Goal: Task Accomplishment & Management: Complete application form

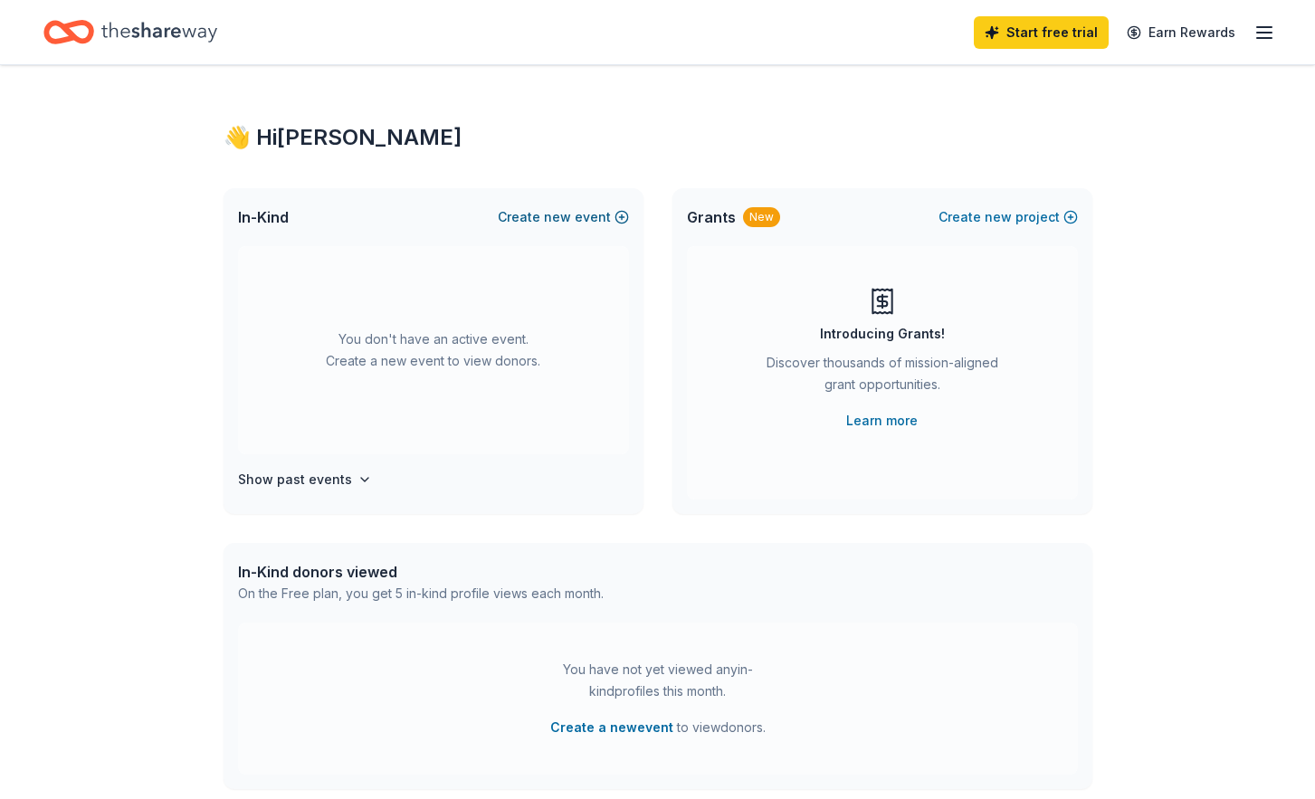
click at [552, 214] on span "new" at bounding box center [557, 217] width 27 height 22
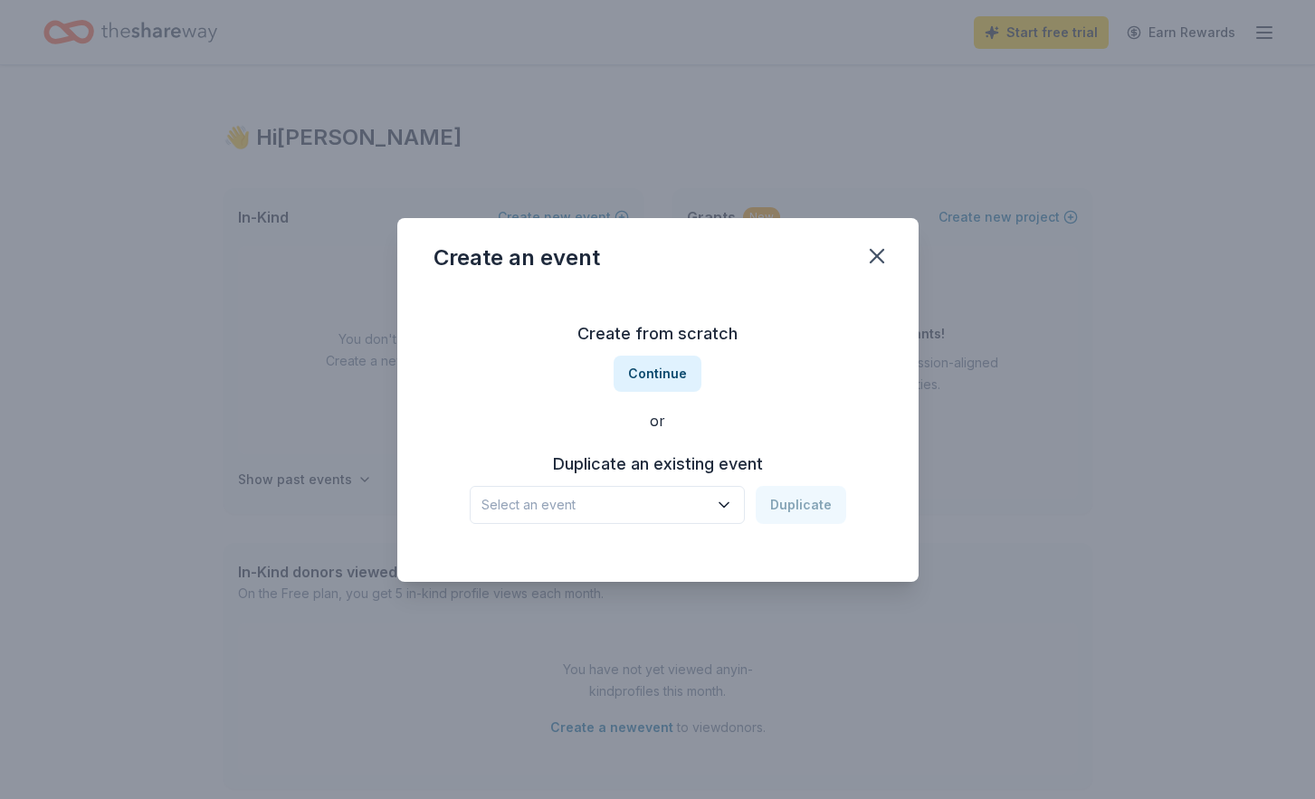
click at [655, 496] on span "Select an event" at bounding box center [595, 505] width 226 height 22
click at [673, 367] on button "Continue" at bounding box center [658, 374] width 88 height 36
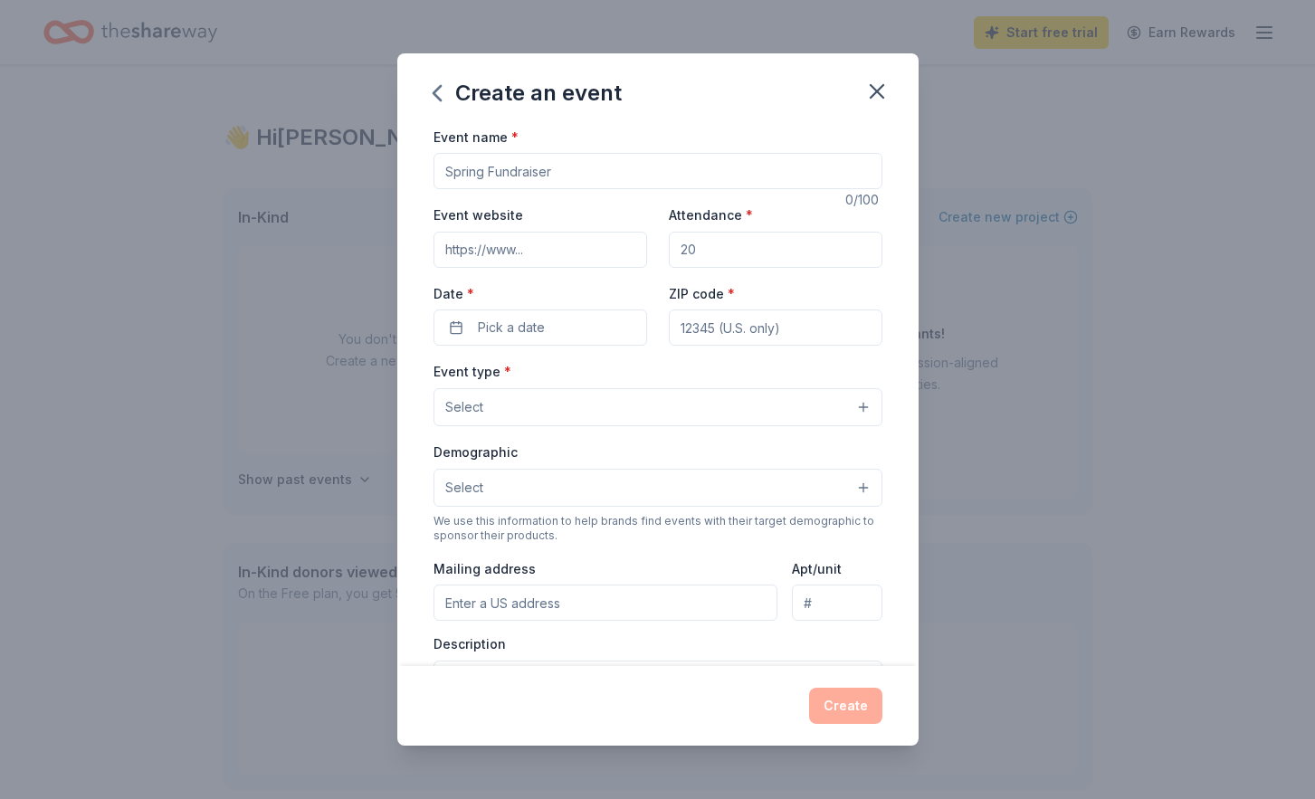
click at [576, 168] on input "Event name *" at bounding box center [658, 171] width 449 height 36
type input "LA Trip"
drag, startPoint x: 718, startPoint y: 252, endPoint x: 683, endPoint y: 253, distance: 35.4
click at [682, 253] on input "Attendance *" at bounding box center [776, 250] width 214 height 36
click at [705, 248] on input "Attendance *" at bounding box center [776, 250] width 214 height 36
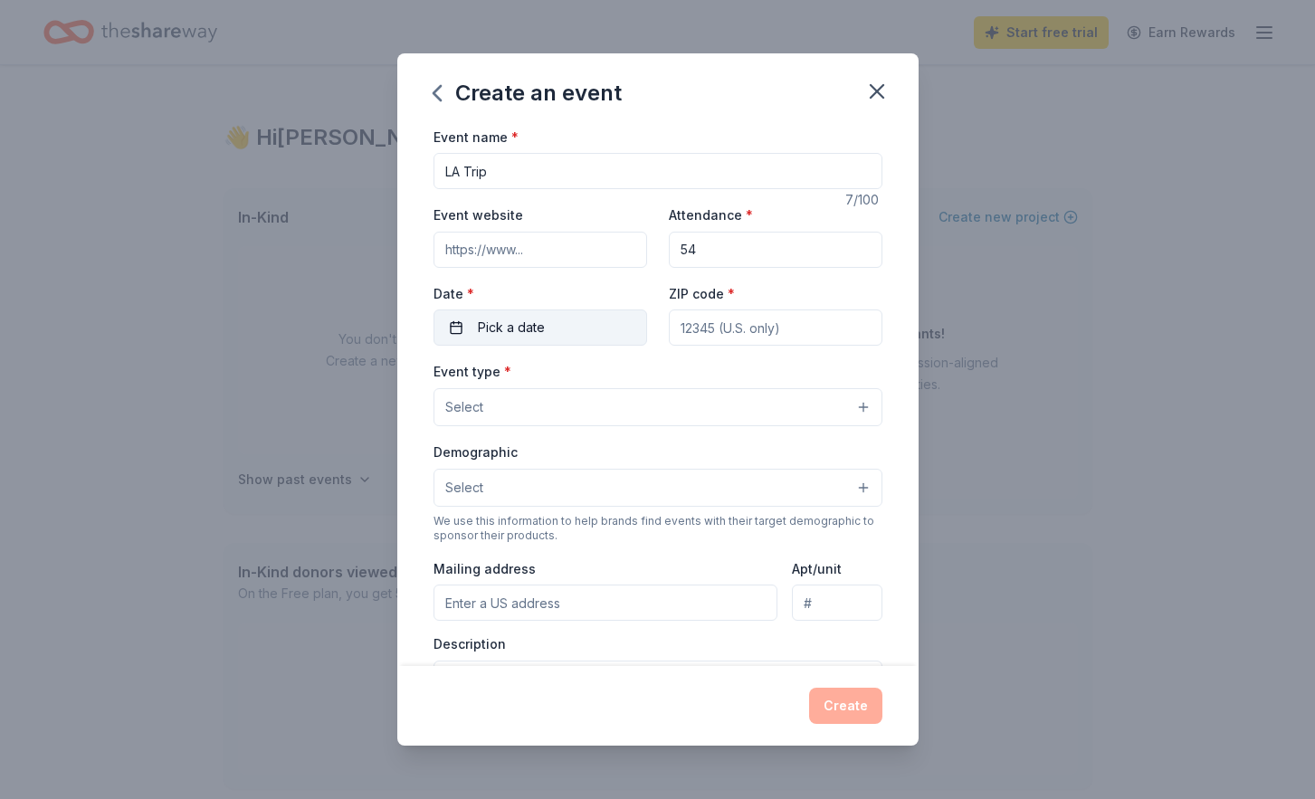
type input "54"
click at [590, 320] on button "Pick a date" at bounding box center [541, 328] width 214 height 36
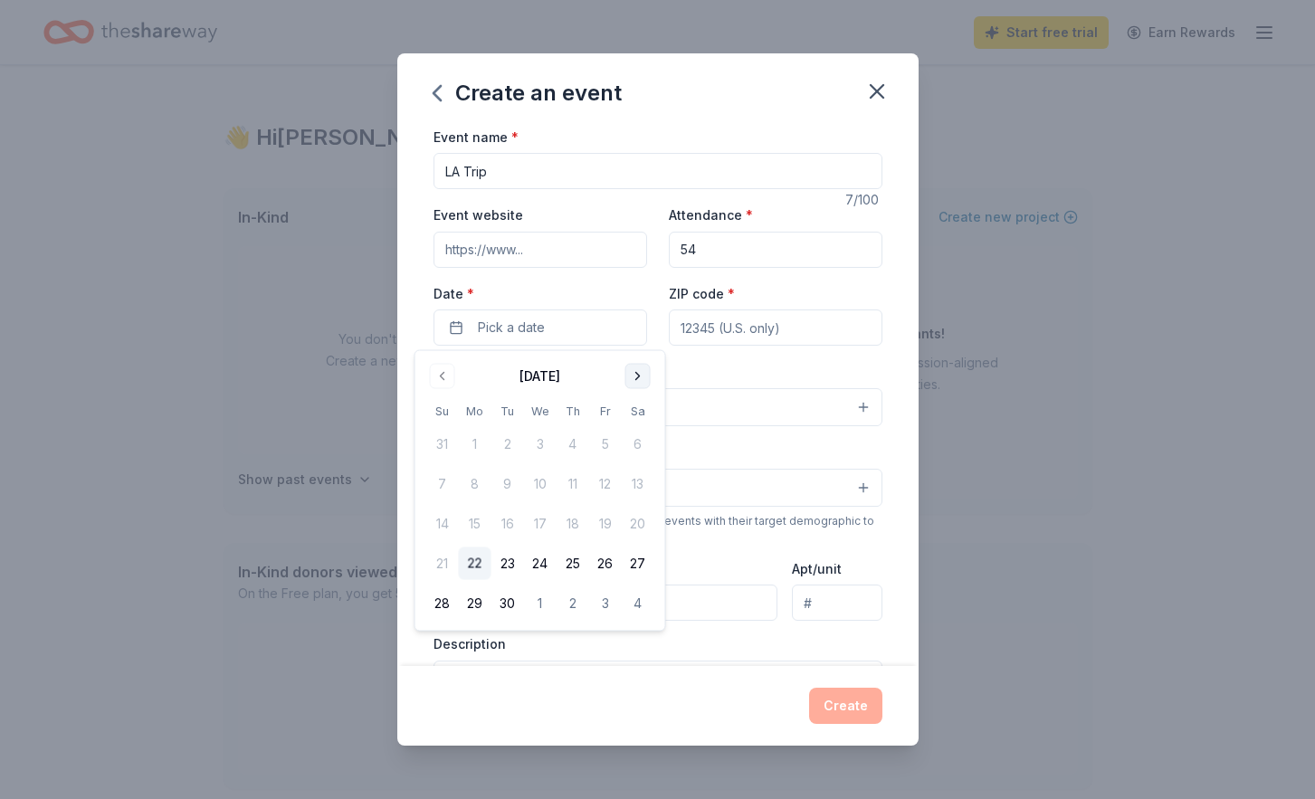
click at [644, 376] on button "Go to next month" at bounding box center [638, 376] width 25 height 25
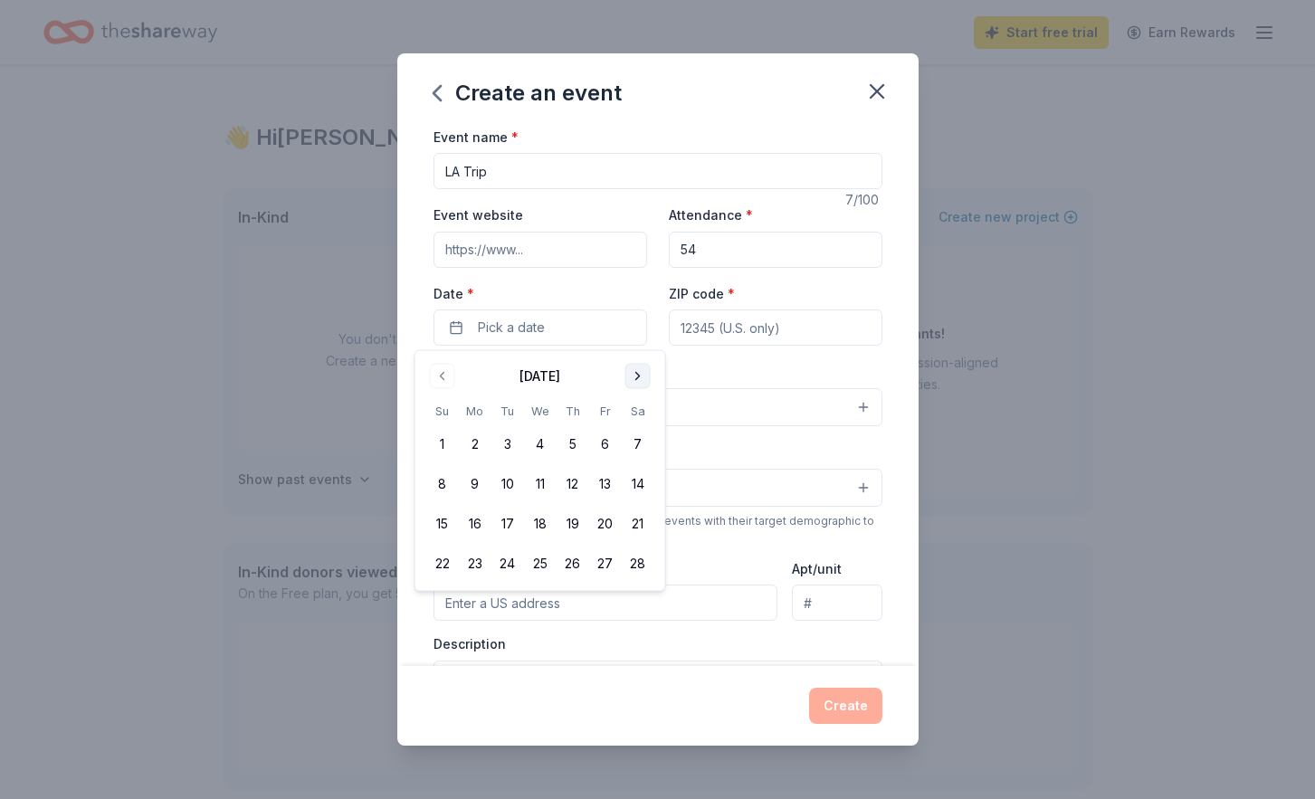
click at [644, 376] on button "Go to next month" at bounding box center [638, 376] width 25 height 25
click at [564, 562] on button "26" at bounding box center [573, 564] width 33 height 33
click at [446, 603] on button "29" at bounding box center [442, 604] width 33 height 33
click at [569, 559] on button "26" at bounding box center [573, 564] width 33 height 33
click at [713, 374] on div "Event type * Select" at bounding box center [658, 393] width 449 height 66
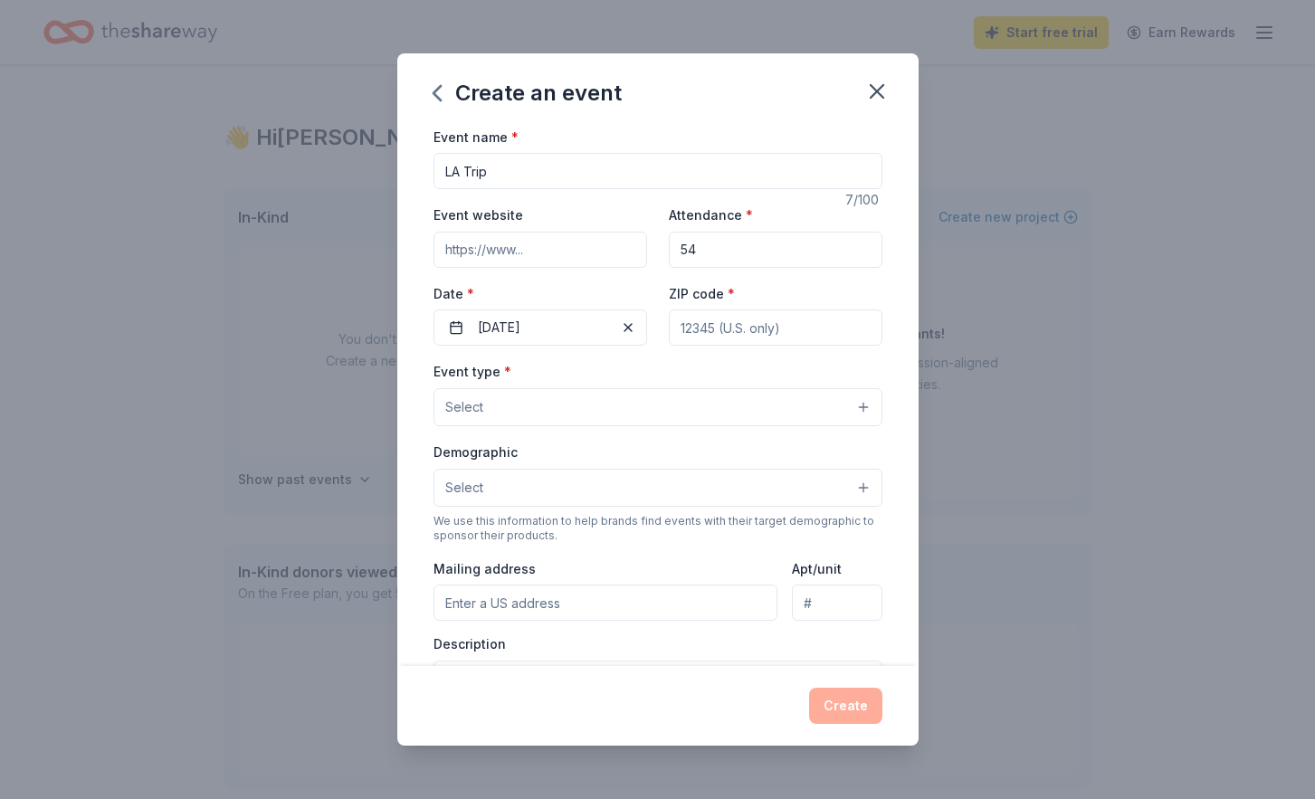
click at [638, 401] on button "Select" at bounding box center [658, 407] width 449 height 38
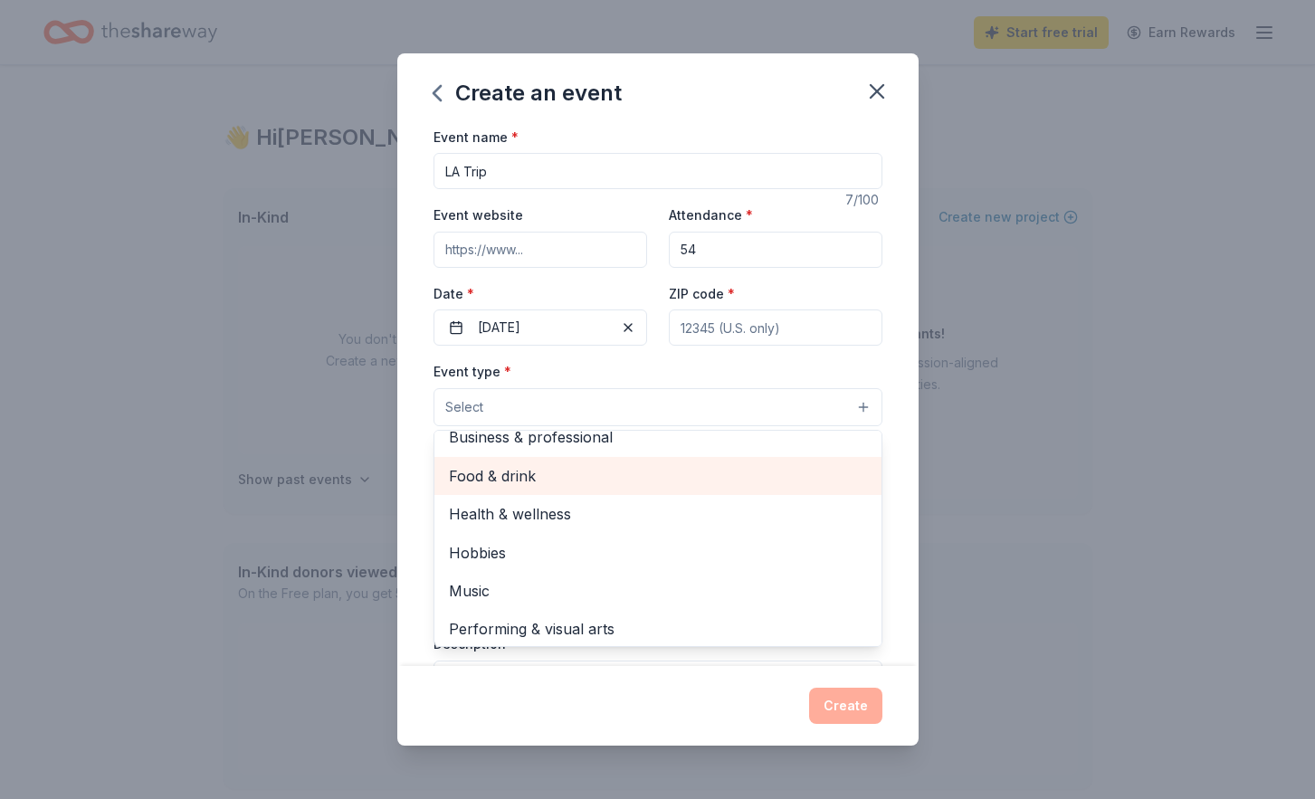
scroll to position [60, 0]
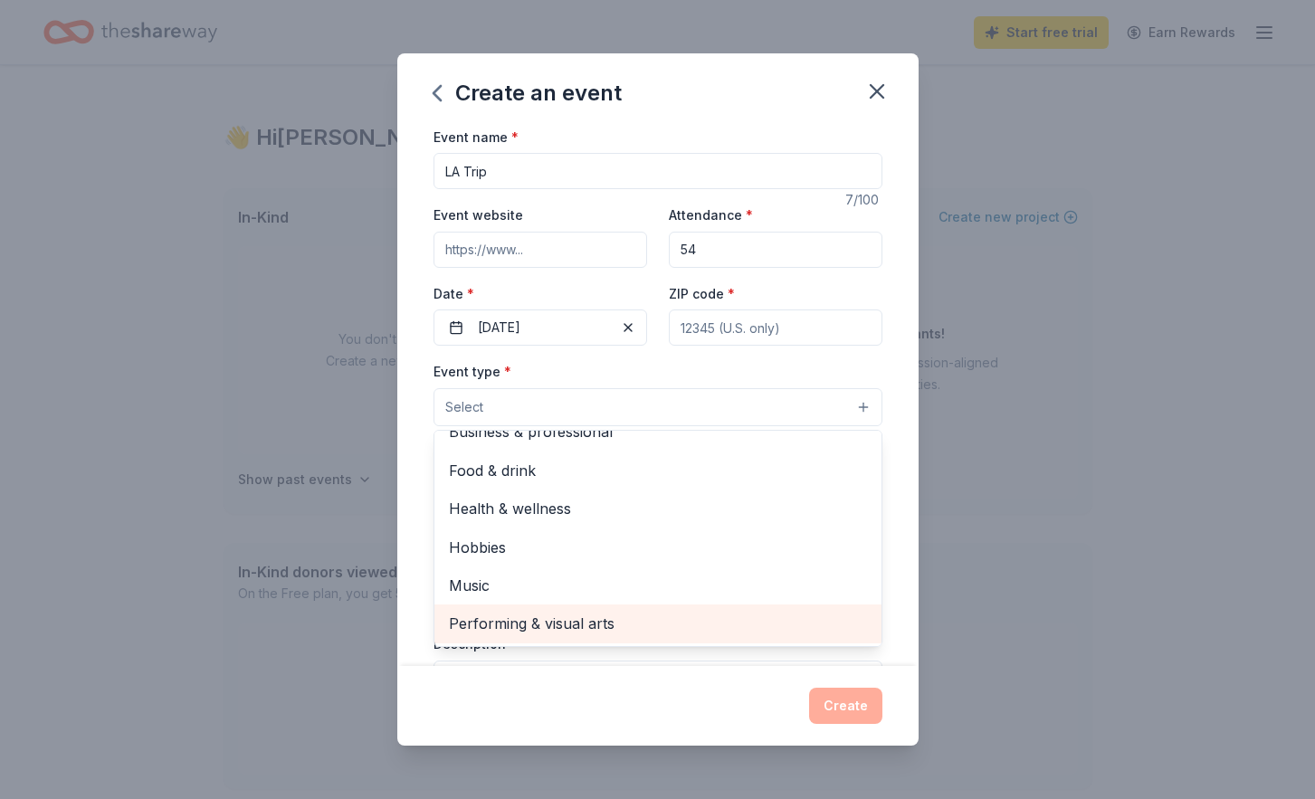
click at [574, 618] on span "Performing & visual arts" at bounding box center [658, 624] width 418 height 24
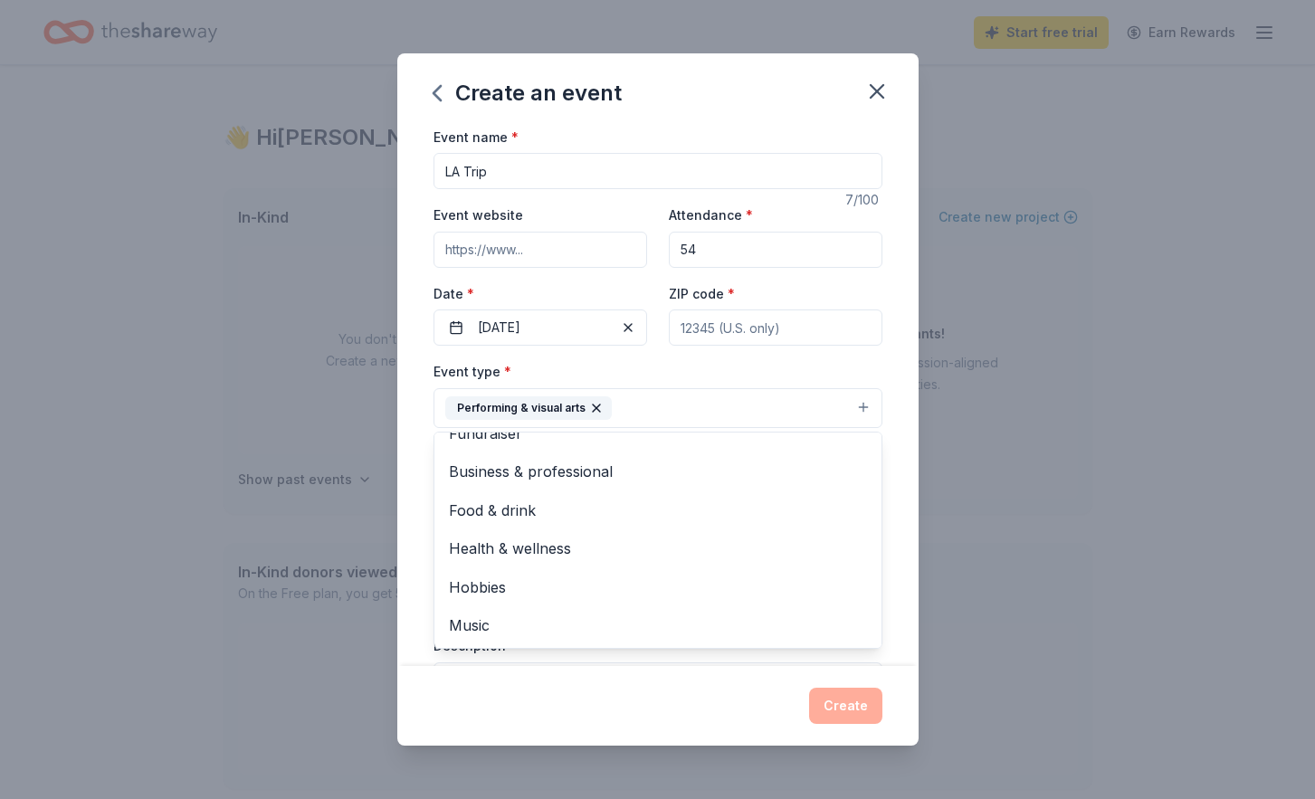
click at [396, 579] on div "Create an event Event name * LA Trip 7 /100 Event website Attendance * 54 Date …" at bounding box center [657, 399] width 1315 height 799
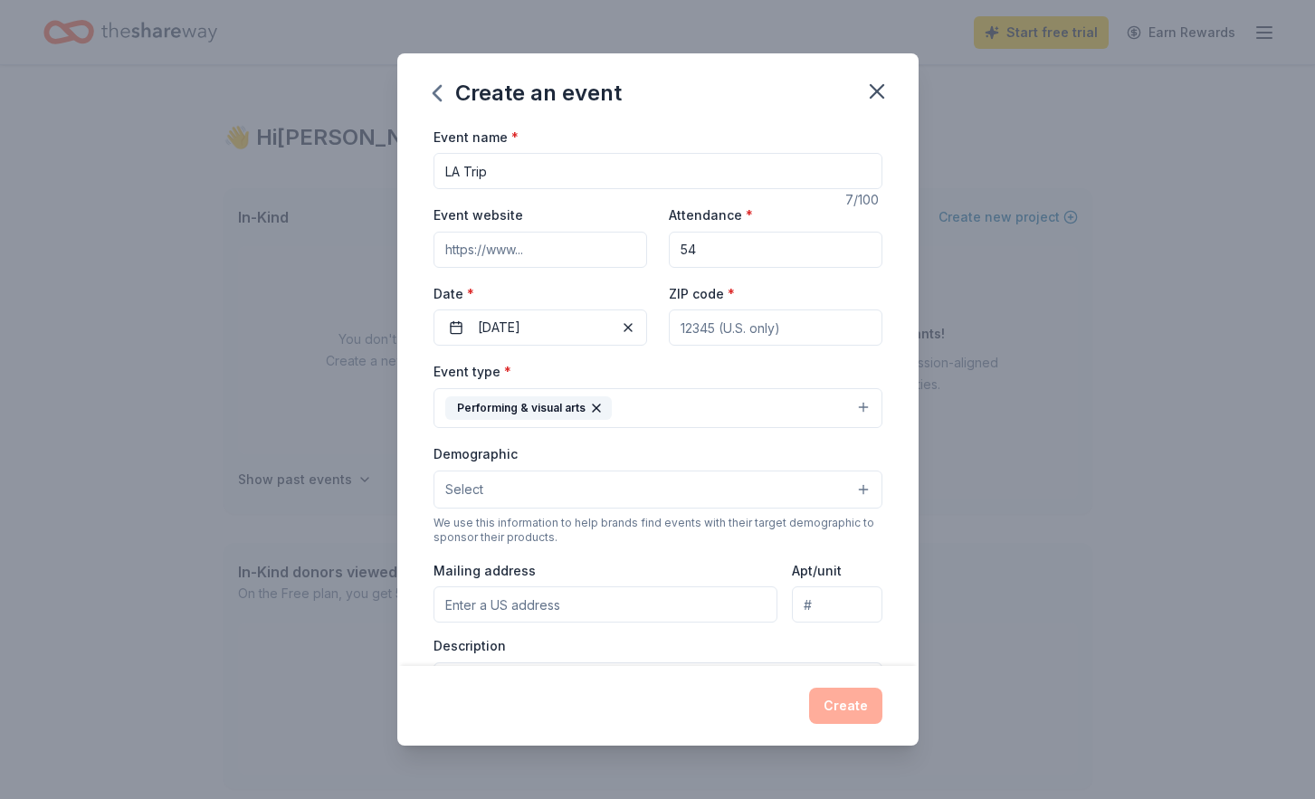
click at [485, 489] on button "Select" at bounding box center [658, 490] width 449 height 38
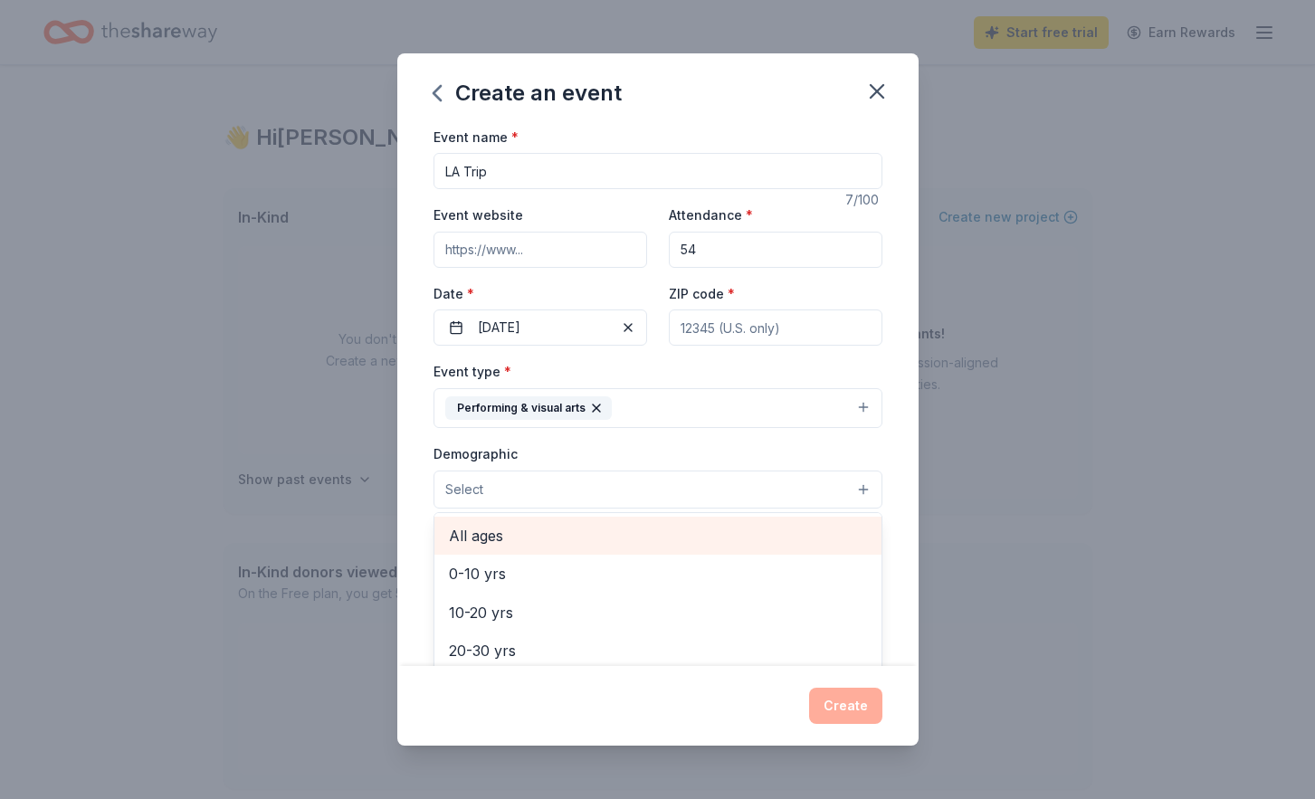
scroll to position [113, 0]
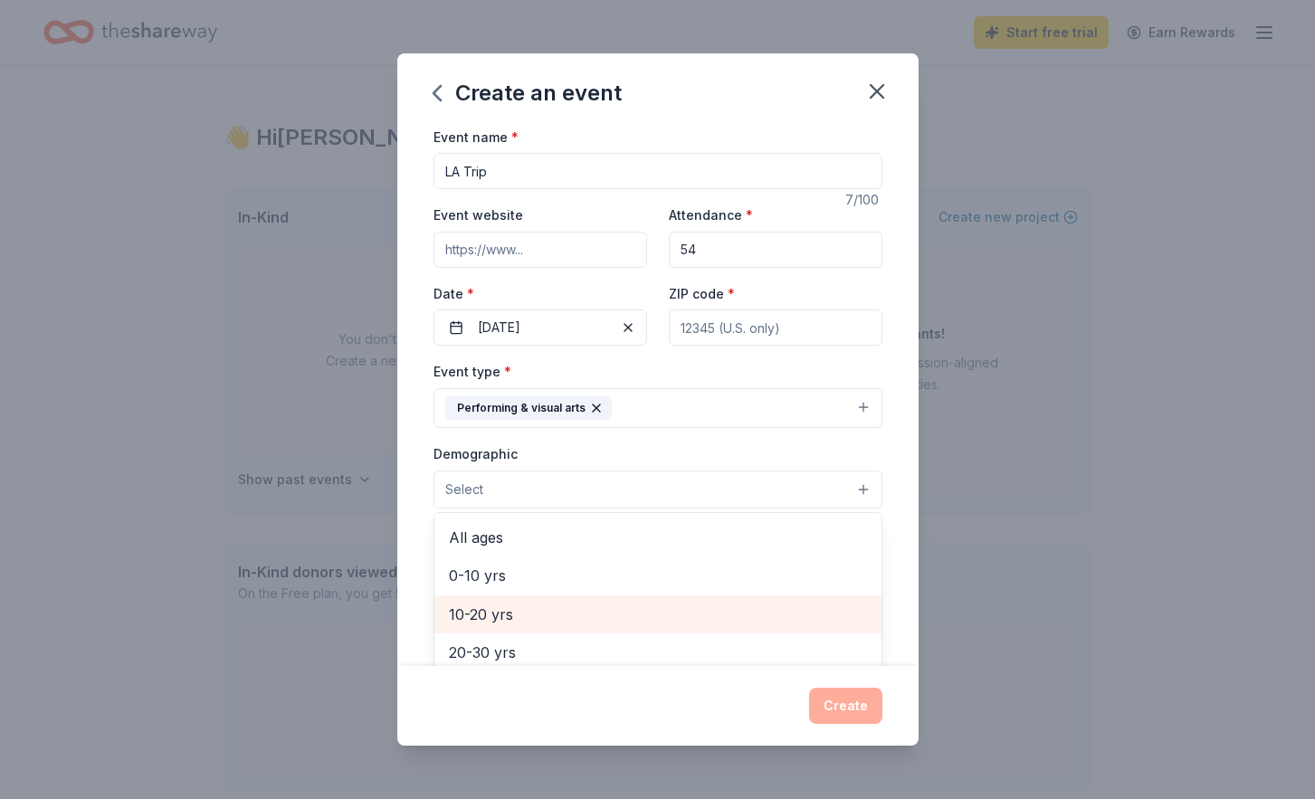
click at [494, 616] on span "10-20 yrs" at bounding box center [658, 615] width 418 height 24
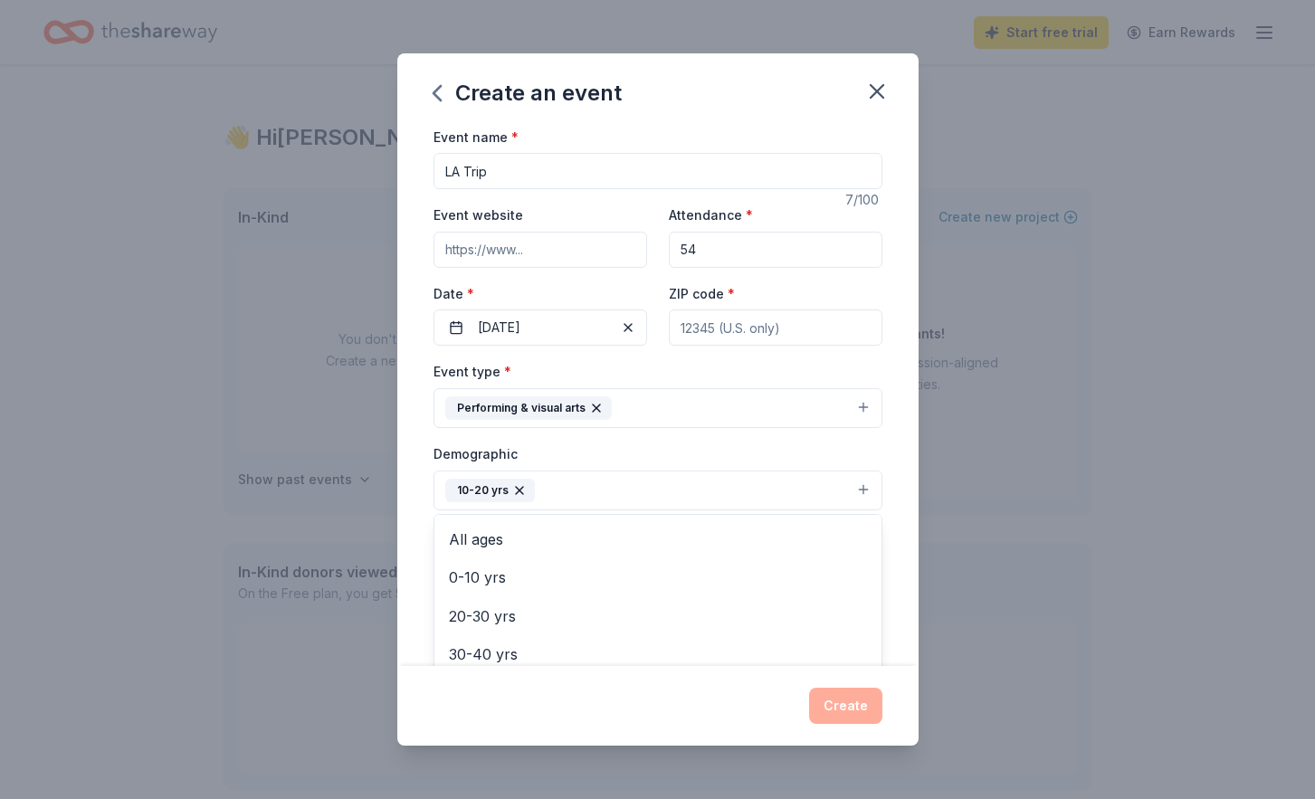
click at [415, 566] on div "Event name * LA Trip 7 /100 Event website Attendance * 54 Date * 03/26/2026 ZIP…" at bounding box center [657, 396] width 521 height 541
click at [515, 489] on icon "button" at bounding box center [519, 490] width 14 height 14
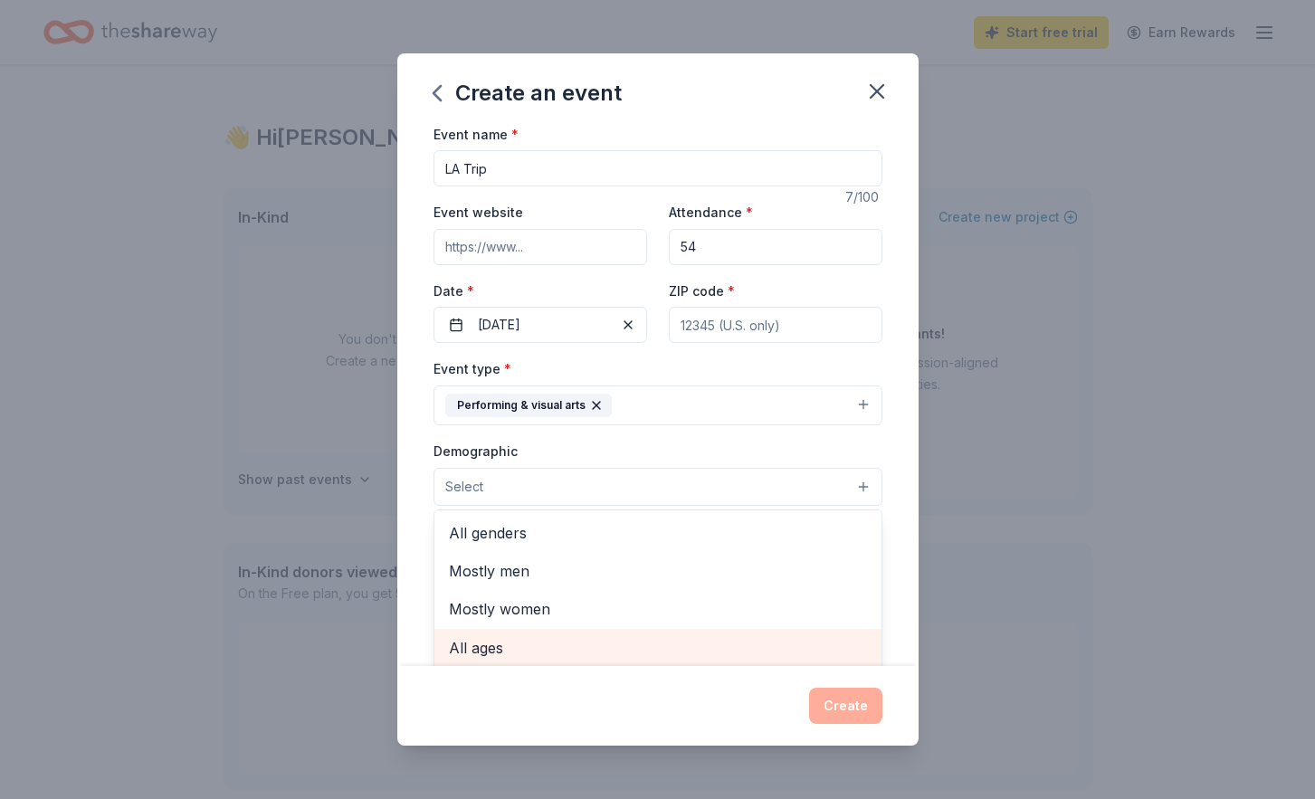
click at [471, 655] on span "All ages" at bounding box center [658, 648] width 418 height 24
click at [423, 570] on div "Event name * LA Trip 7 /100 Event website Attendance * 54 Date * 03/26/2026 ZIP…" at bounding box center [657, 396] width 521 height 541
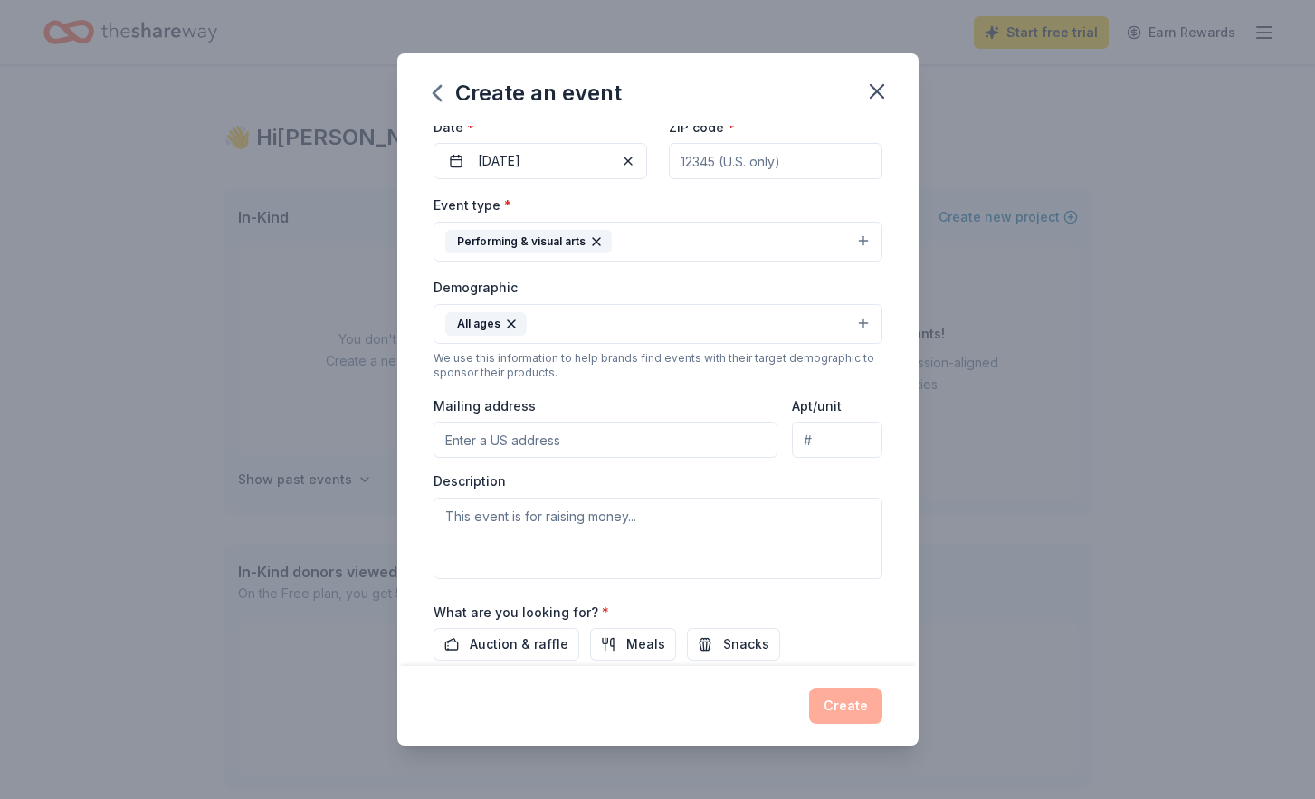
scroll to position [170, 0]
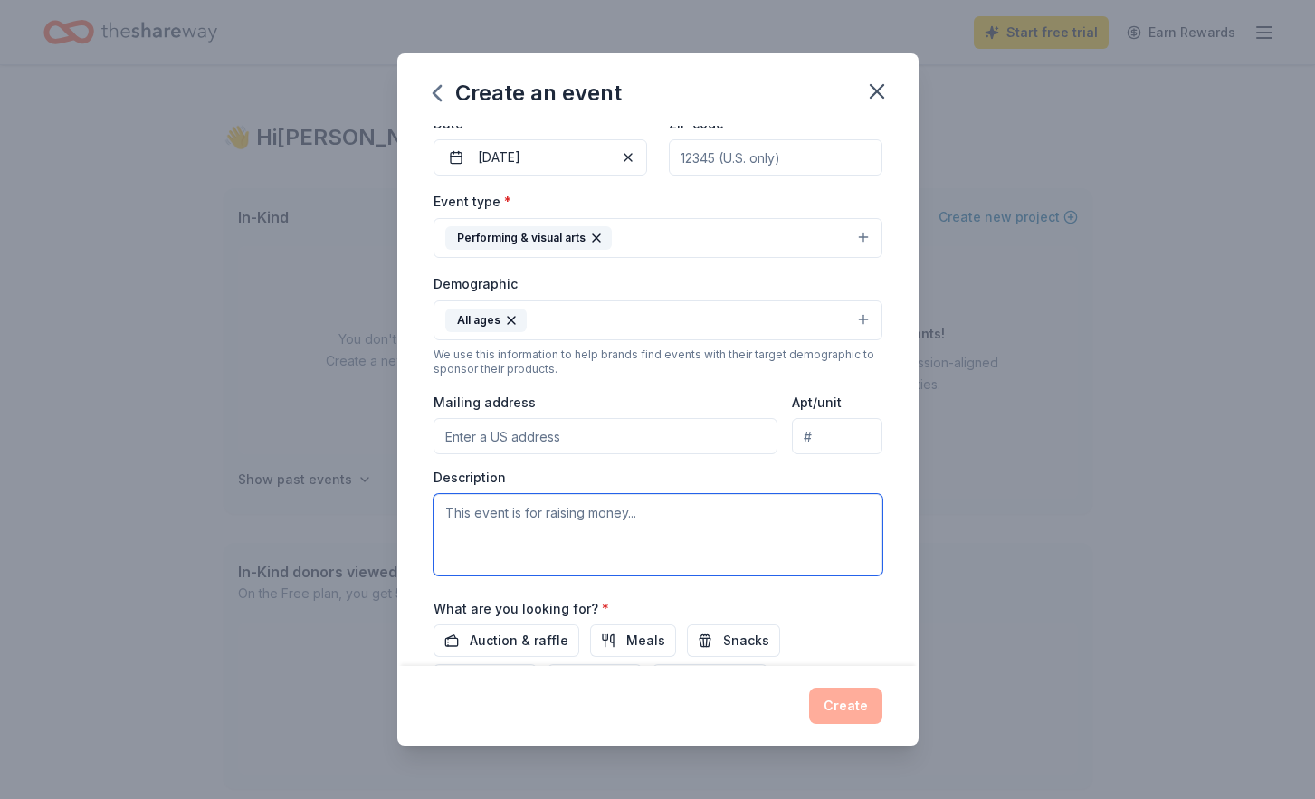
click at [475, 540] on textarea at bounding box center [658, 534] width 449 height 81
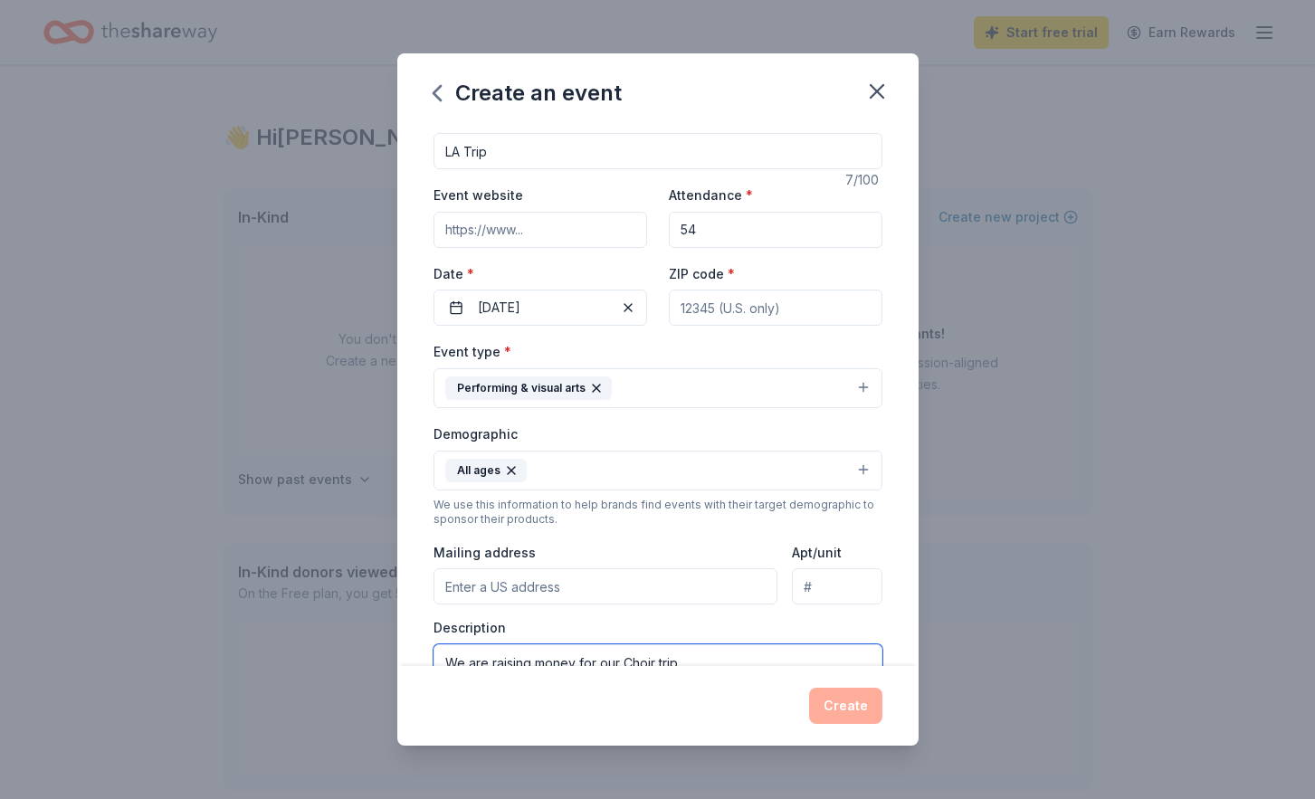
scroll to position [0, 0]
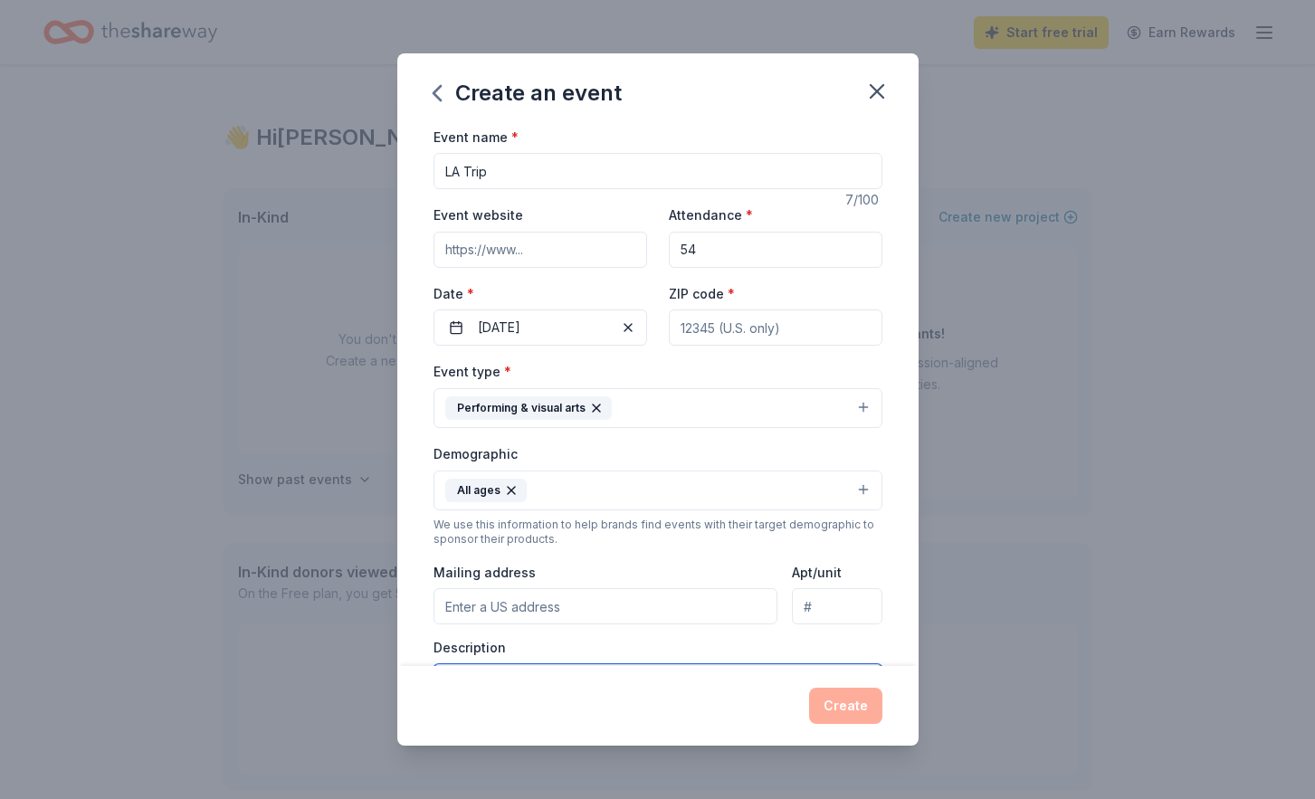
type textarea "We are raising money for our Choir trip"
drag, startPoint x: 531, startPoint y: 173, endPoint x: 411, endPoint y: 174, distance: 119.5
click at [411, 173] on div "Event name * LA Trip 7 /100 Event website Attendance * 54 Date * 03/26/2026 ZIP…" at bounding box center [657, 396] width 521 height 541
type input "General fundraising for our Choir"
click at [639, 320] on button "03/26/2026" at bounding box center [541, 328] width 214 height 36
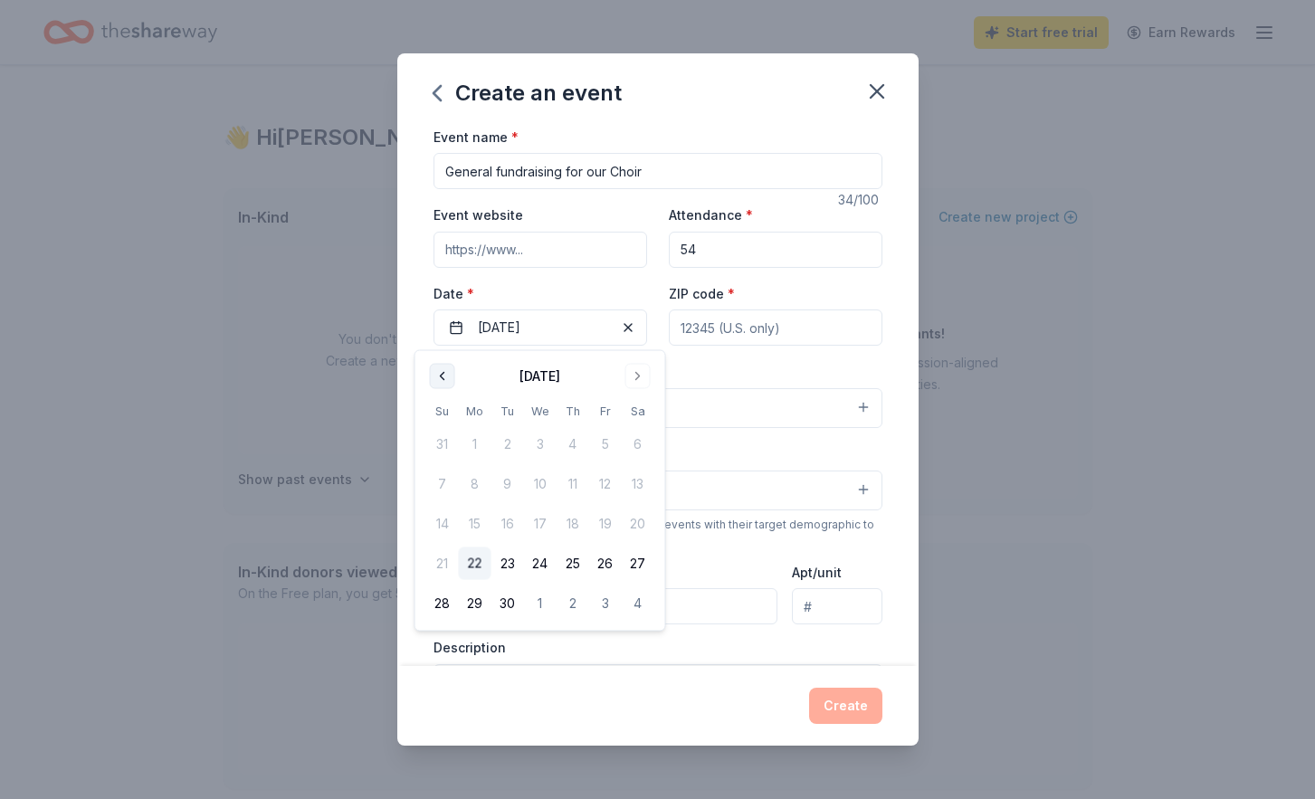
click at [445, 385] on button "Go to previous month" at bounding box center [442, 376] width 25 height 25
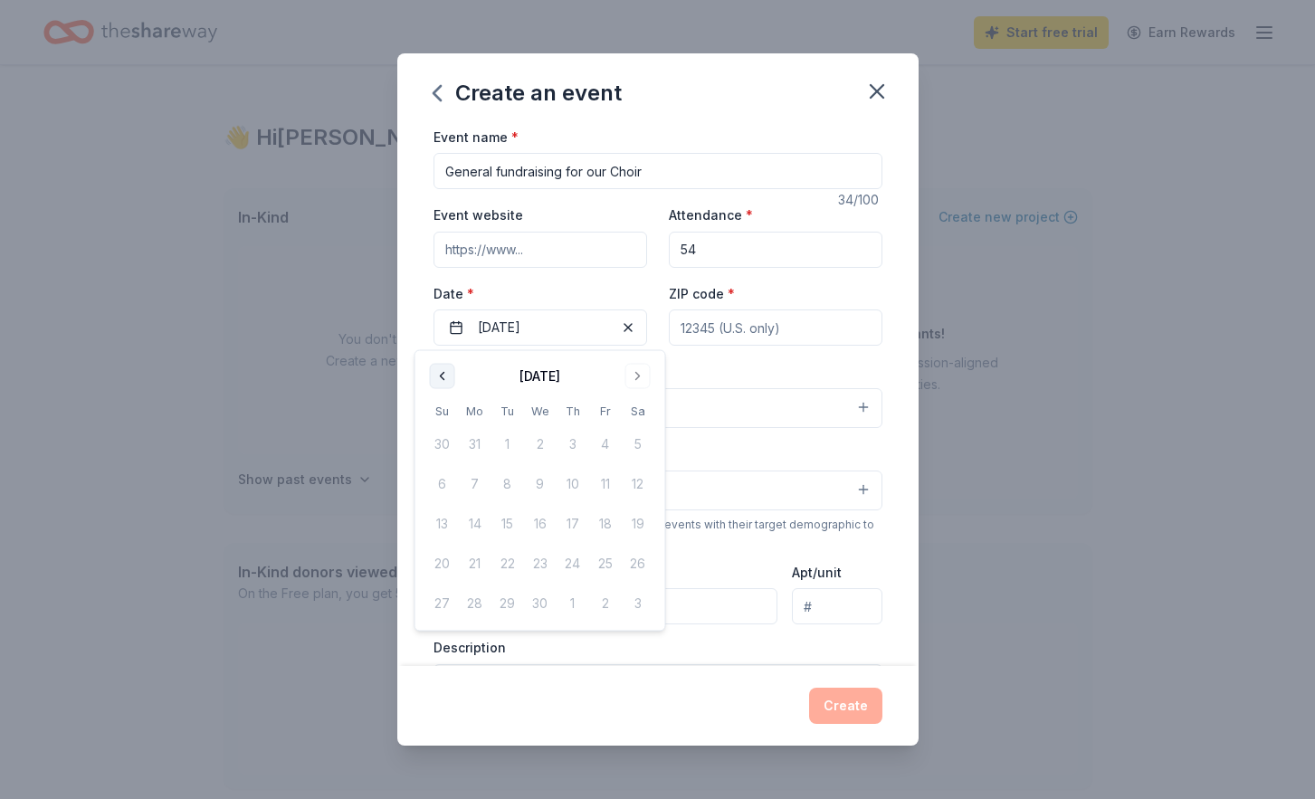
click at [445, 385] on button "Go to previous month" at bounding box center [442, 376] width 25 height 25
click at [641, 378] on button "Go to next month" at bounding box center [638, 376] width 25 height 25
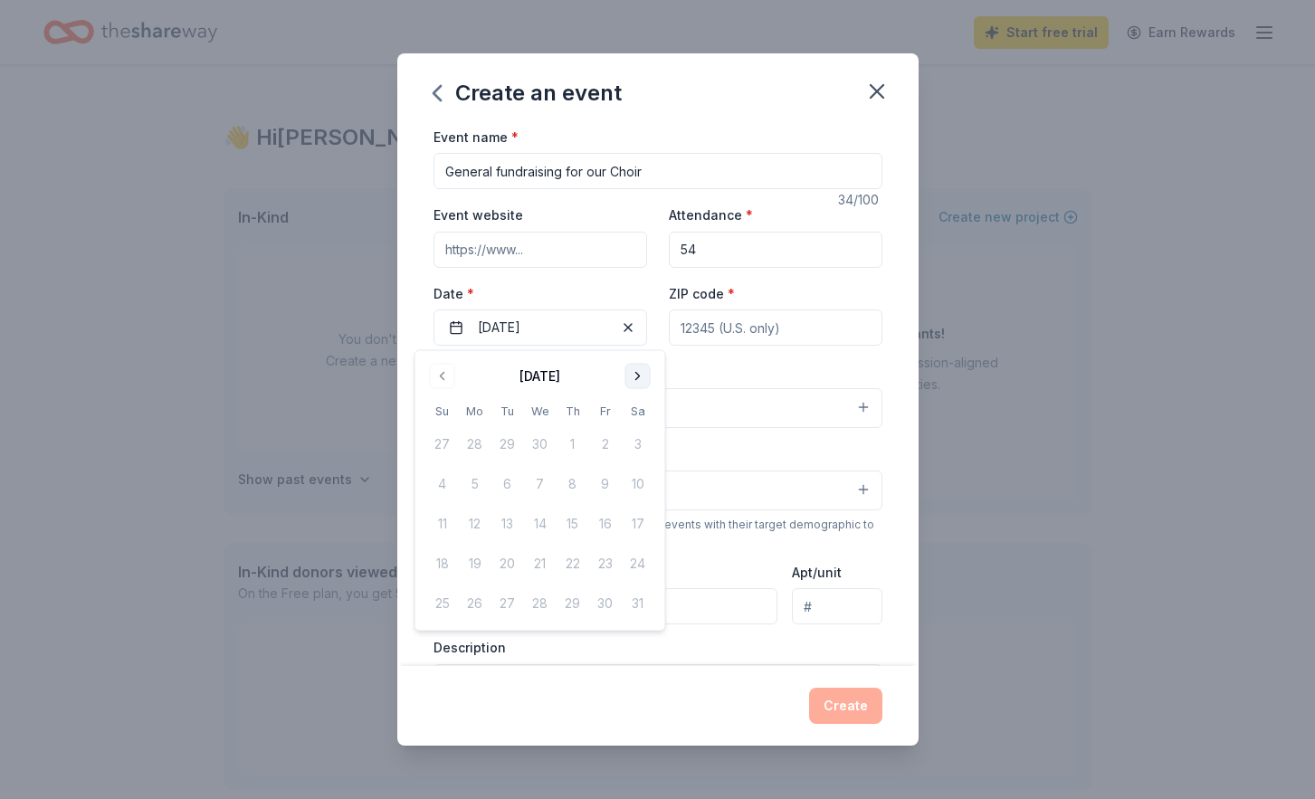
click at [641, 378] on button "Go to next month" at bounding box center [638, 376] width 25 height 25
click at [483, 567] on button "22" at bounding box center [475, 564] width 33 height 33
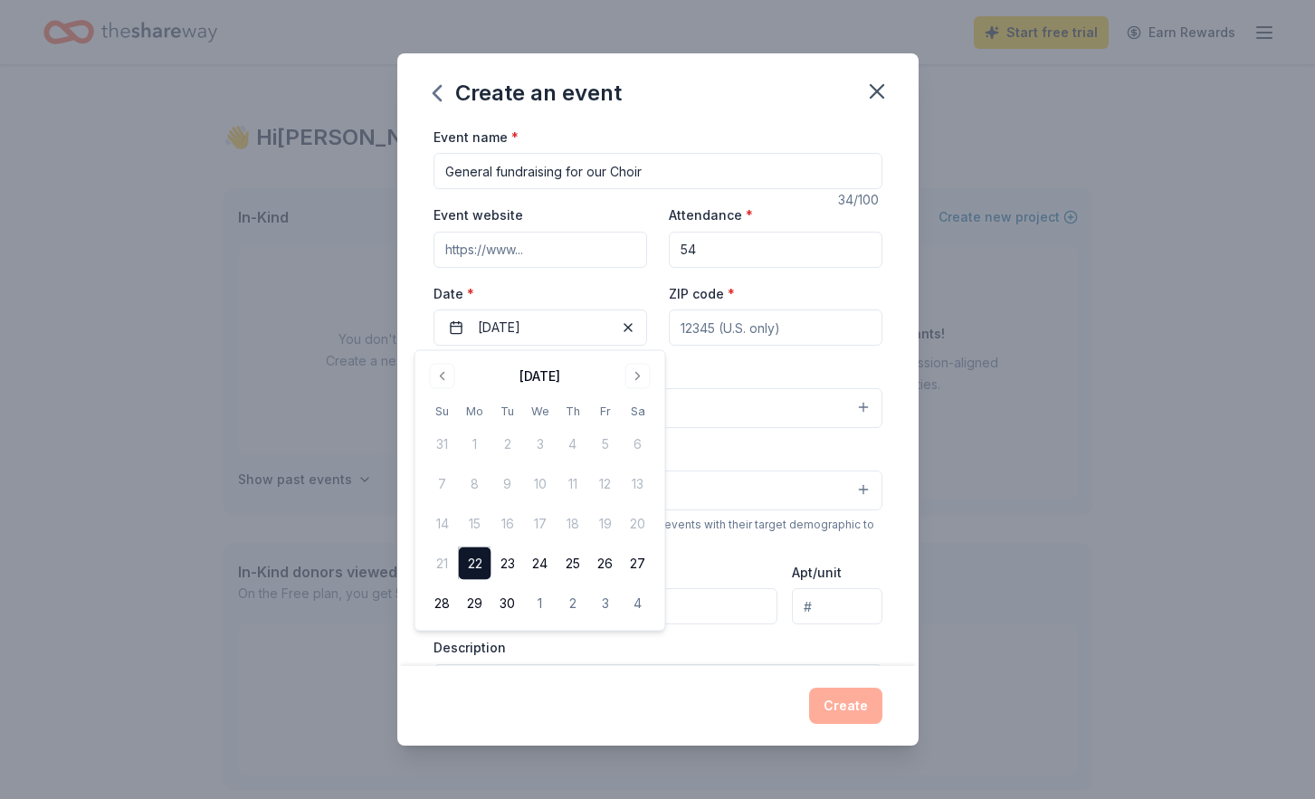
click at [714, 666] on div "Create" at bounding box center [657, 706] width 521 height 80
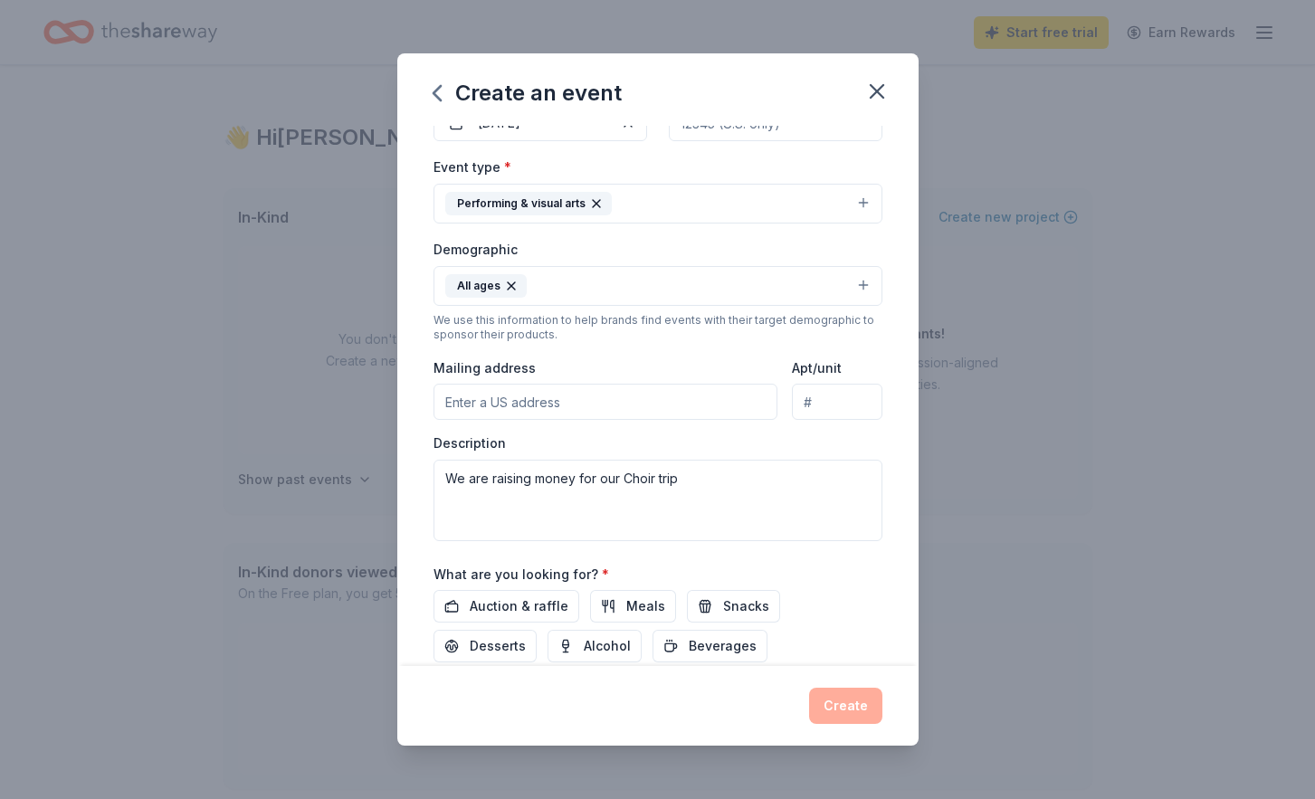
scroll to position [216, 0]
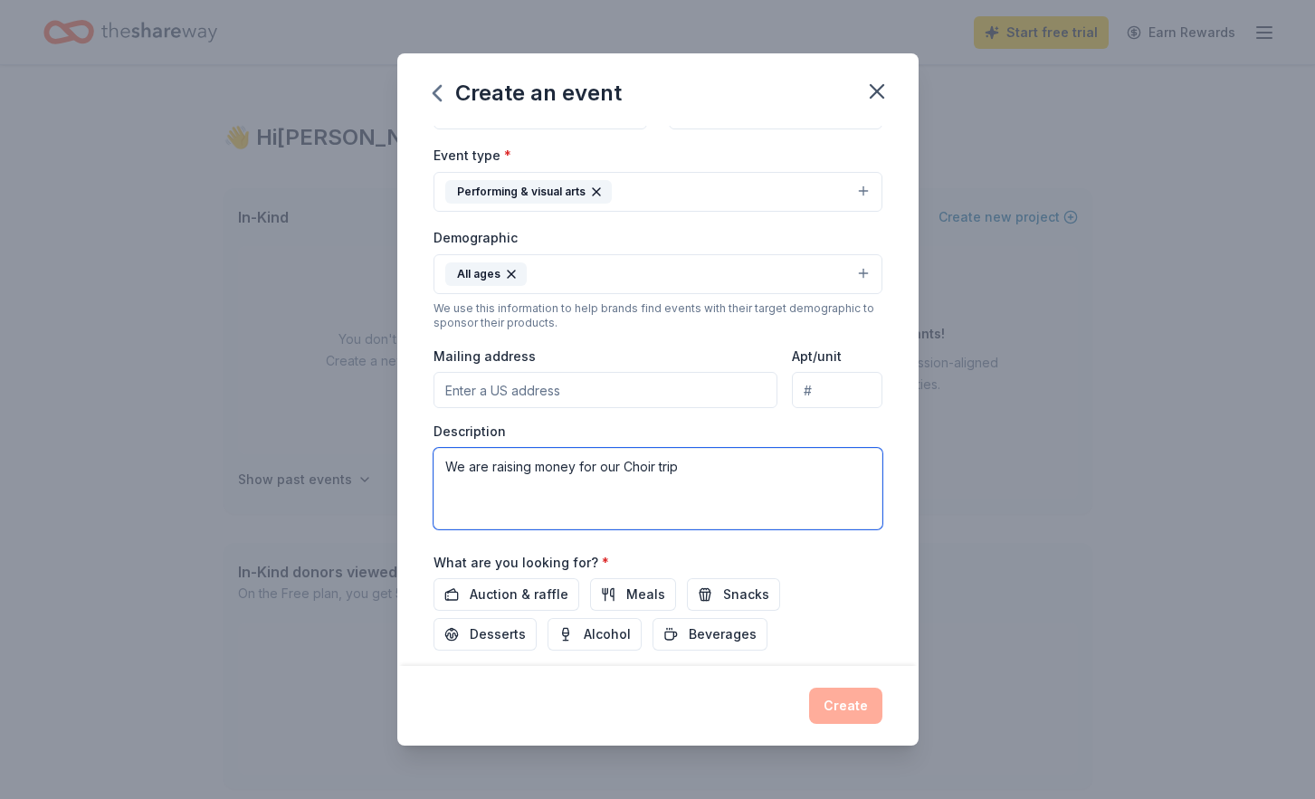
drag, startPoint x: 657, startPoint y: 467, endPoint x: 754, endPoint y: 478, distance: 97.5
click at [753, 475] on textarea "We are raising money for our Choir trip" at bounding box center [658, 488] width 449 height 81
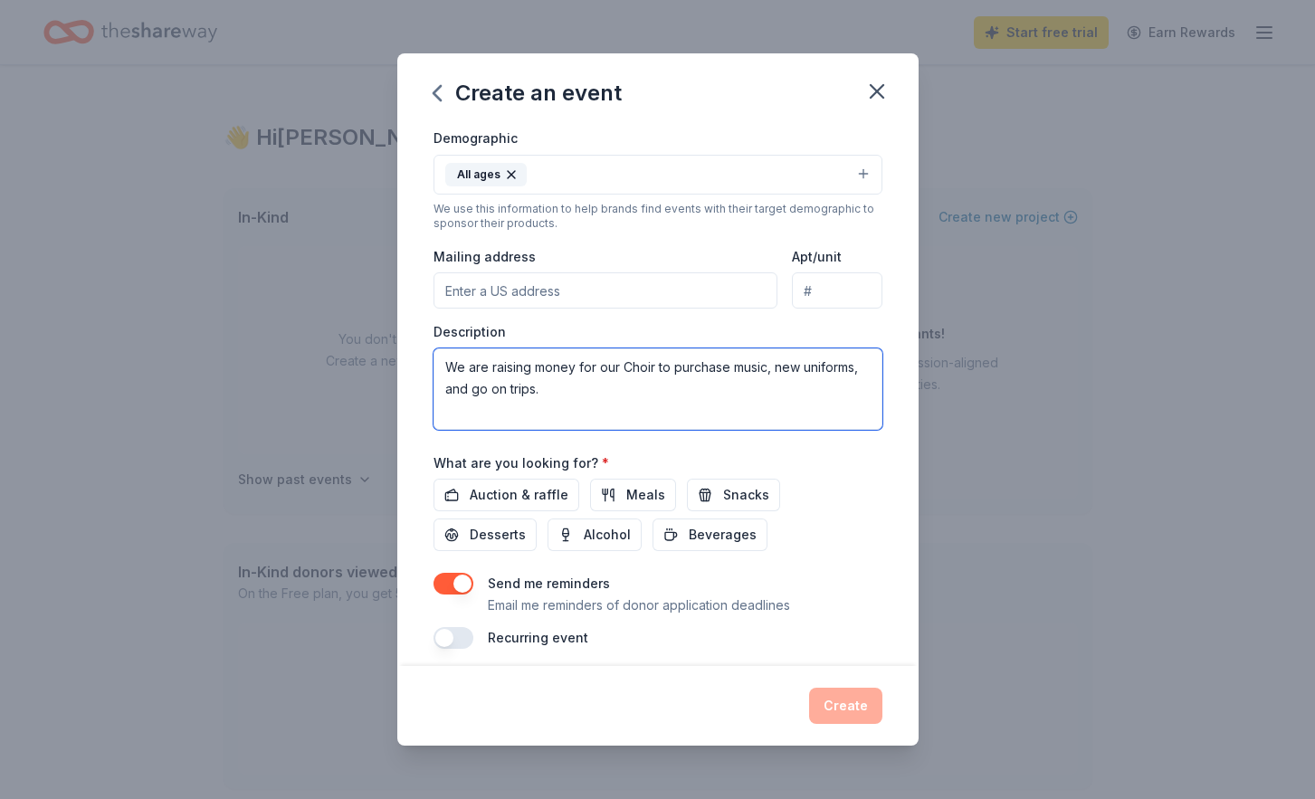
scroll to position [328, 0]
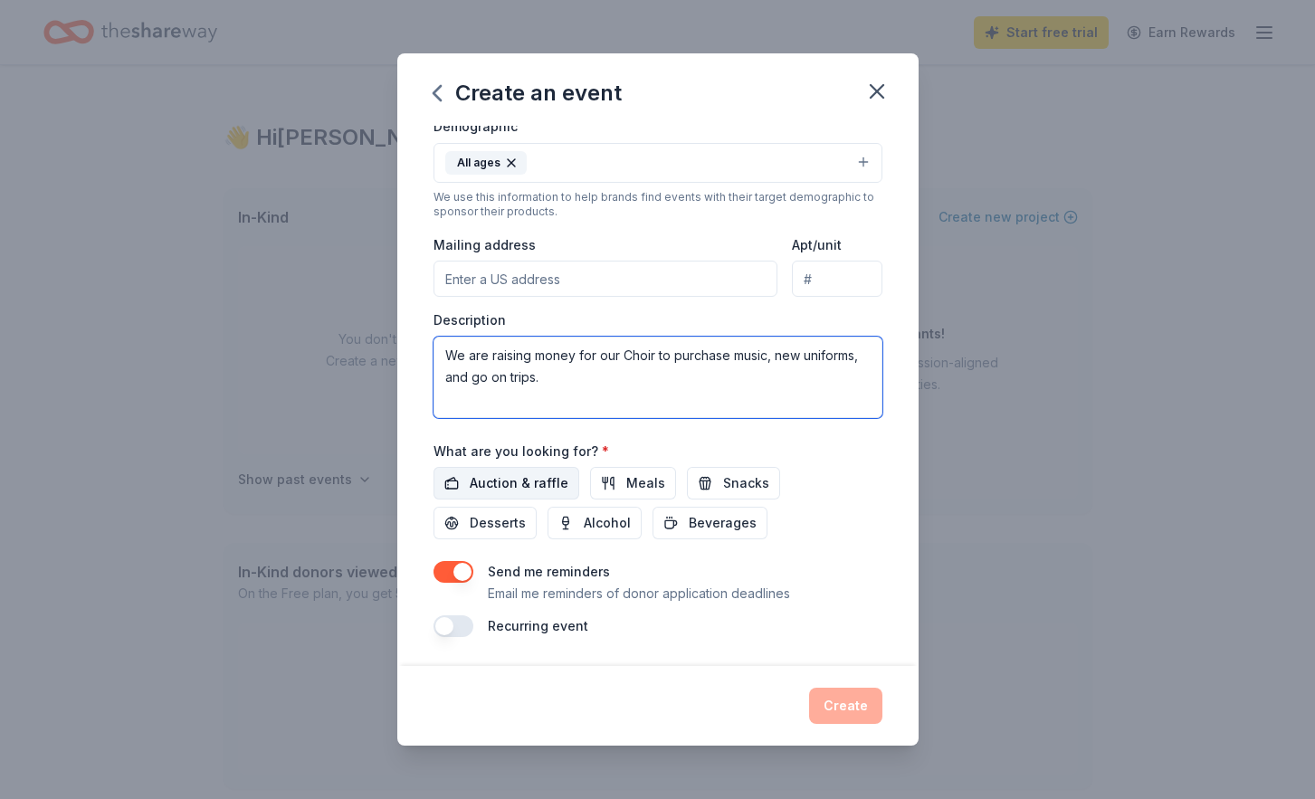
type textarea "We are raising money for our Choir to purchase music, new uniforms, and go on t…"
click at [536, 485] on span "Auction & raffle" at bounding box center [519, 484] width 99 height 22
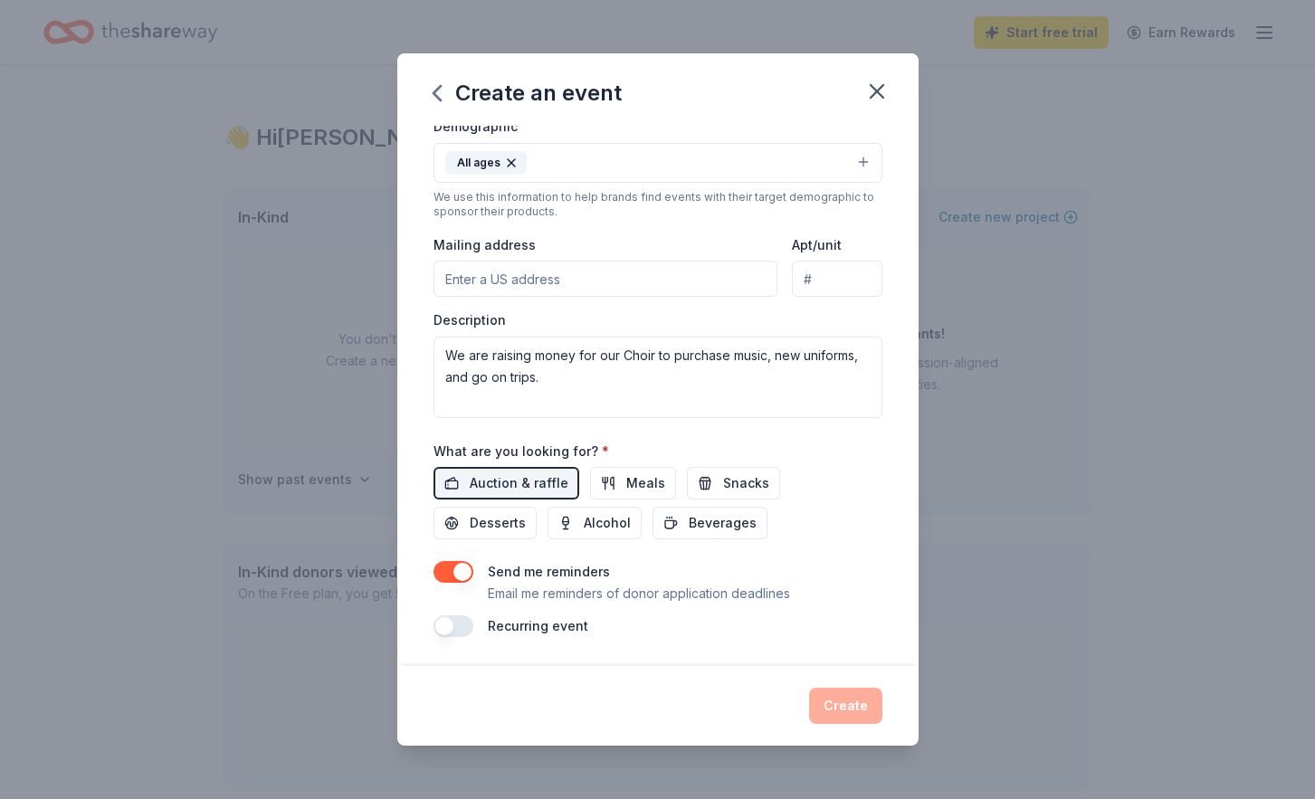
click at [462, 622] on button "button" at bounding box center [454, 627] width 40 height 22
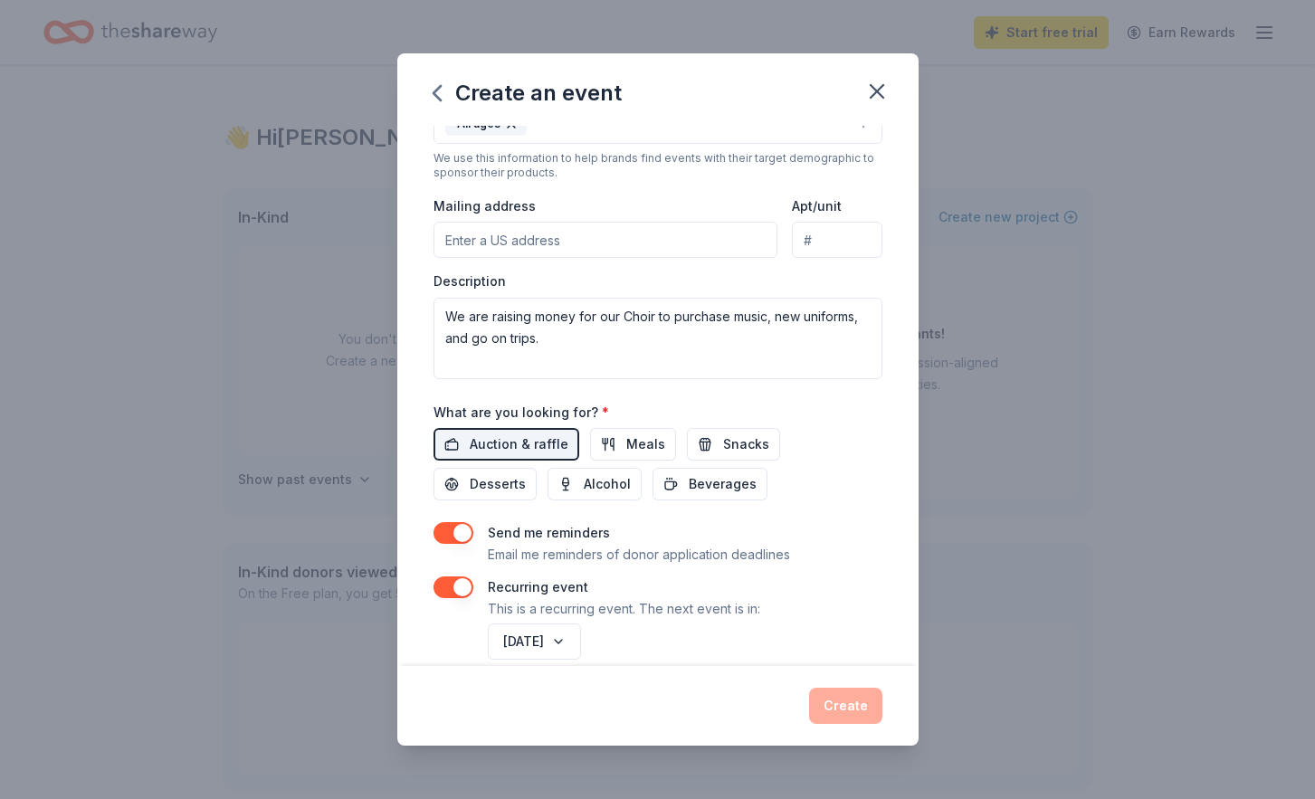
scroll to position [393, 0]
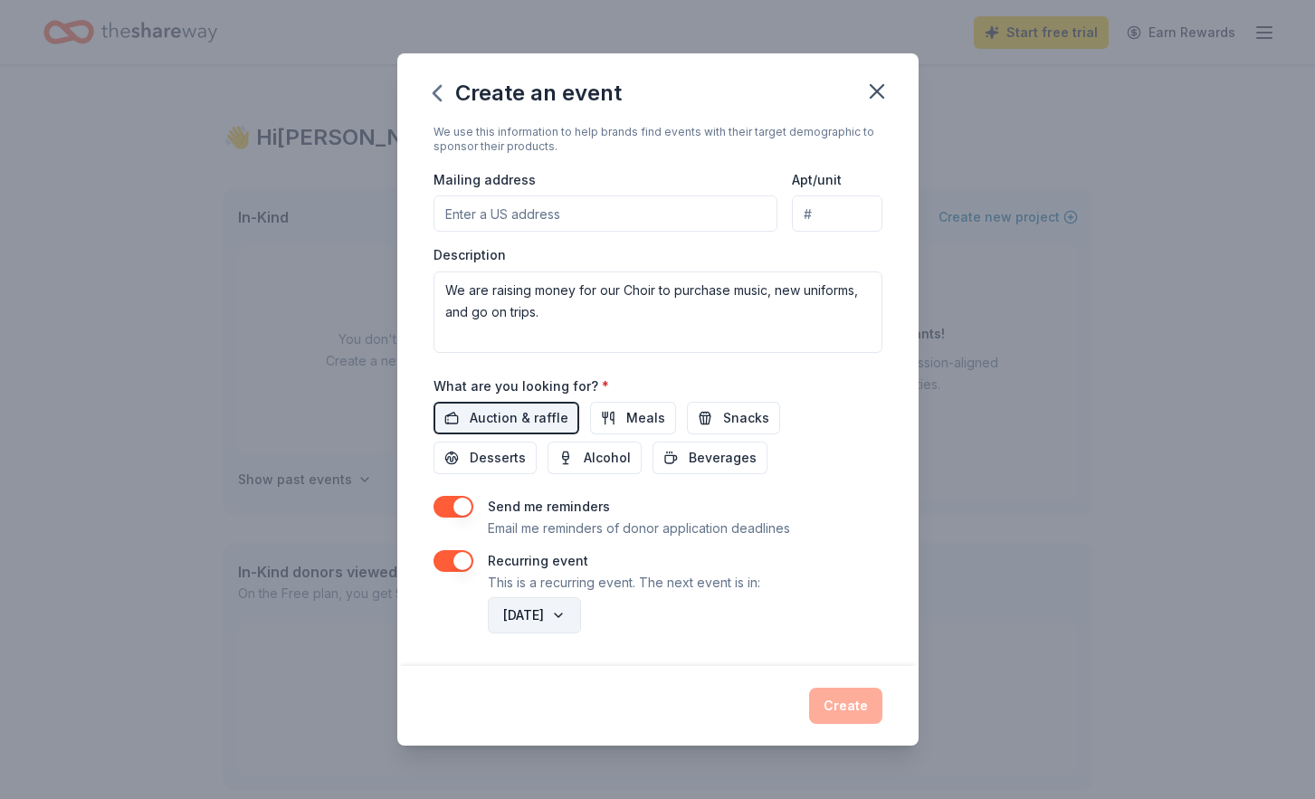
click at [581, 617] on button "September 2026" at bounding box center [534, 616] width 93 height 36
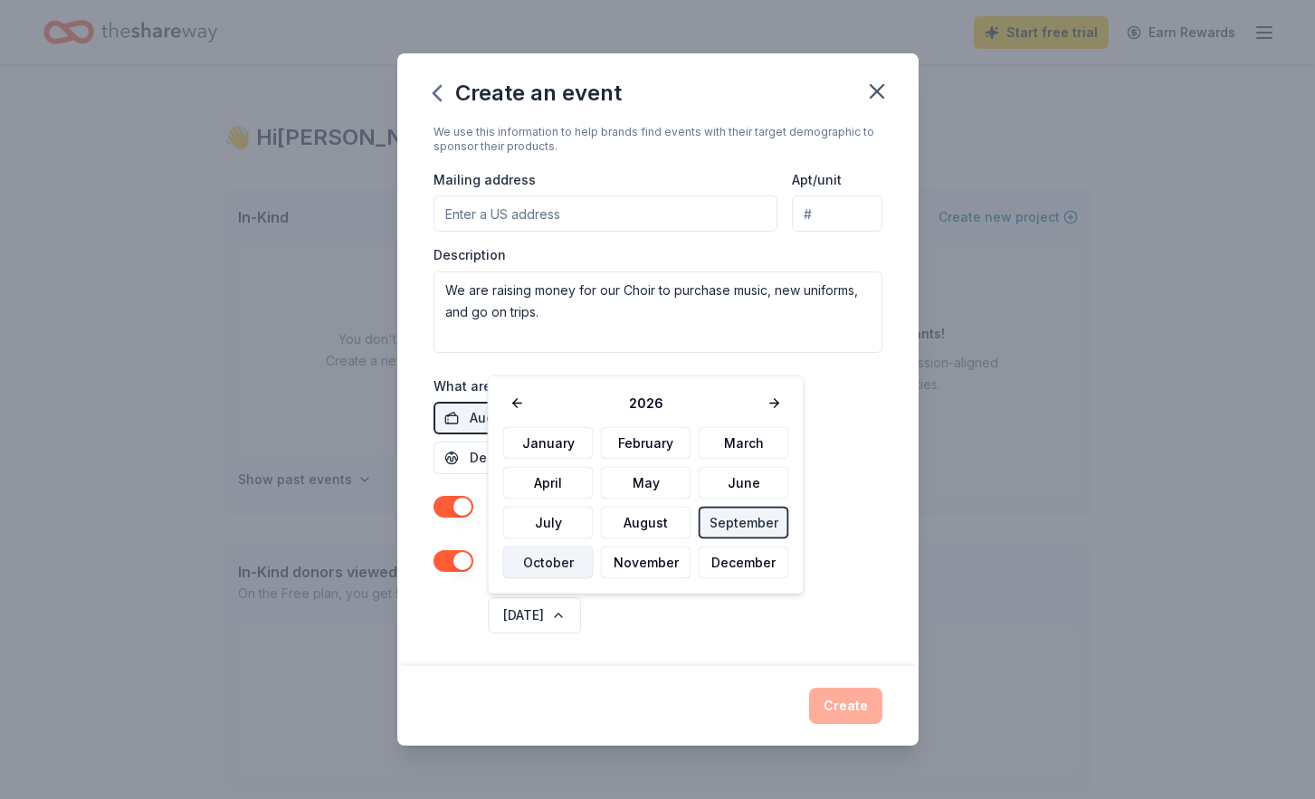
click at [563, 577] on button "October" at bounding box center [548, 563] width 91 height 33
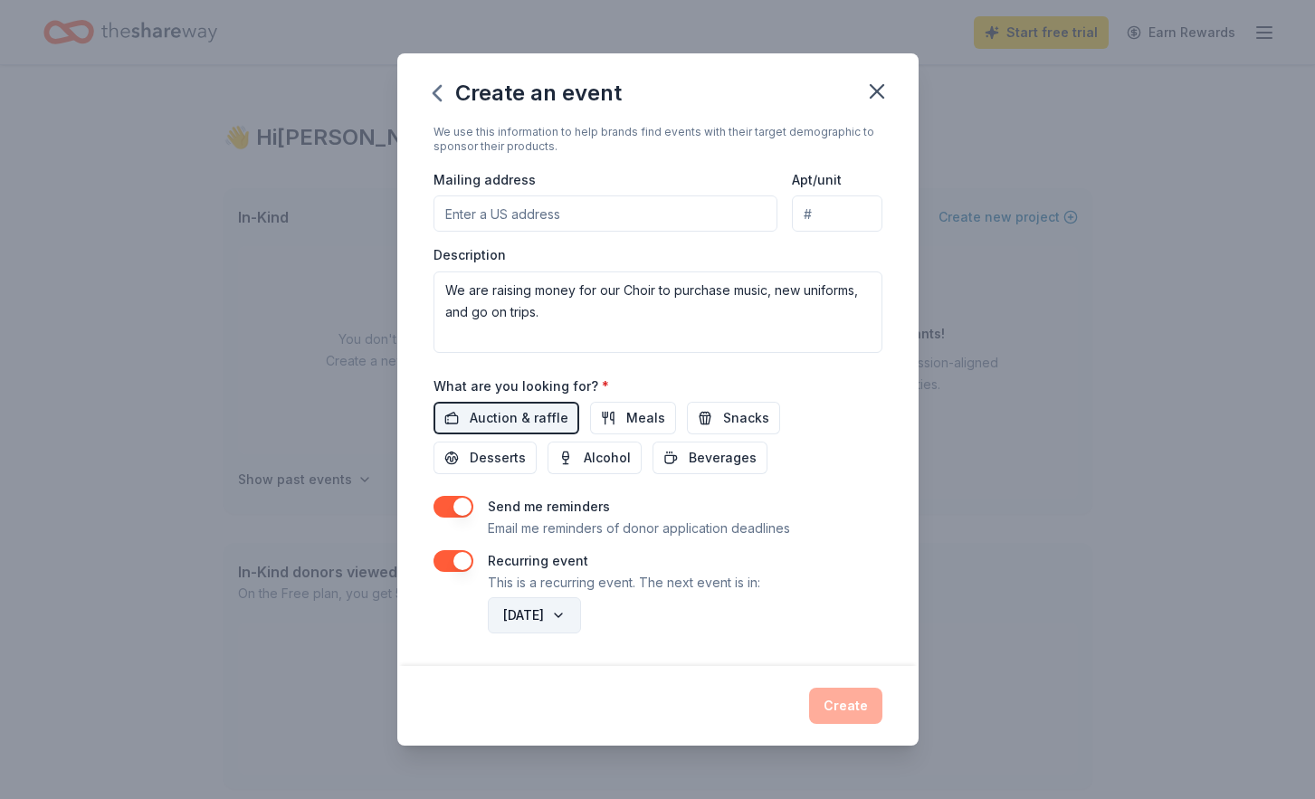
click at [581, 625] on button "October 2026" at bounding box center [534, 616] width 93 height 36
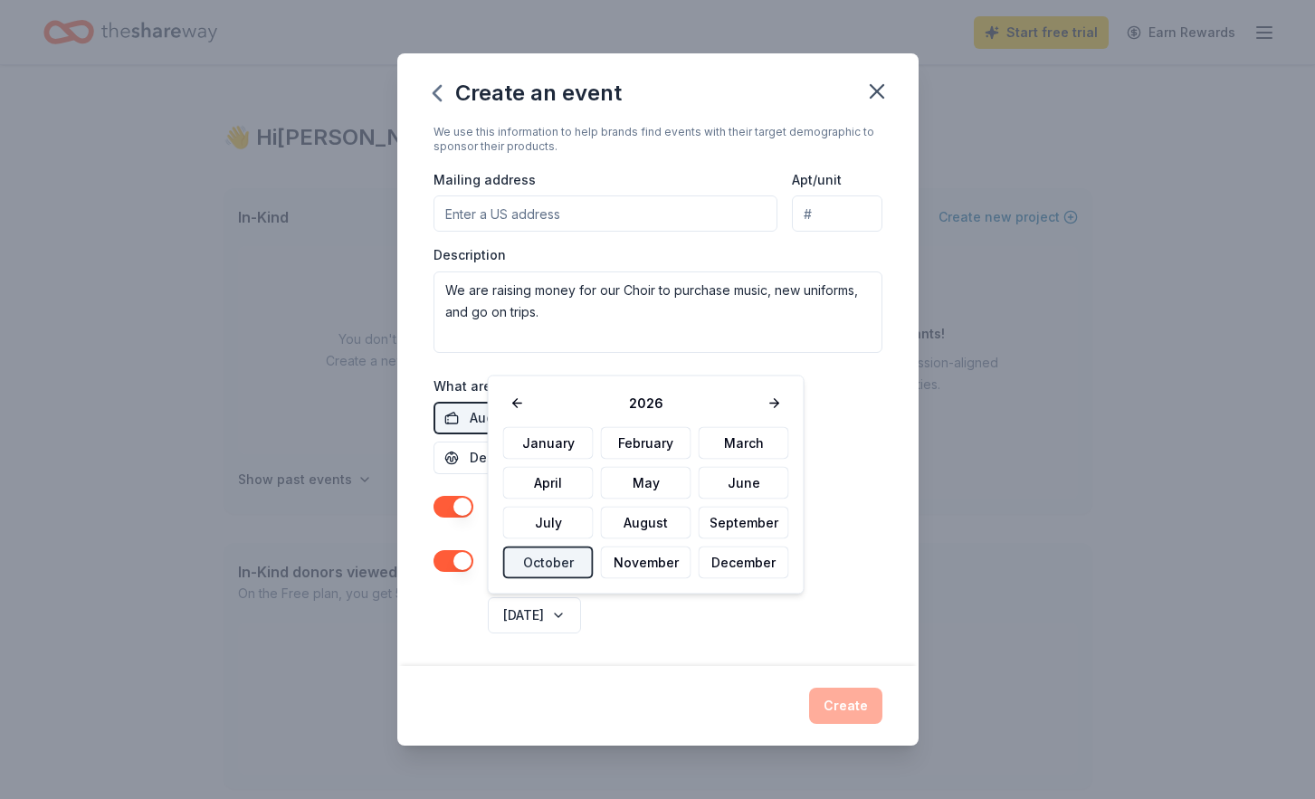
click at [673, 623] on div "October 2026" at bounding box center [683, 615] width 398 height 43
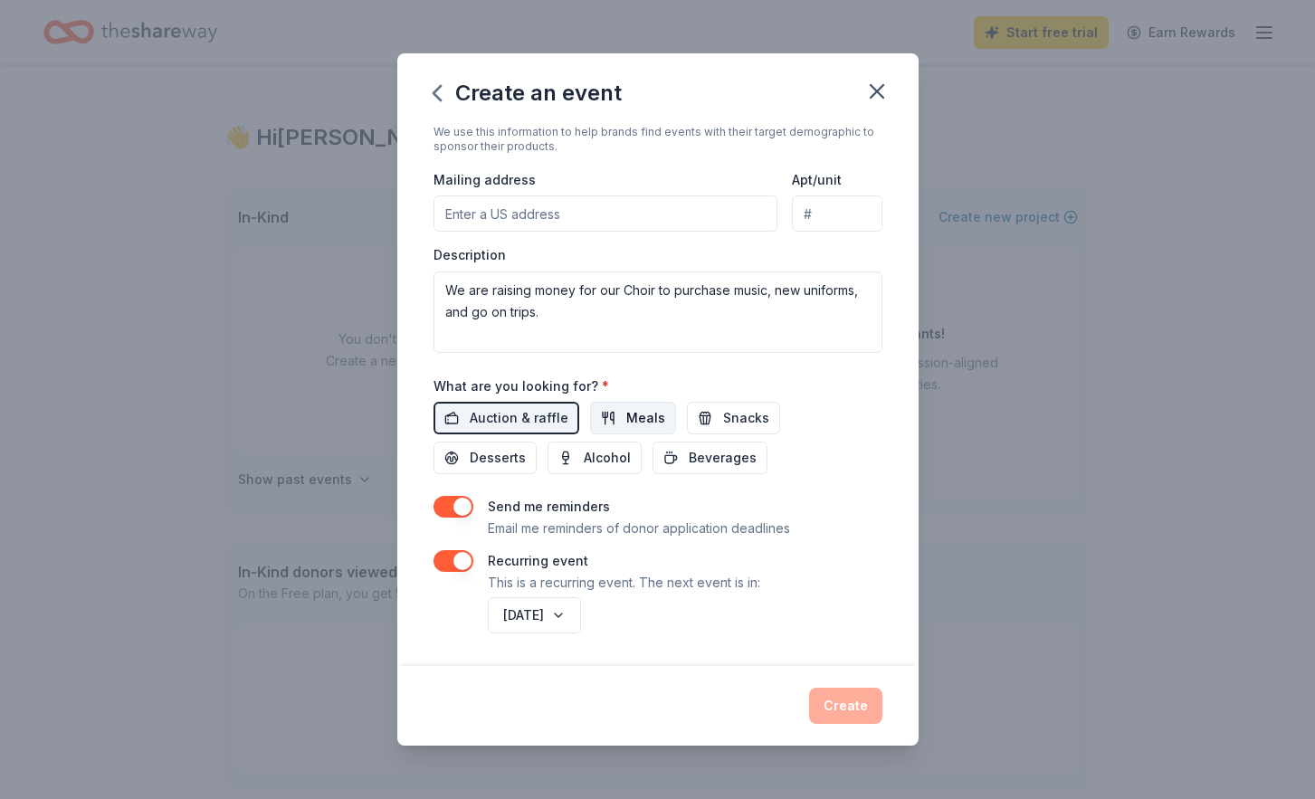
click at [646, 410] on span "Meals" at bounding box center [645, 418] width 39 height 22
click at [709, 420] on button "Snacks" at bounding box center [733, 418] width 93 height 33
click at [537, 442] on button "Desserts" at bounding box center [485, 458] width 103 height 33
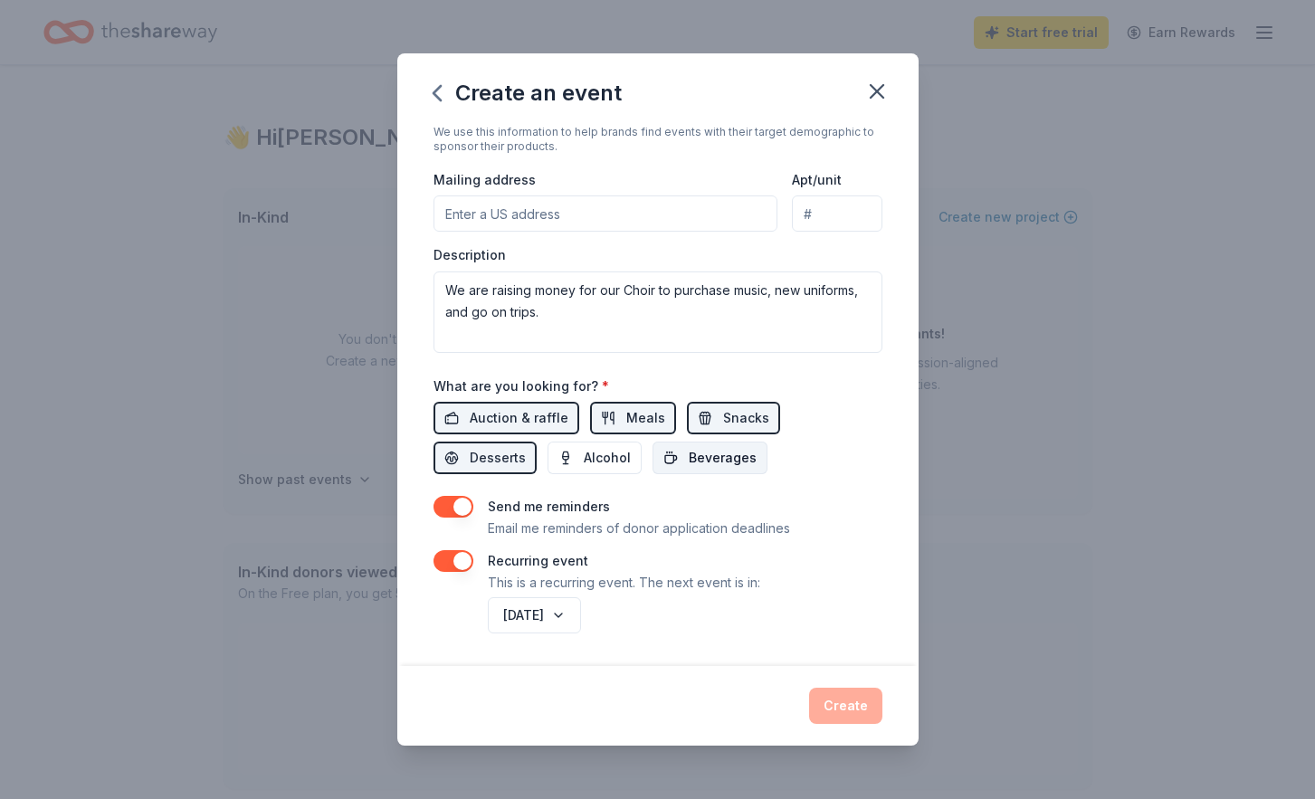
click at [689, 464] on span "Beverages" at bounding box center [723, 458] width 68 height 22
click at [462, 509] on button "button" at bounding box center [454, 507] width 40 height 22
click at [764, 580] on div "Recurring event This is a recurring event. The next event is in:" at bounding box center [658, 571] width 449 height 43
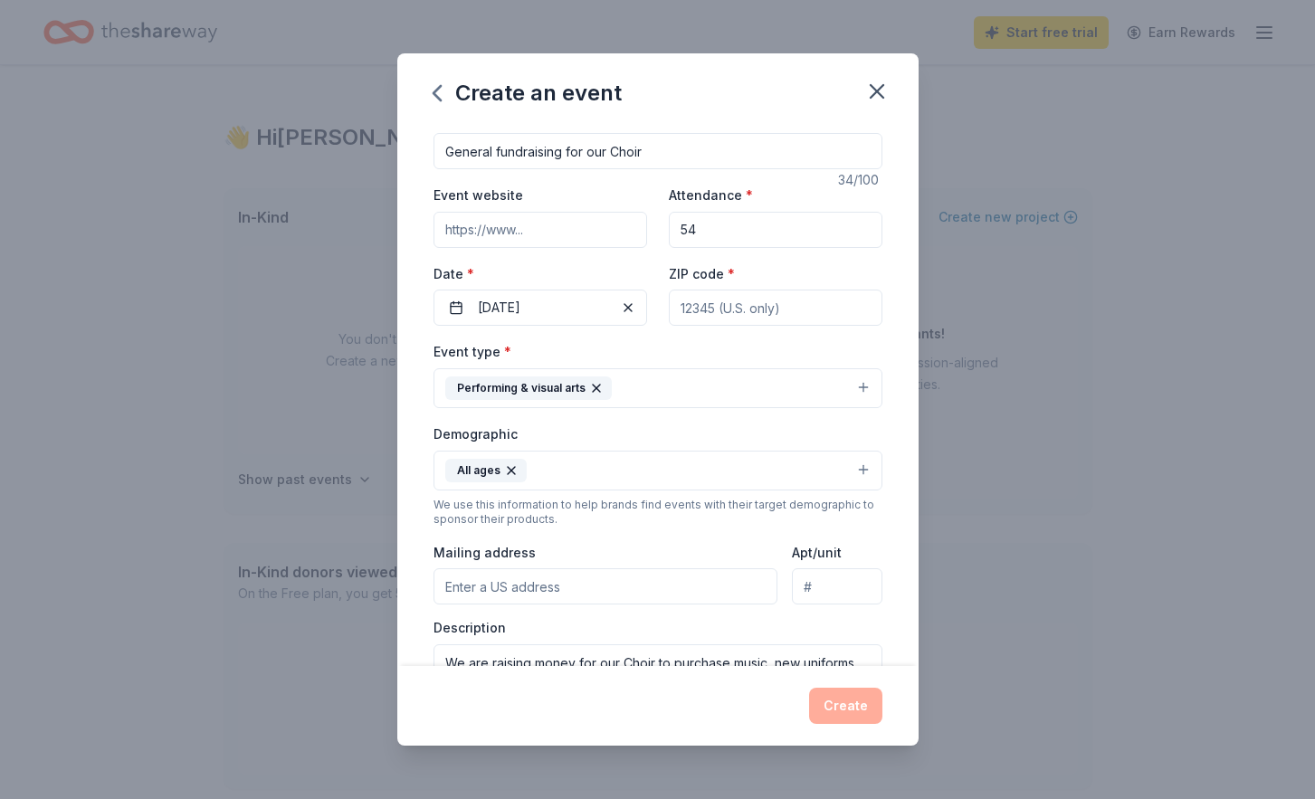
scroll to position [0, 0]
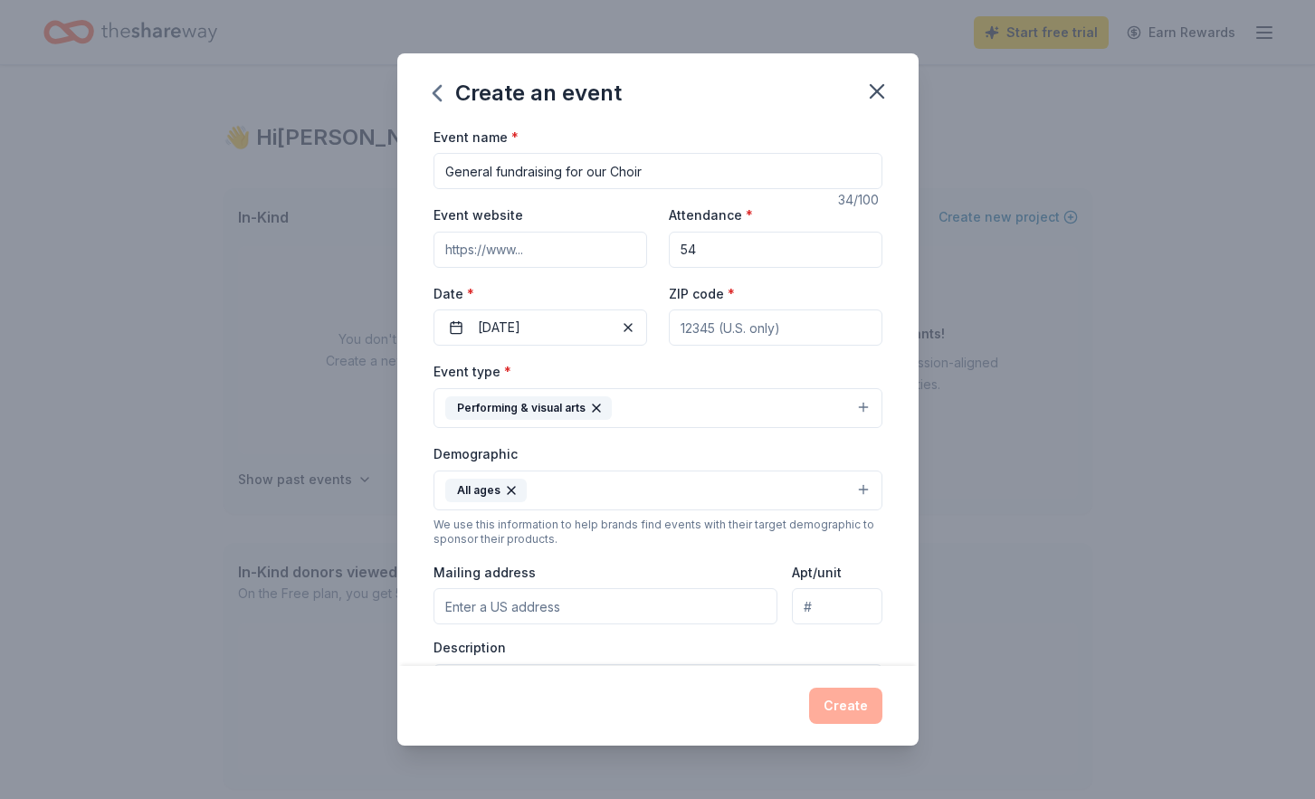
click at [719, 343] on input "ZIP code *" at bounding box center [776, 328] width 214 height 36
type input "98683"
type input "1903 SE Briarwood dr"
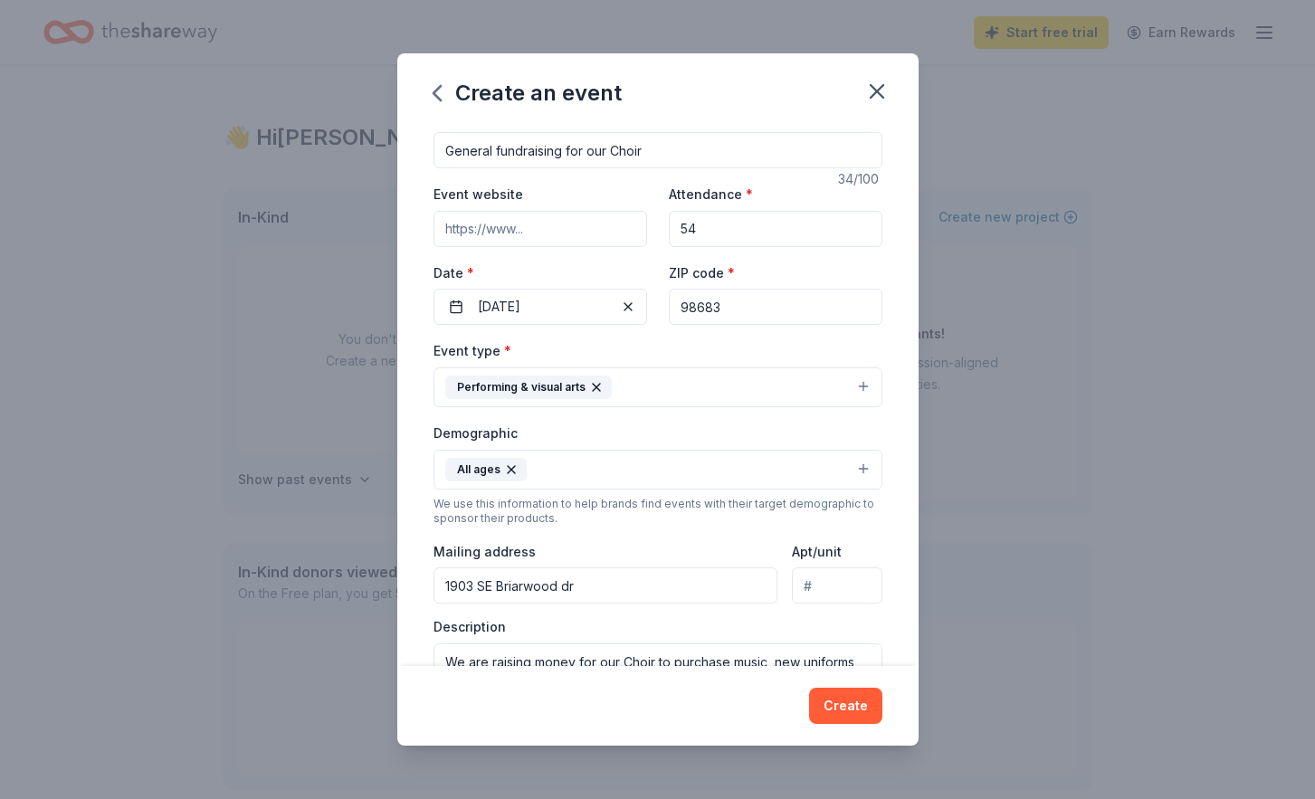
scroll to position [24, 0]
click at [731, 233] on input "54" at bounding box center [776, 226] width 214 height 36
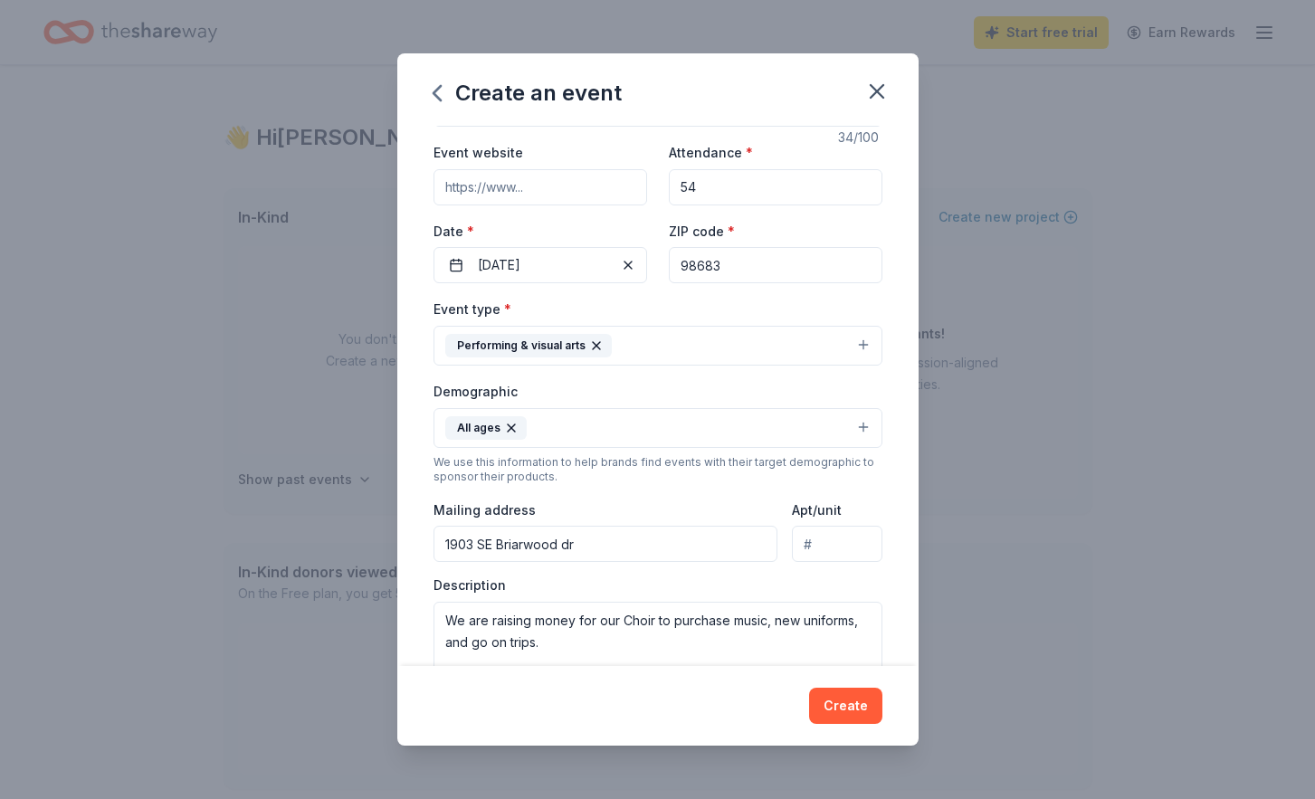
scroll to position [0, 0]
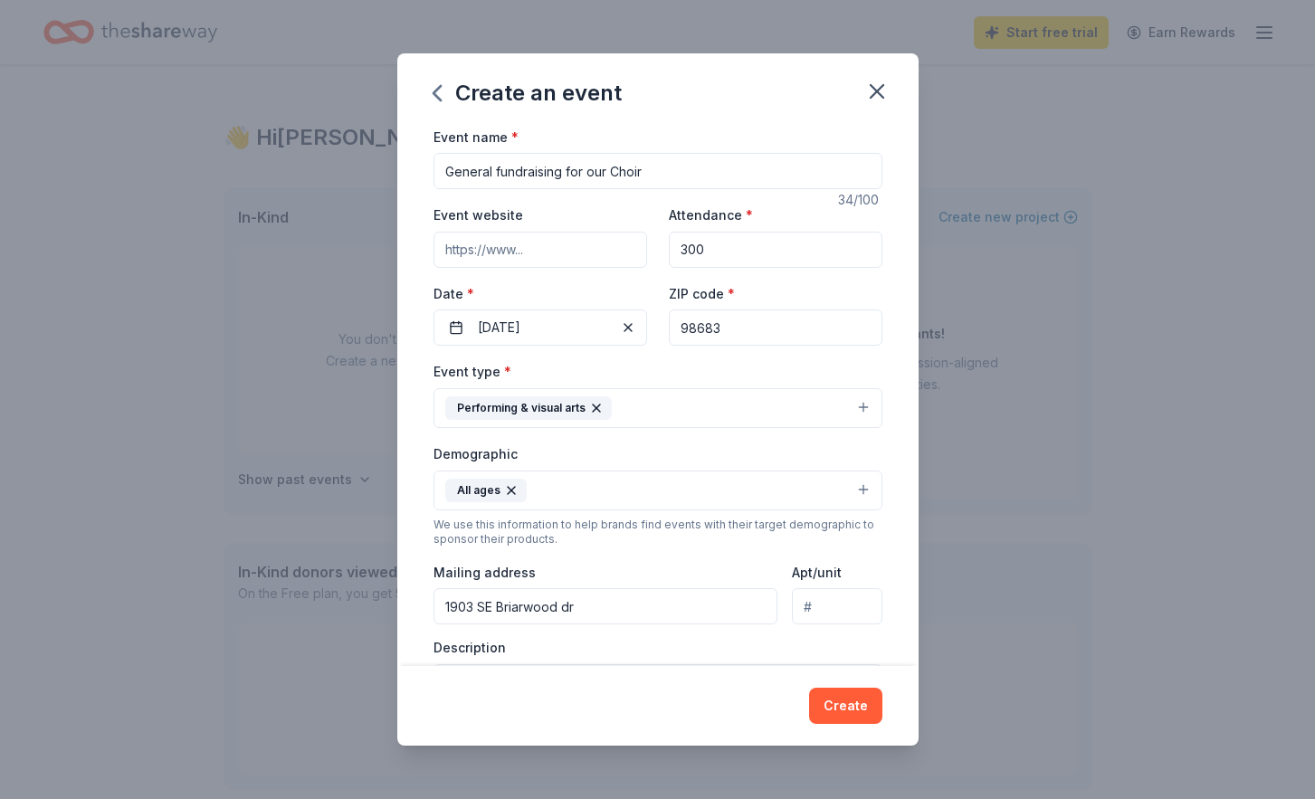
type input "300"
click at [892, 464] on div "Event name * General fundraising for our Choir 34 /100 Event website Attendance…" at bounding box center [657, 396] width 521 height 541
click at [862, 708] on button "Create" at bounding box center [845, 706] width 73 height 36
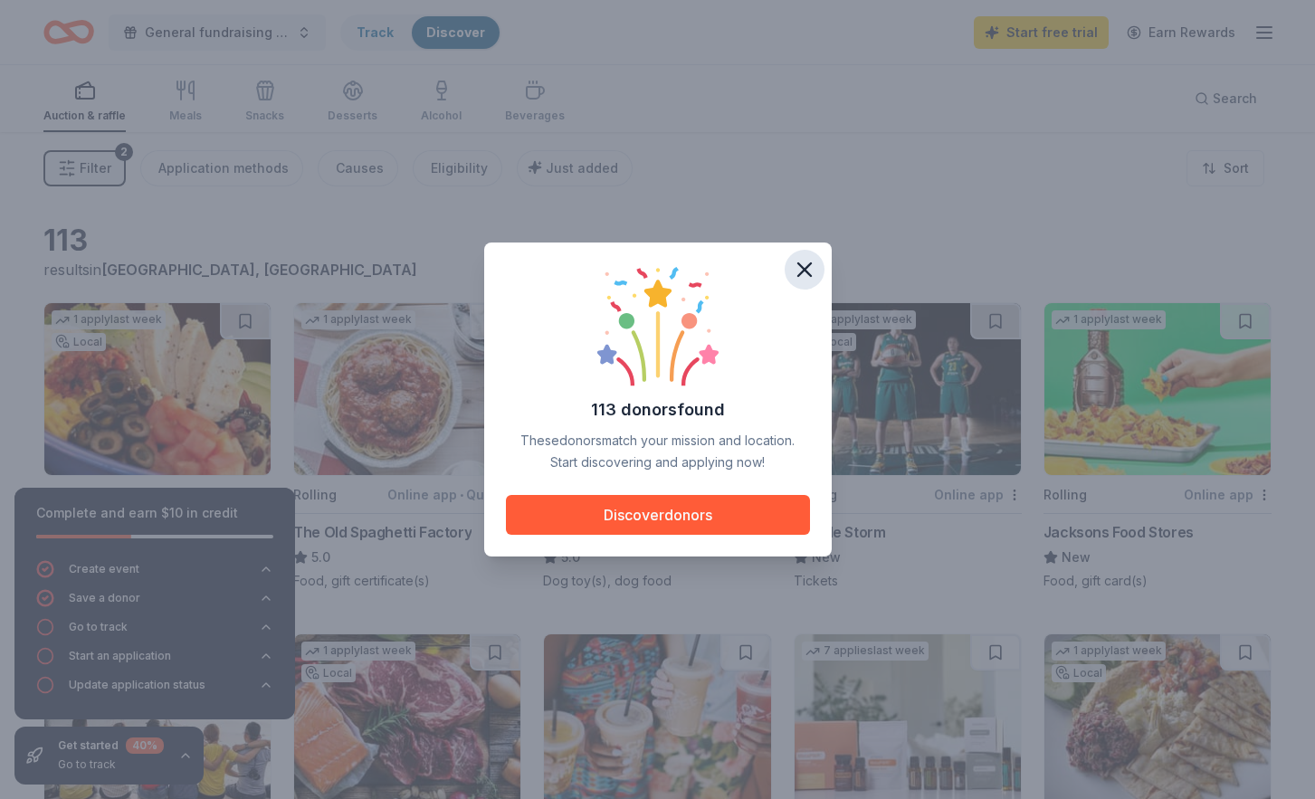
click at [800, 274] on icon "button" at bounding box center [805, 269] width 13 height 13
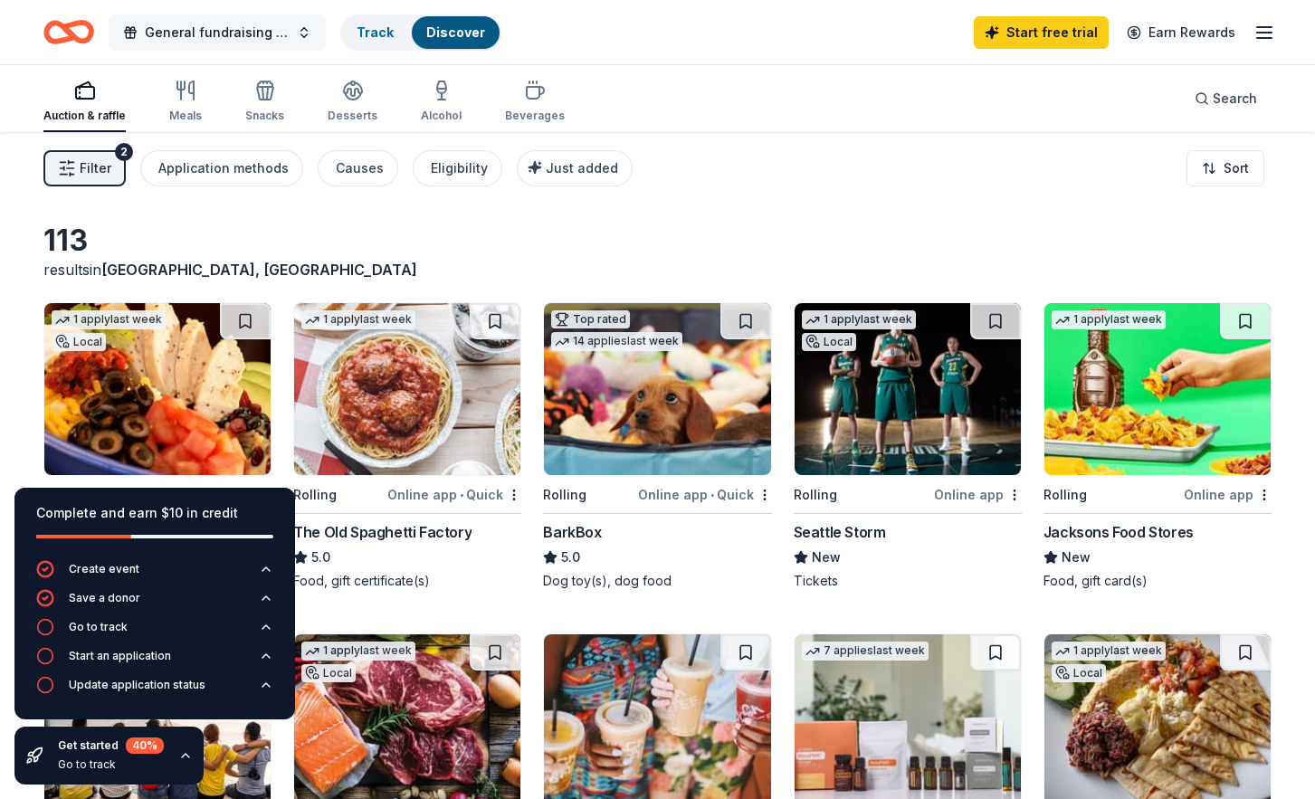
click at [230, 30] on span "General fundraising for our Choir" at bounding box center [217, 33] width 145 height 22
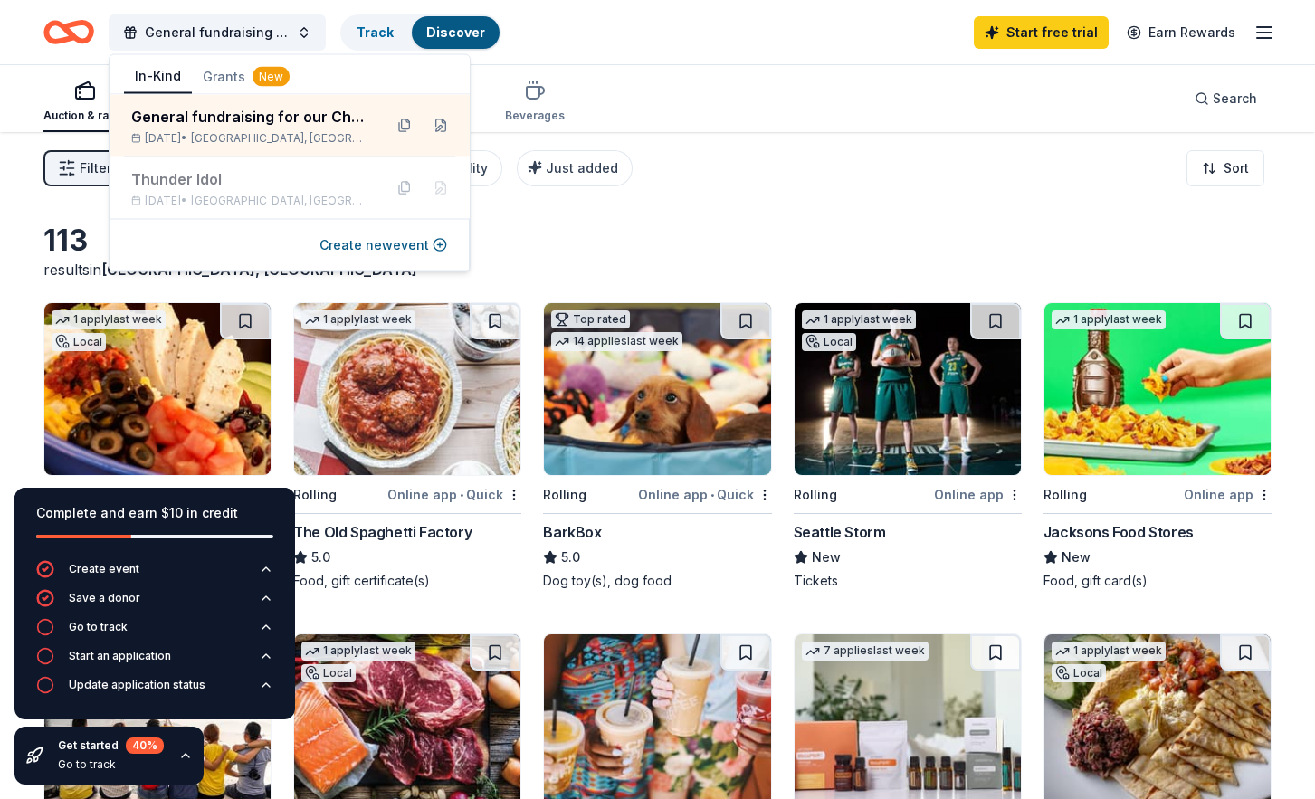
click at [592, 27] on div "General fundraising for our Choir Track Discover Start free trial Earn Rewards" at bounding box center [657, 32] width 1229 height 43
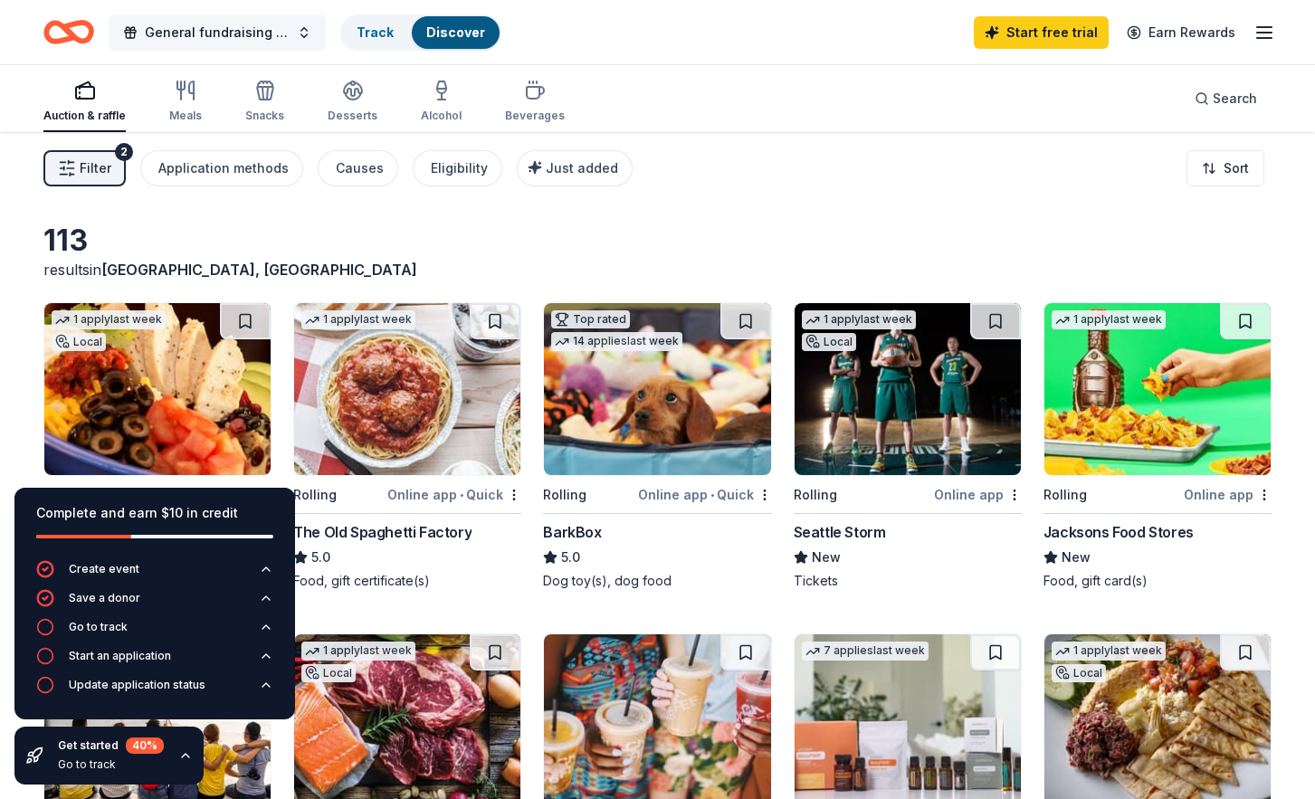
click at [244, 33] on span "General fundraising for our Choir" at bounding box center [217, 33] width 145 height 22
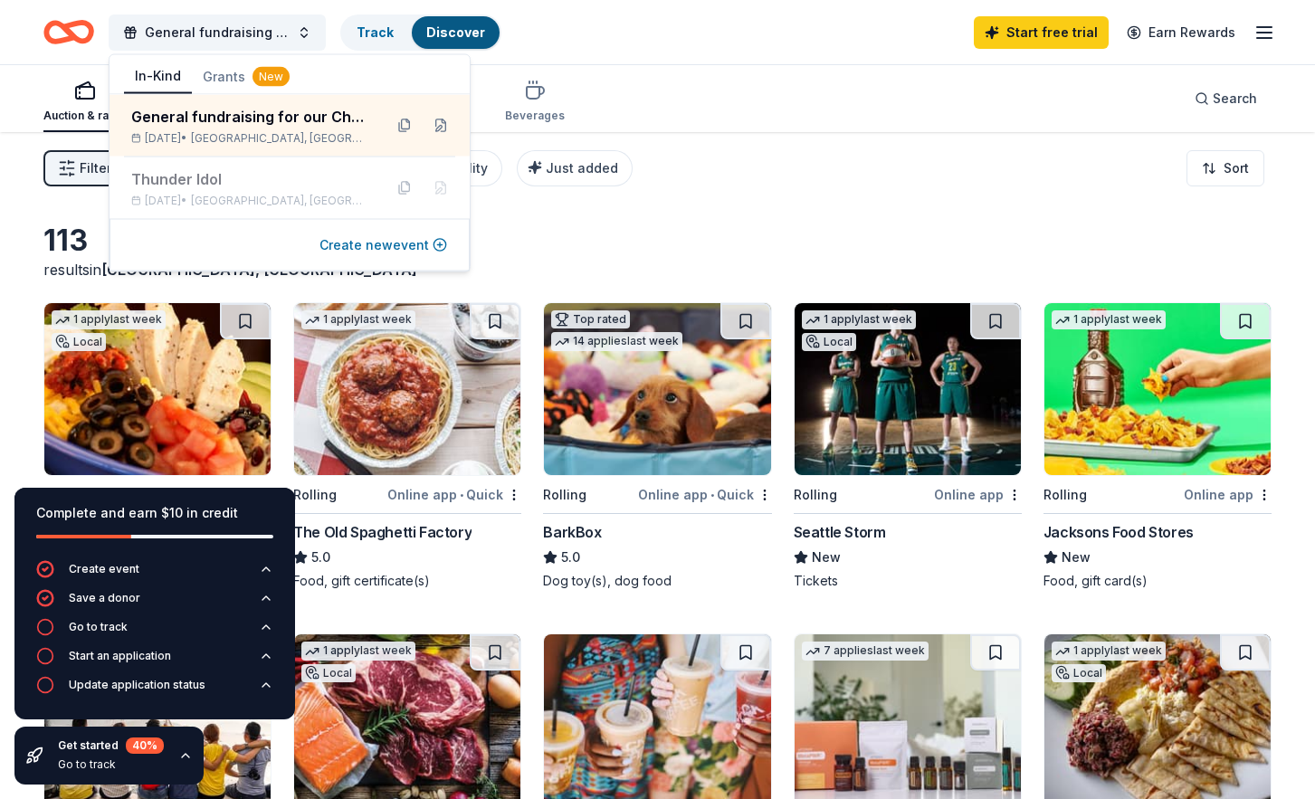
click at [362, 250] on button "Create new event" at bounding box center [384, 245] width 128 height 22
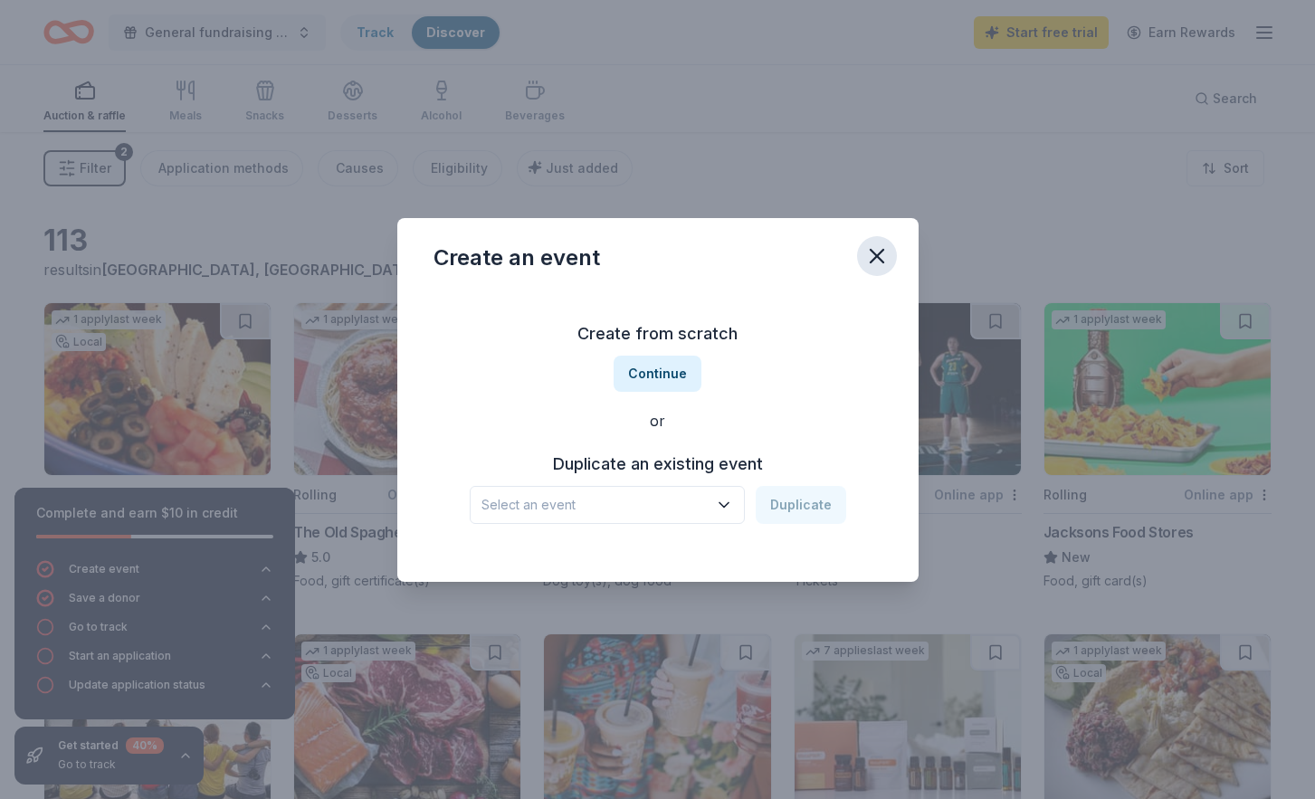
click at [887, 261] on icon "button" at bounding box center [877, 256] width 25 height 25
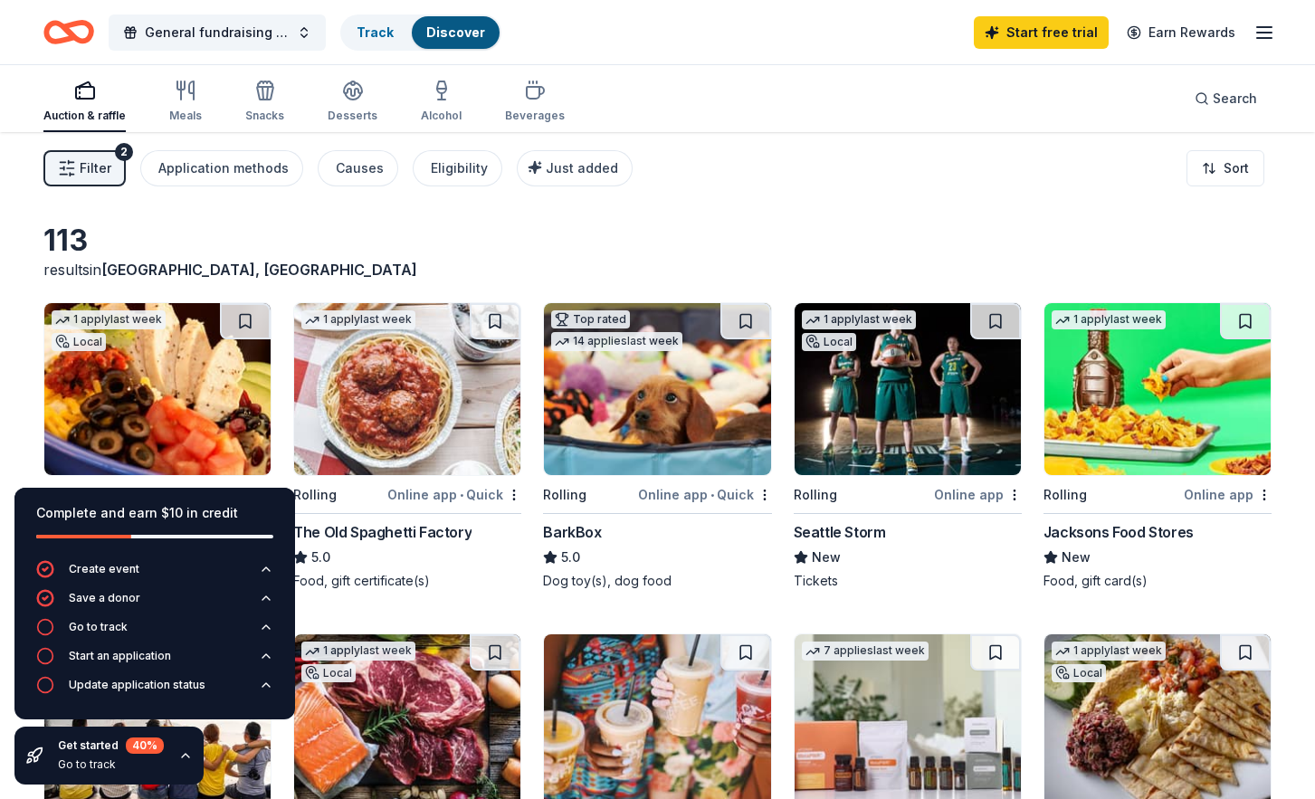
click at [75, 33] on icon "Home" at bounding box center [68, 32] width 51 height 43
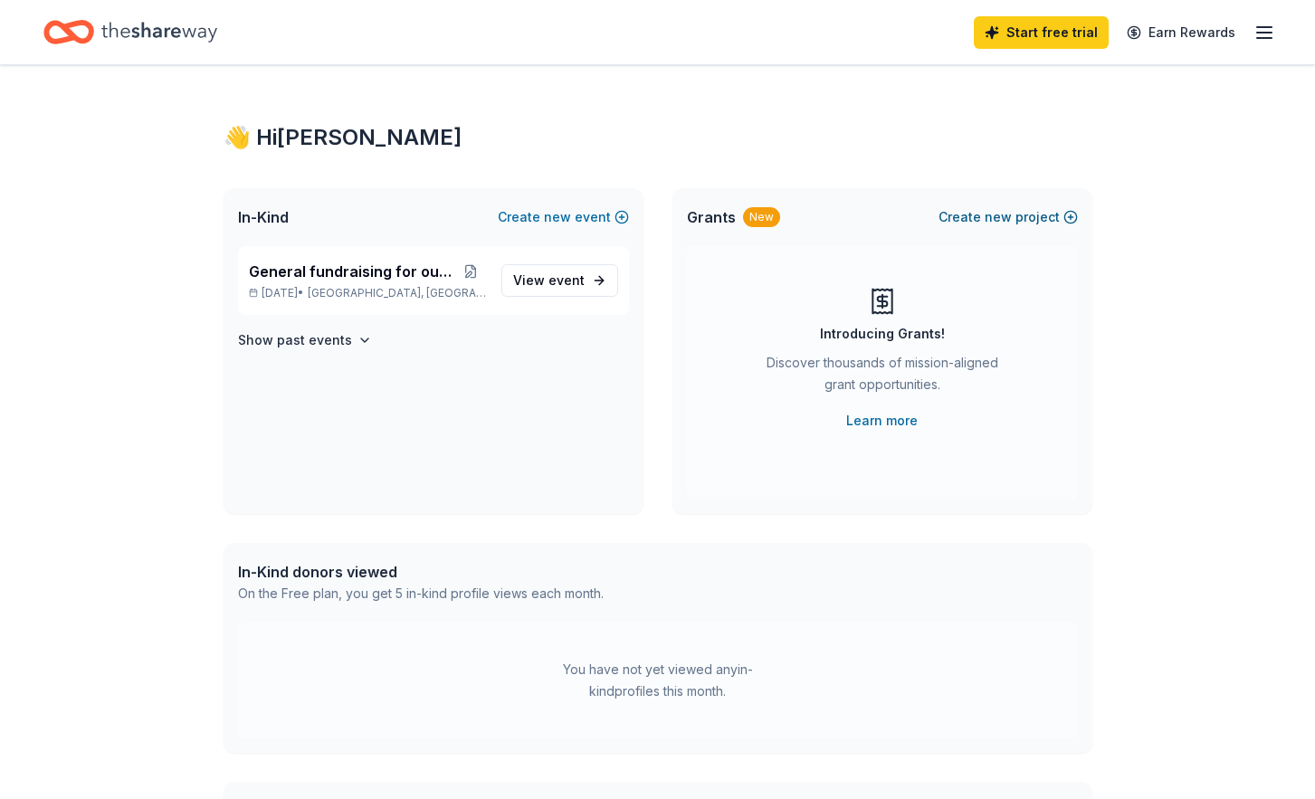
click at [994, 211] on span "new" at bounding box center [998, 217] width 27 height 22
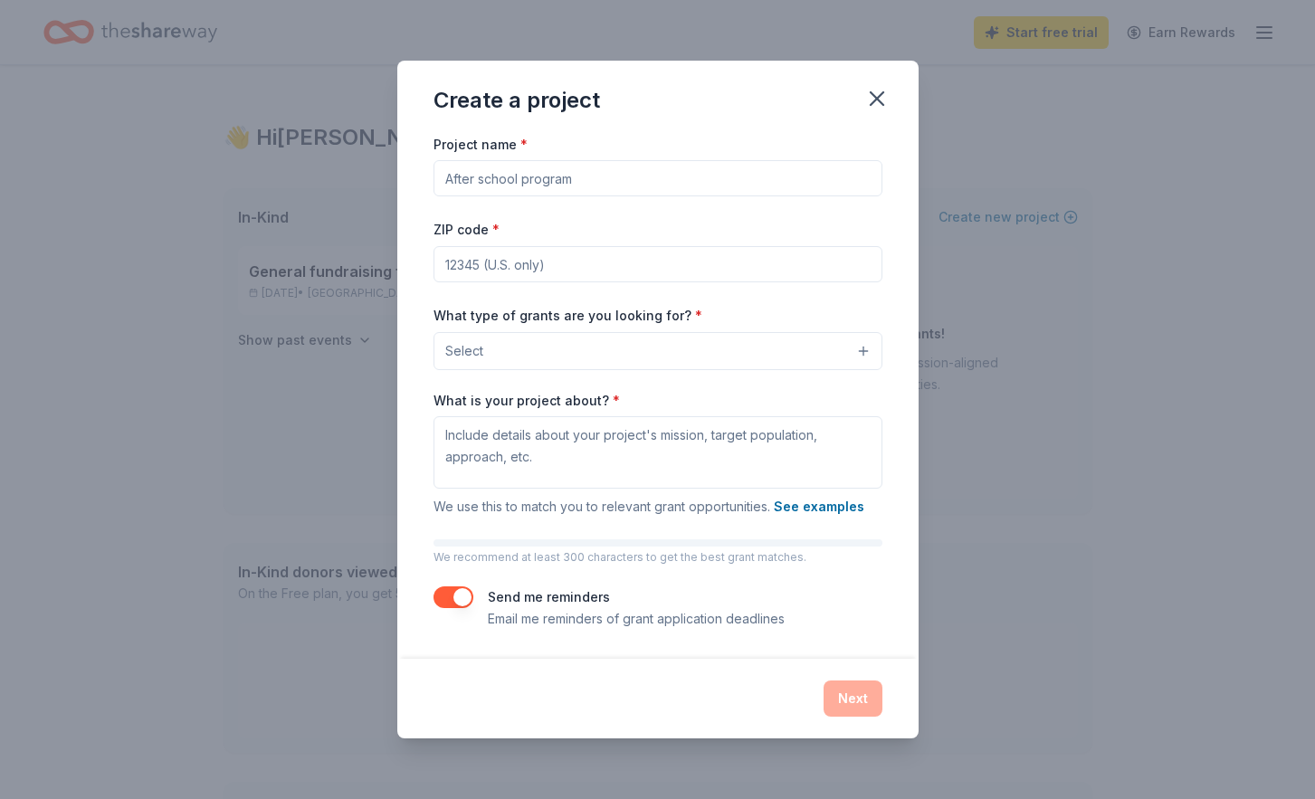
click at [699, 188] on input "Project name *" at bounding box center [658, 178] width 449 height 36
type input "MVHS Choir Boosters"
click at [587, 261] on input "ZIP code *" at bounding box center [658, 264] width 449 height 36
type input "98683"
click at [547, 356] on button "Select" at bounding box center [658, 351] width 449 height 38
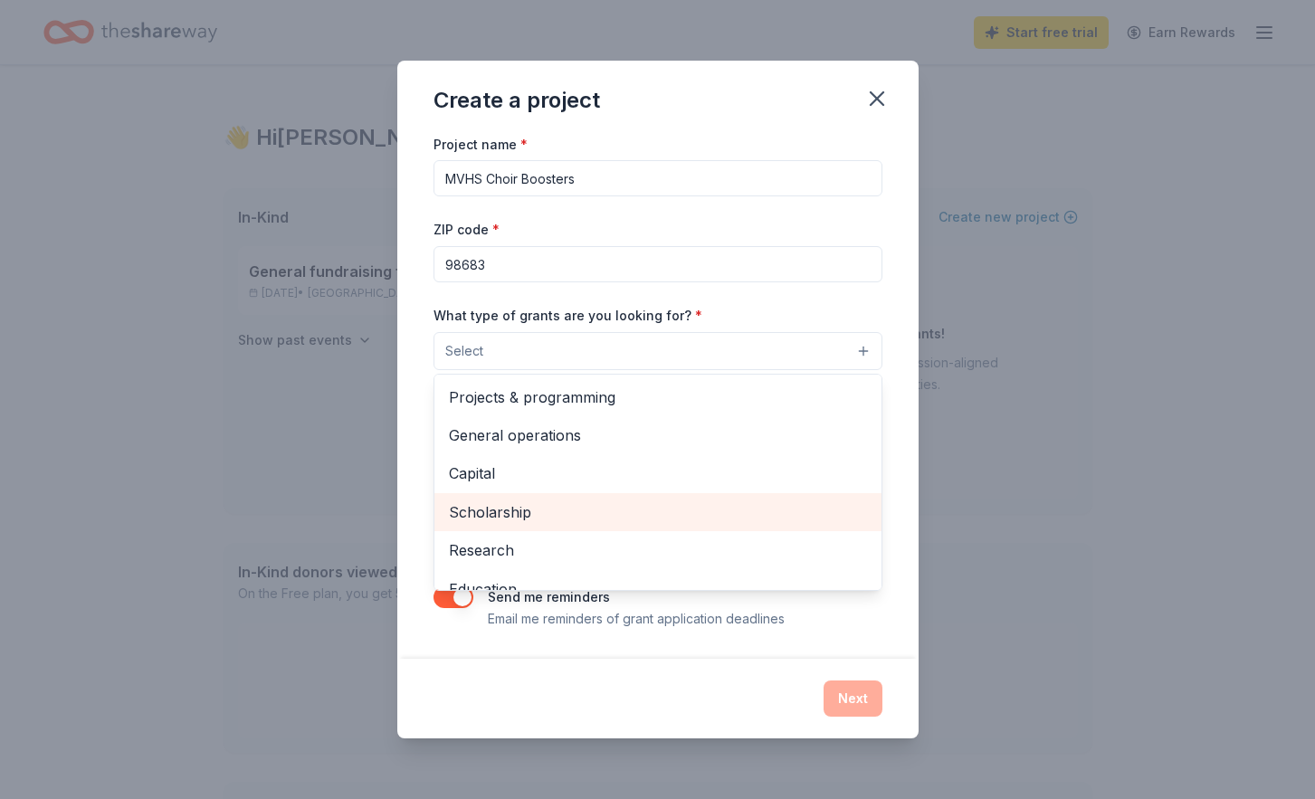
click at [534, 502] on span "Scholarship" at bounding box center [658, 513] width 418 height 24
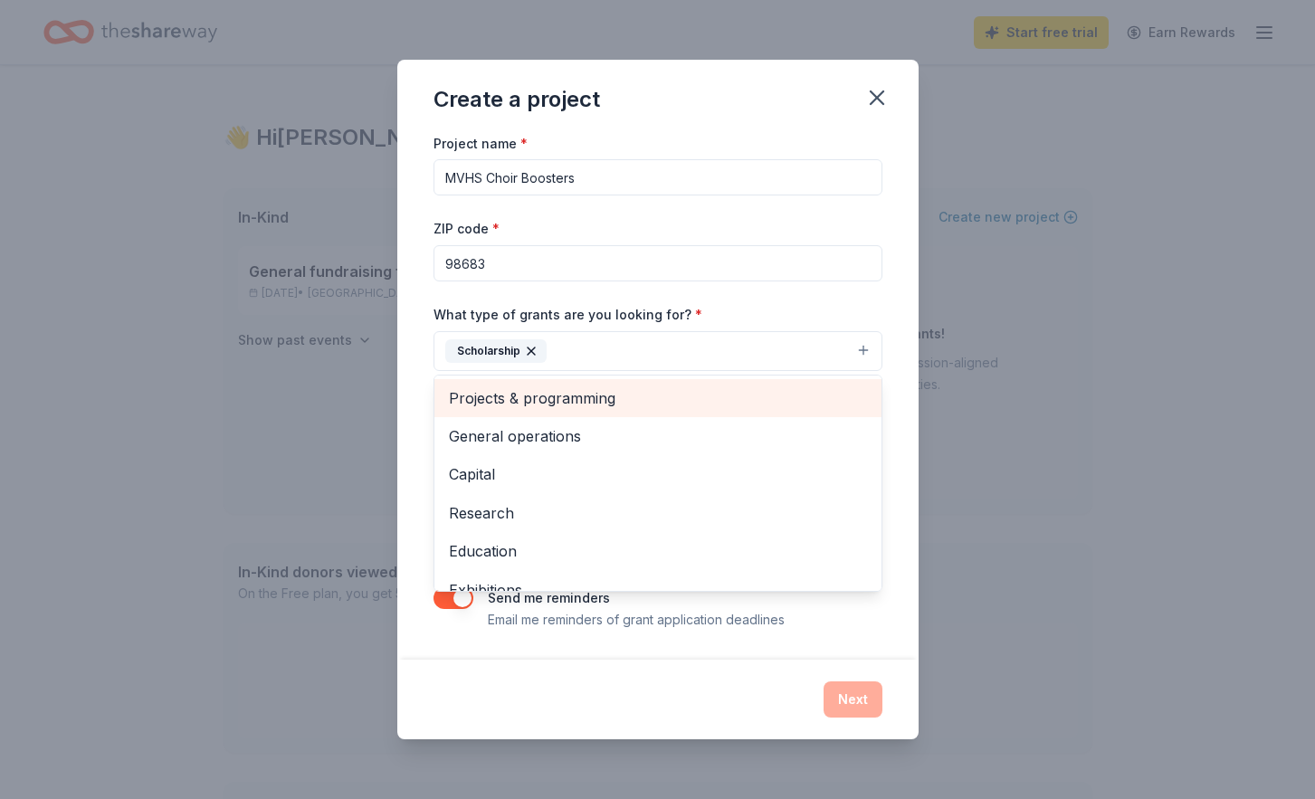
click at [567, 406] on span "Projects & programming" at bounding box center [658, 399] width 418 height 24
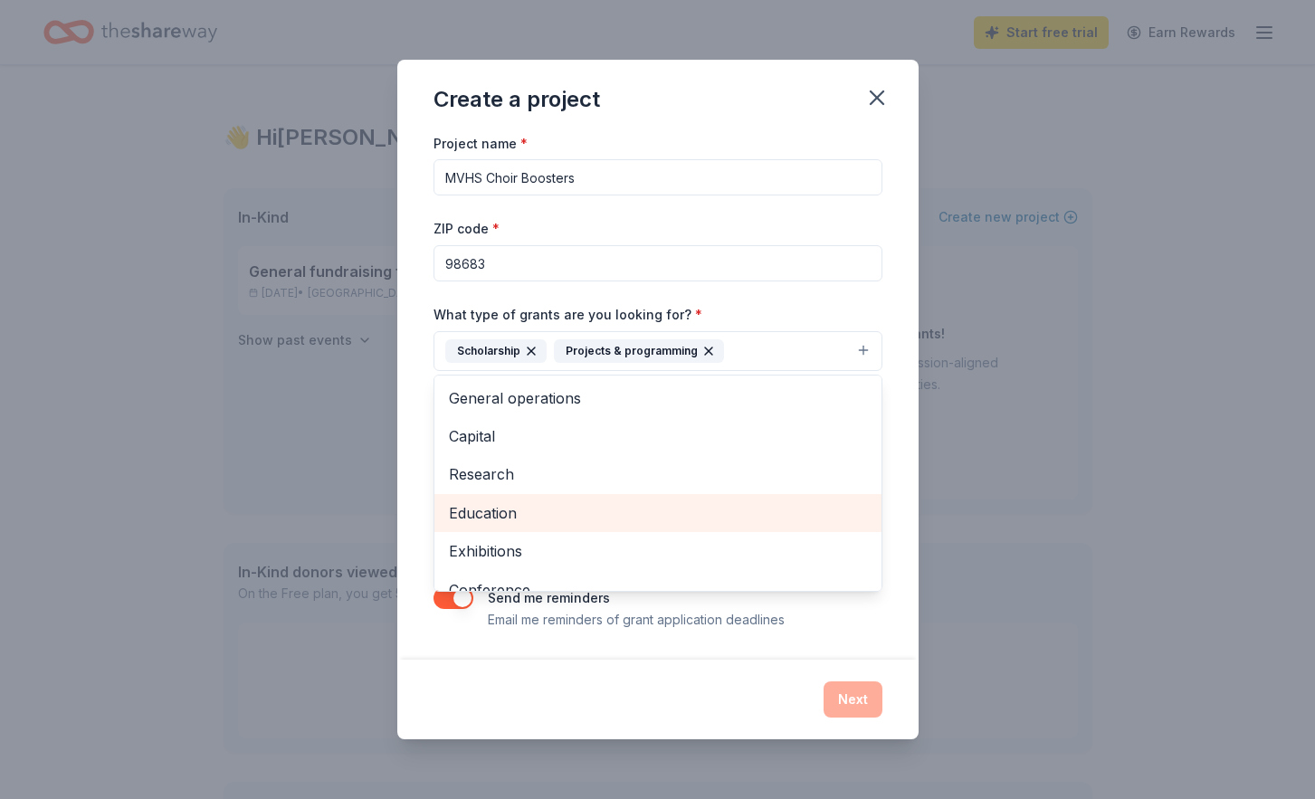
click at [529, 507] on span "Education" at bounding box center [658, 514] width 418 height 24
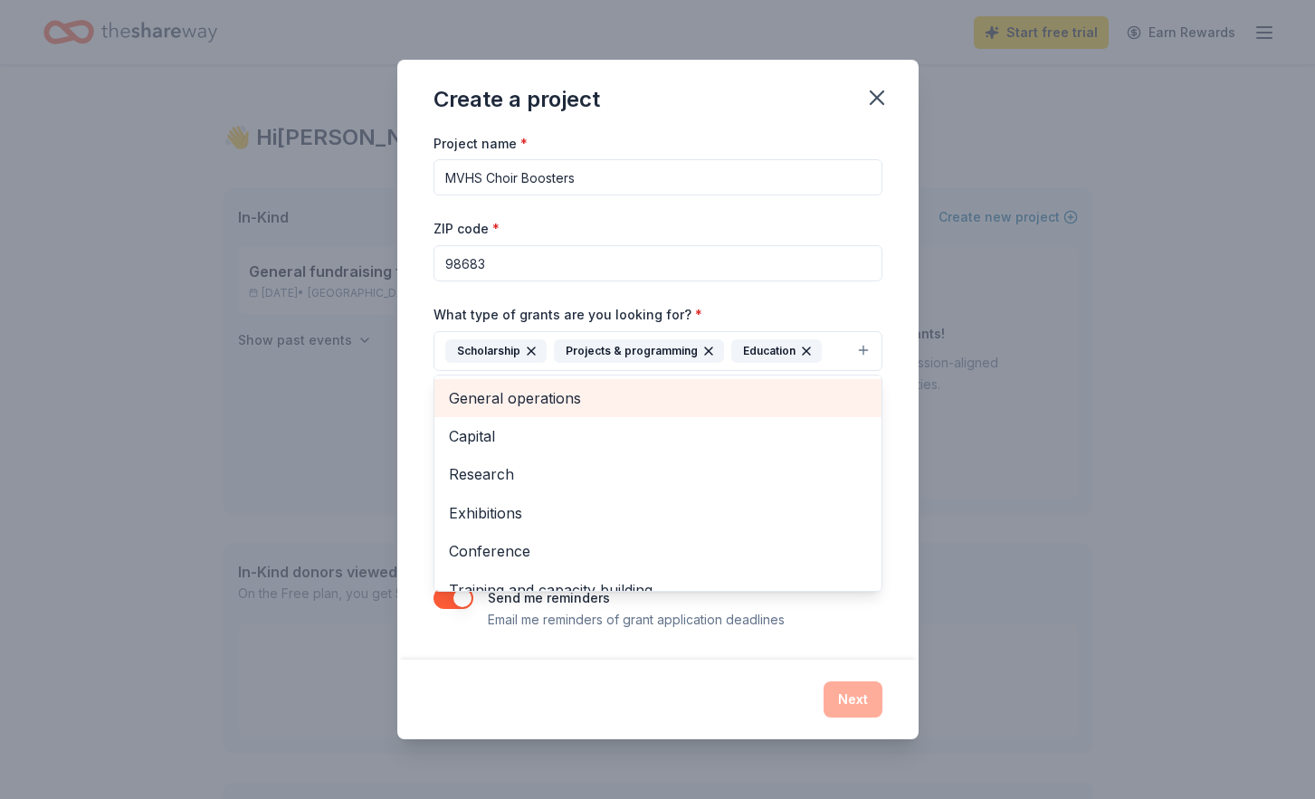
click at [544, 409] on span "General operations" at bounding box center [658, 399] width 418 height 24
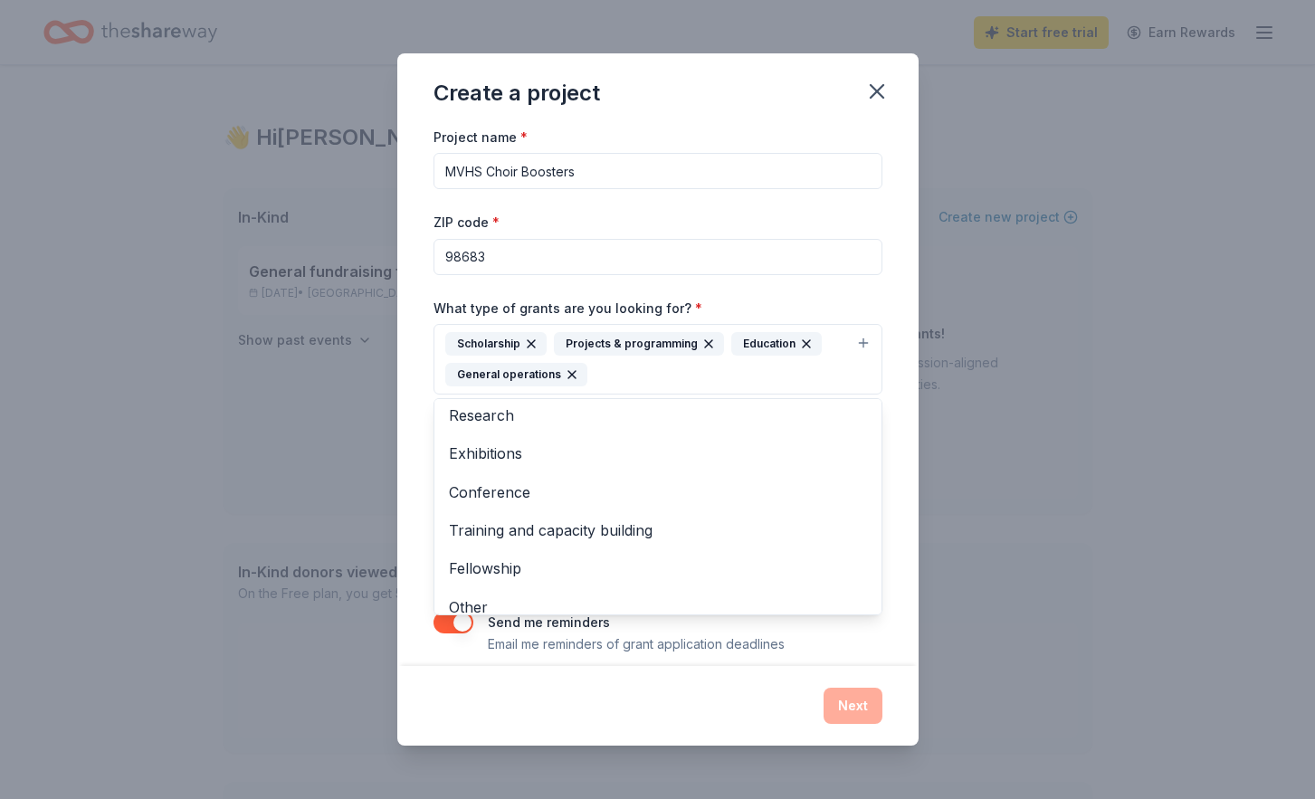
scroll to position [60, 0]
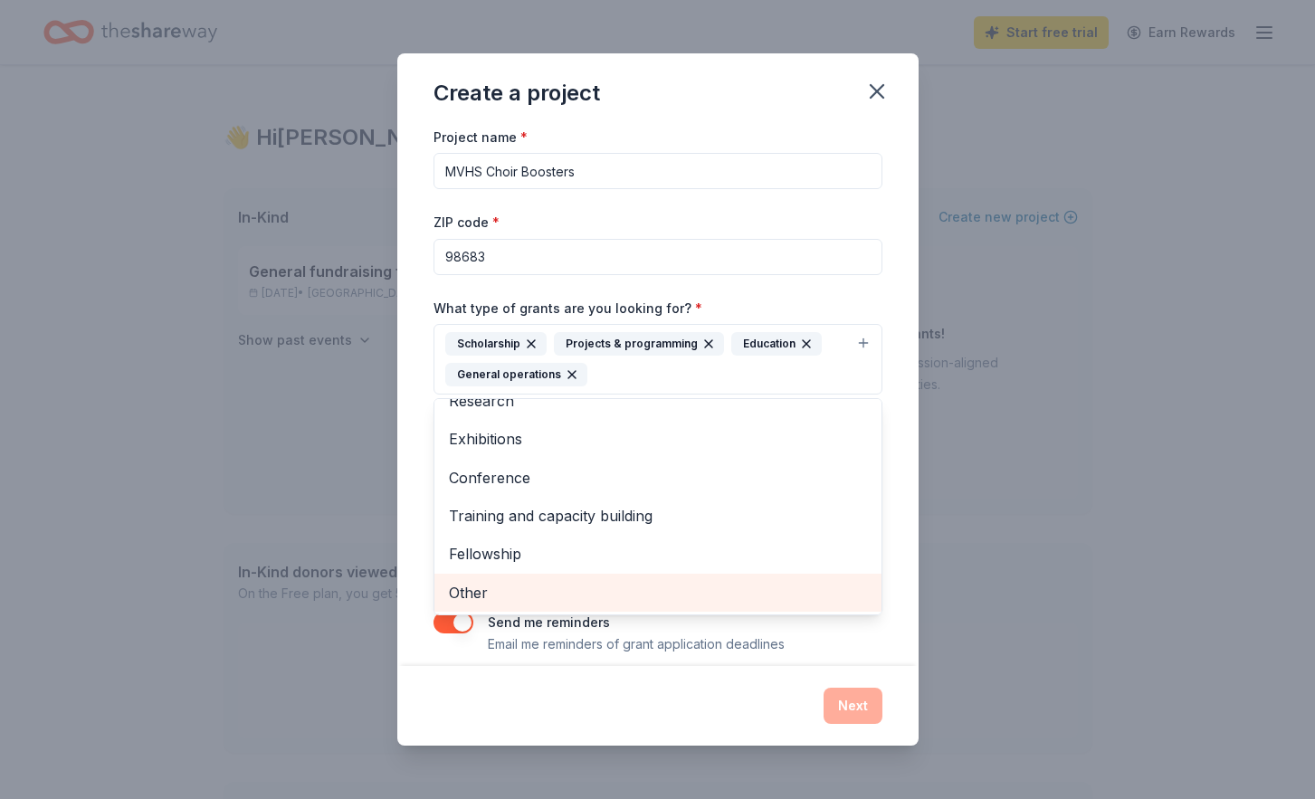
click at [500, 582] on span "Other" at bounding box center [658, 593] width 418 height 24
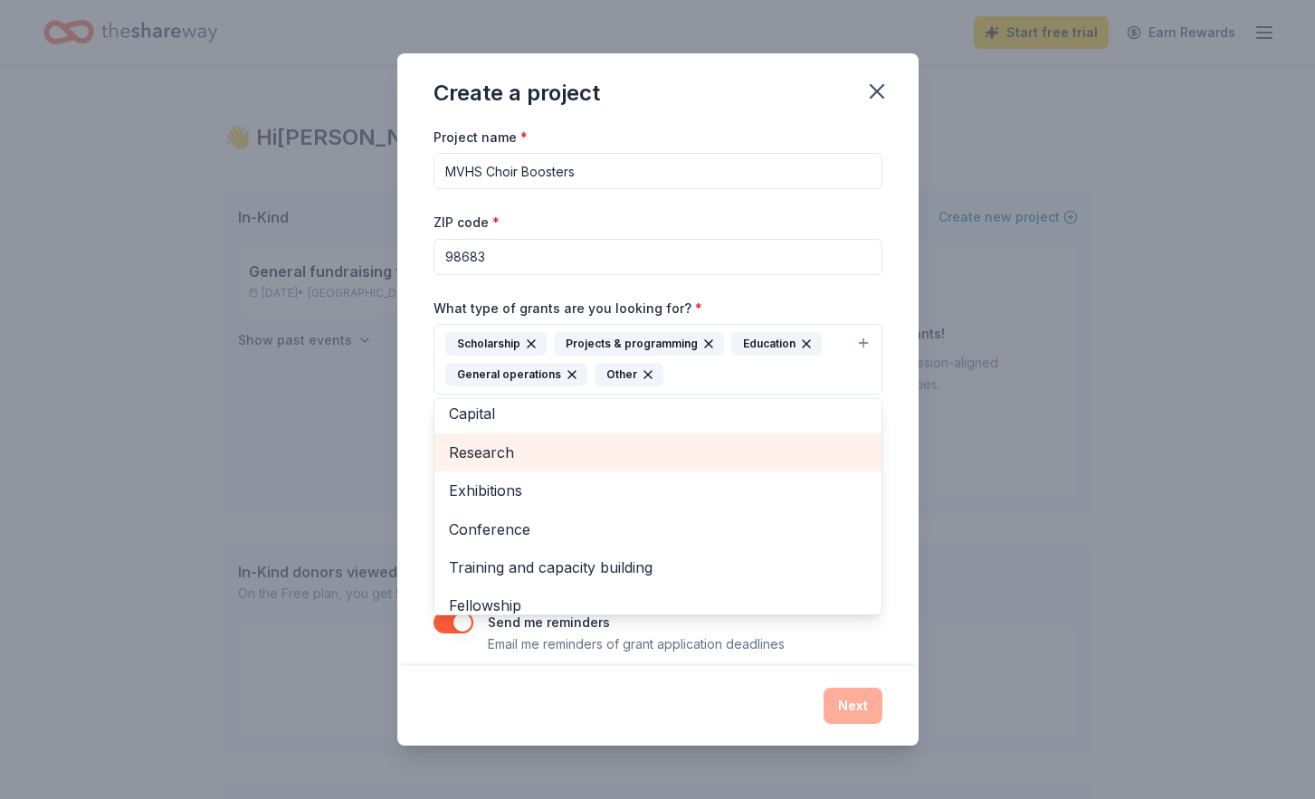
scroll to position [22, 0]
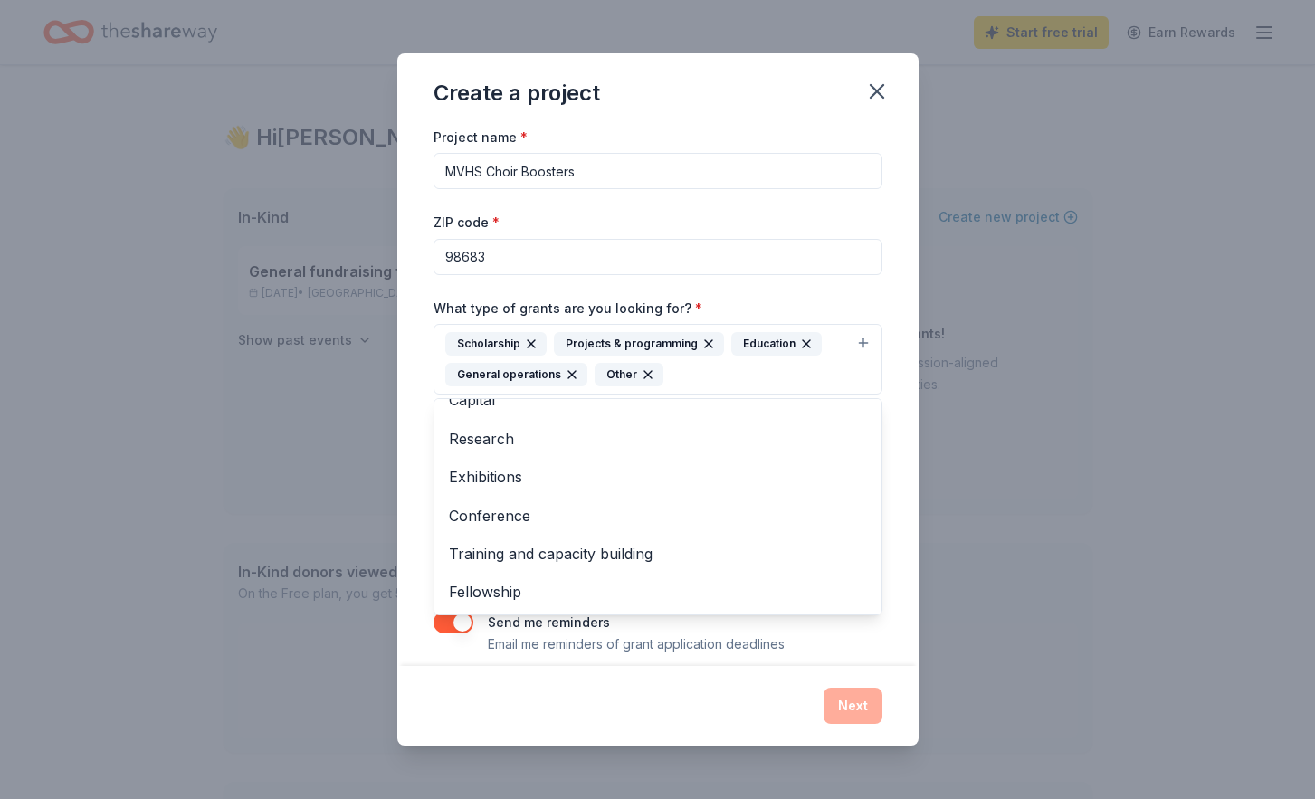
click at [421, 542] on div "Project name * MVHS Choir Boosters ZIP code * 98683 What type of grants are you…" at bounding box center [657, 396] width 521 height 541
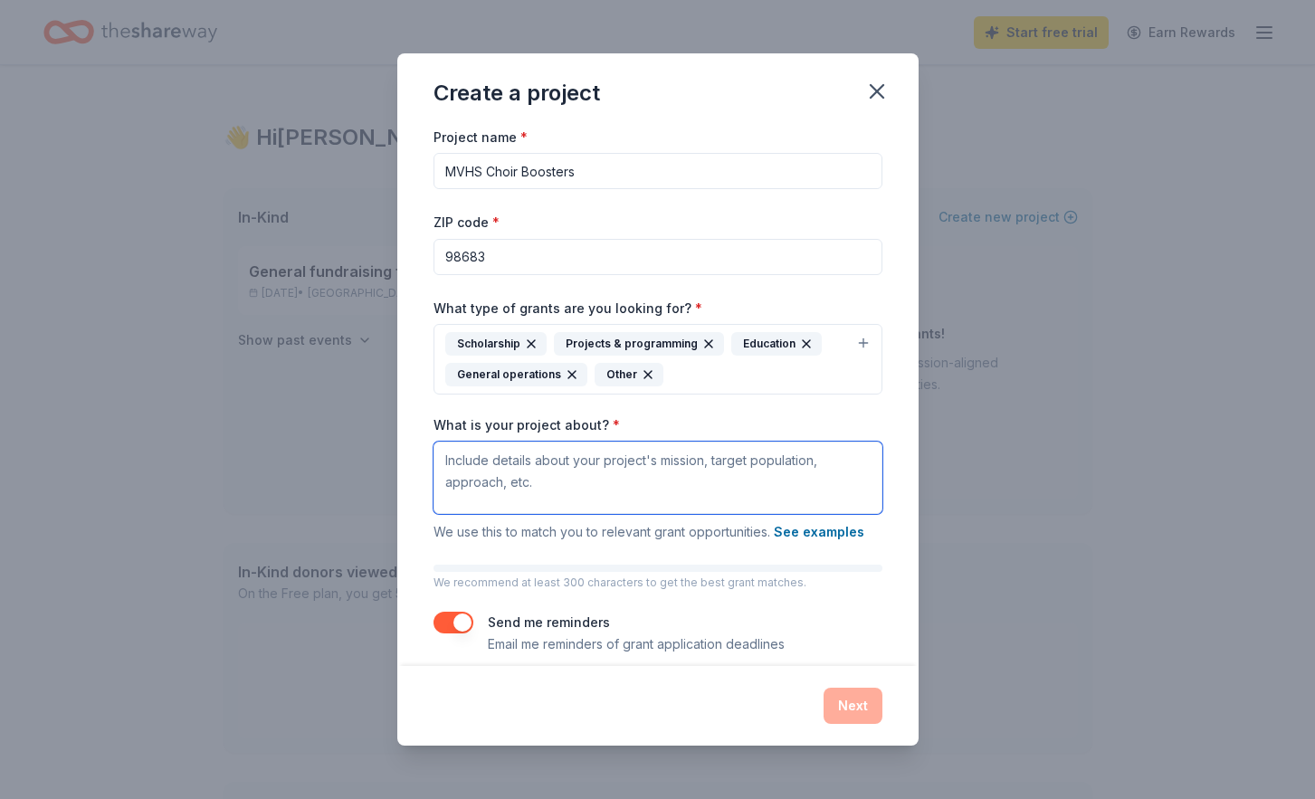
click at [510, 485] on textarea "What is your project about? *" at bounding box center [658, 478] width 449 height 72
paste textarea "The Mountain View High School Choir Program is seeking sponsors for the upcomin…"
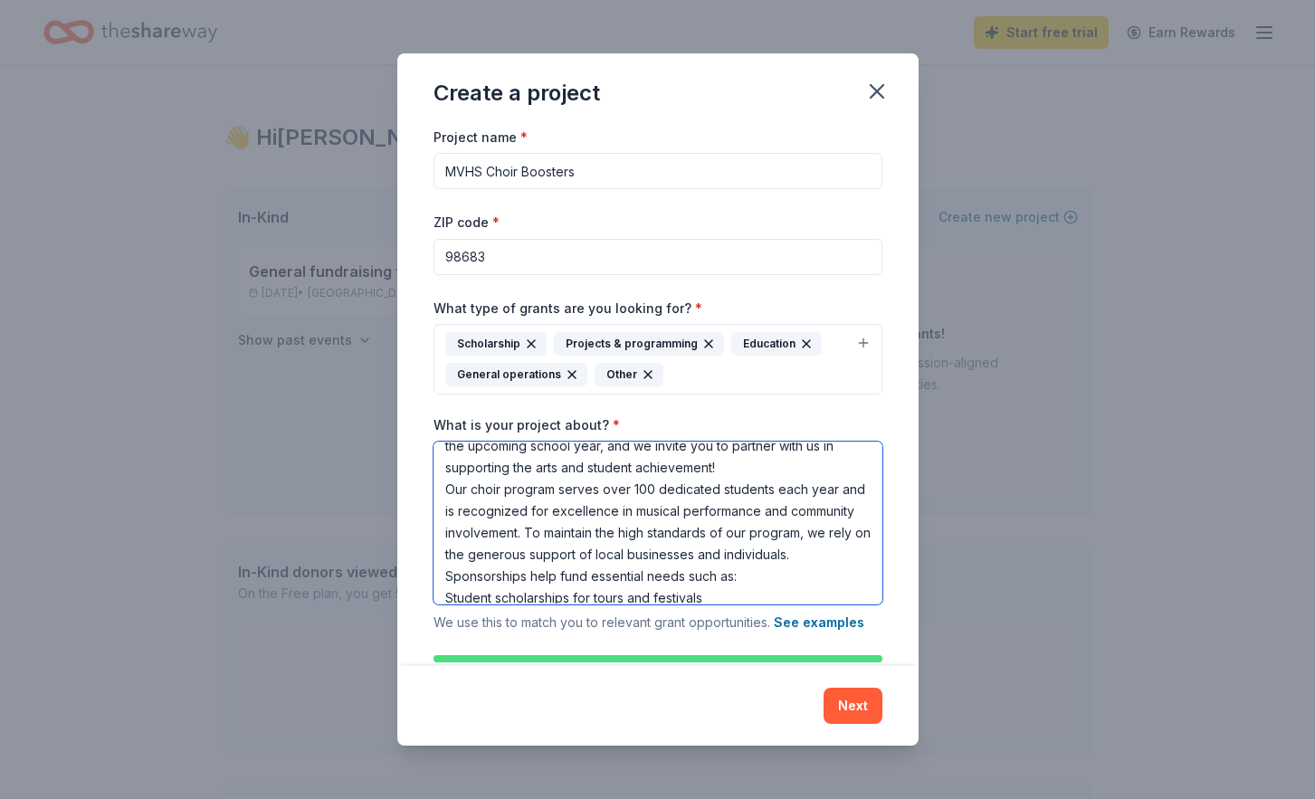
scroll to position [0, 0]
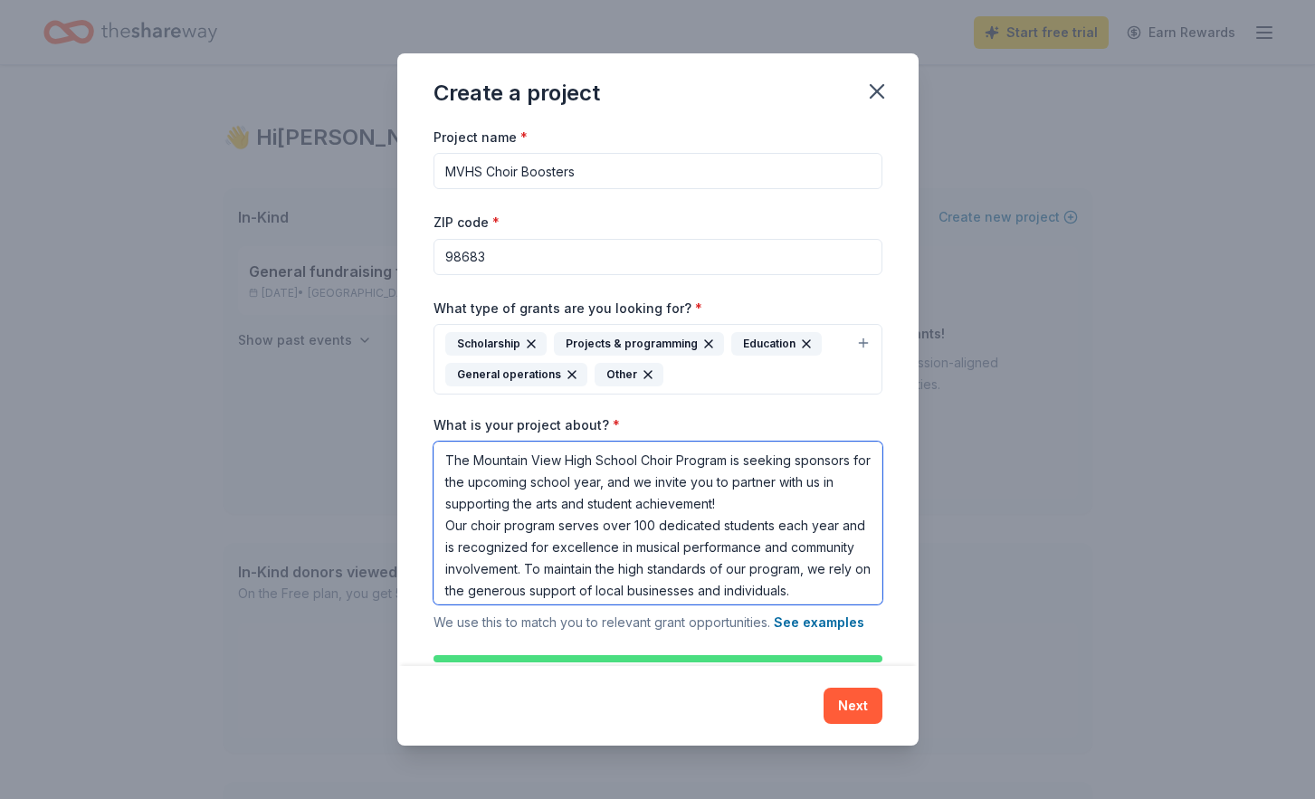
drag, startPoint x: 730, startPoint y: 458, endPoint x: 875, endPoint y: 476, distance: 146.0
click at [875, 476] on textarea "The Mountain View High School Choir Program is seeking sponsors for the upcomin…" at bounding box center [658, 523] width 449 height 163
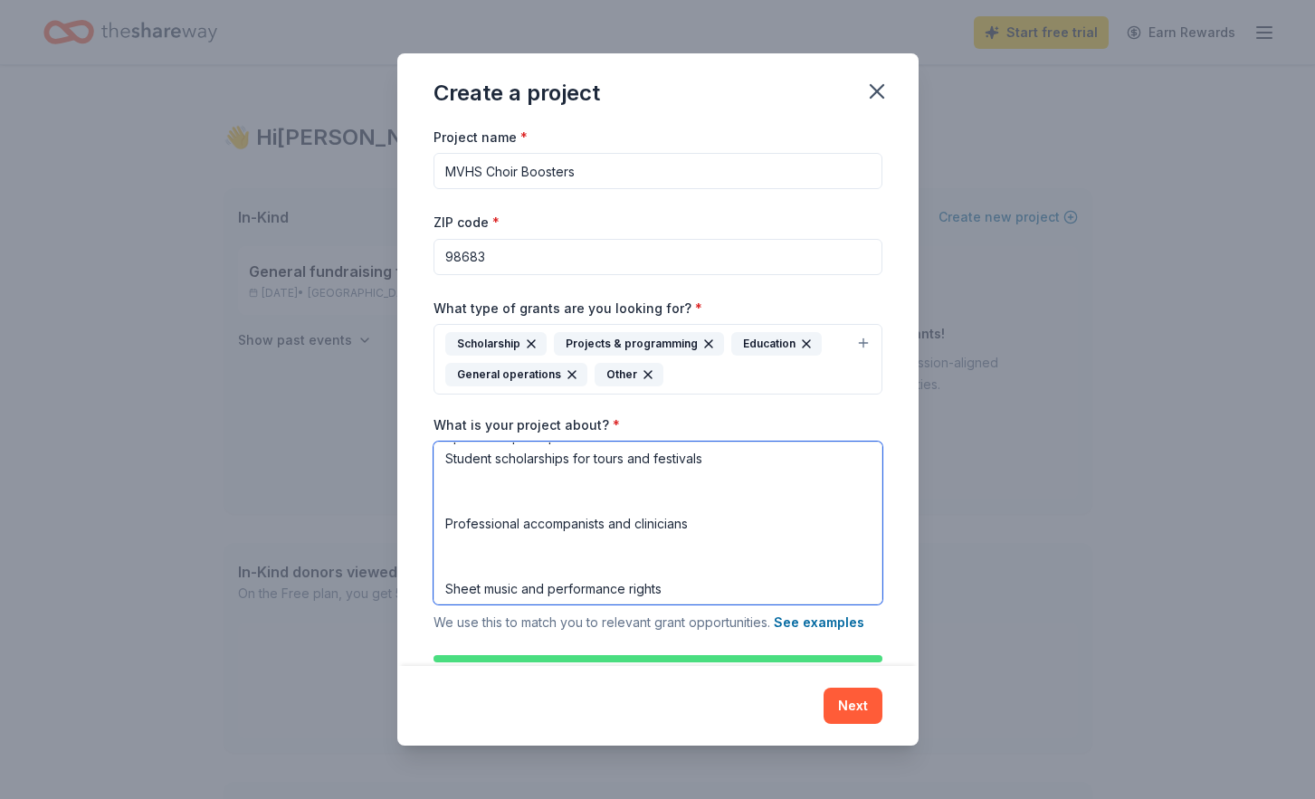
scroll to position [177, 0]
click at [591, 487] on textarea "The Mountain View High School Choir Program is seeking sponsors for the upcomin…" at bounding box center [658, 523] width 449 height 163
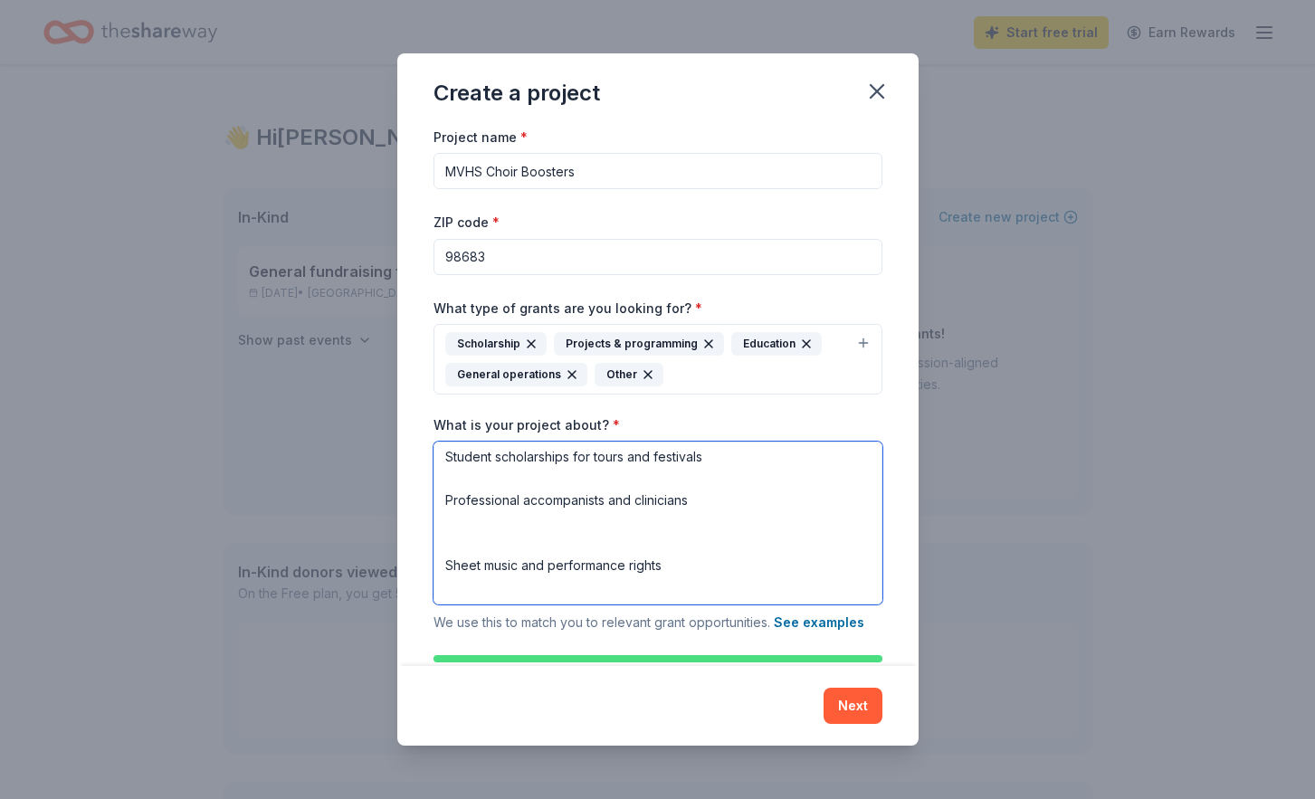
click at [561, 484] on textarea "The Mountain View High School Choir Program is seeking sponsors for the upcomin…" at bounding box center [658, 523] width 449 height 163
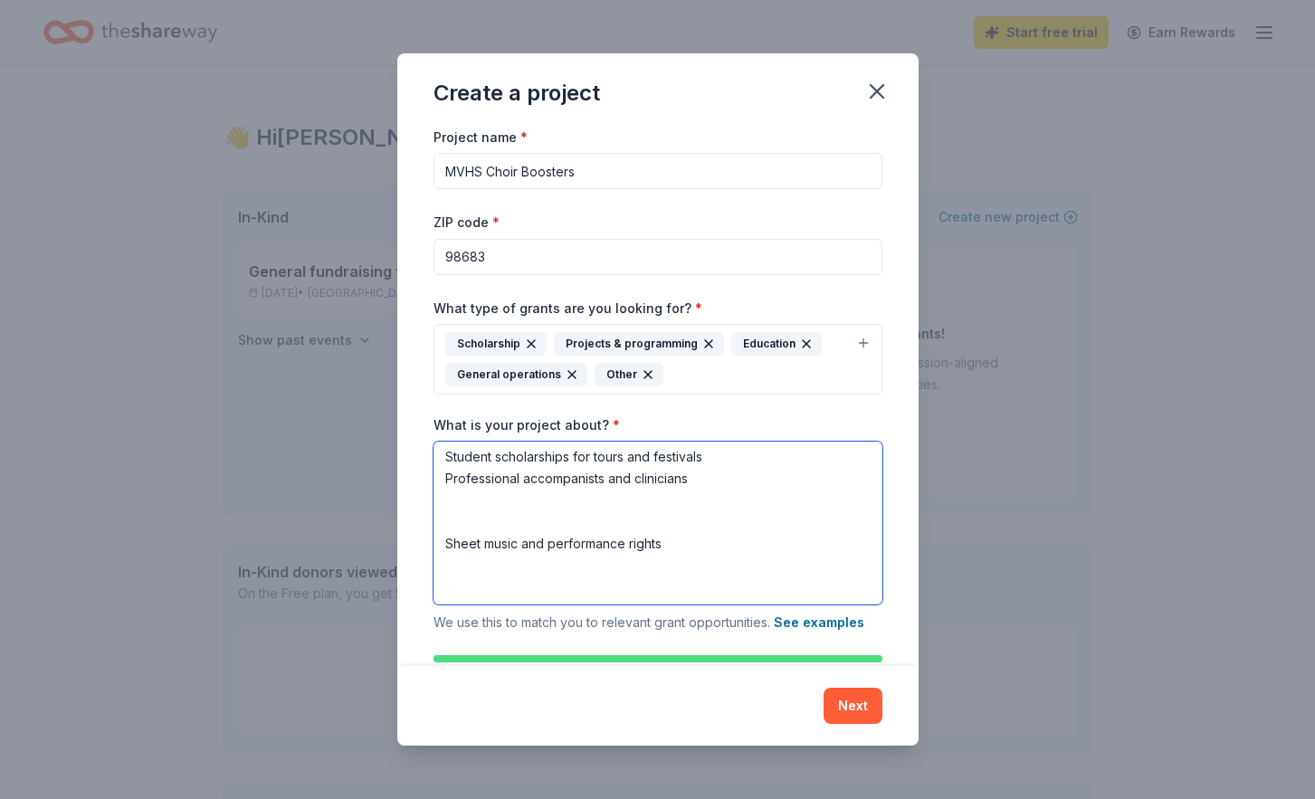
click at [519, 529] on textarea "The Mountain View High School Choir Program is seeking sponsors for the upcomin…" at bounding box center [658, 523] width 449 height 163
click at [486, 544] on textarea "The Mountain View High School Choir Program is seeking sponsors for the upcomin…" at bounding box center [658, 523] width 449 height 163
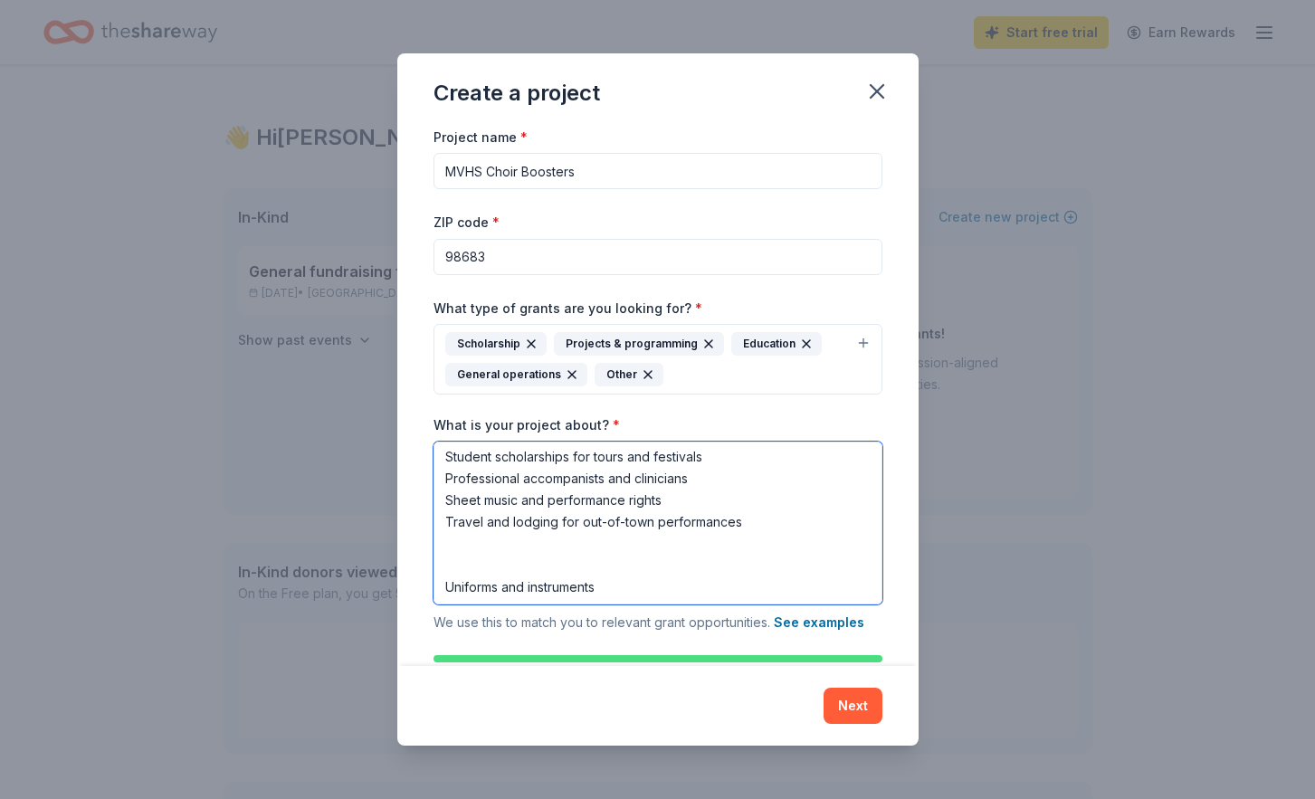
click at [455, 560] on textarea "The Mountain View High School Choir Program is seeking sponsors for the upcomin…" at bounding box center [658, 523] width 449 height 163
click at [460, 566] on textarea "The Mountain View High School Choir Program is seeking sponsors for the upcomin…" at bounding box center [658, 523] width 449 height 163
click at [464, 569] on textarea "The Mountain View High School Choir Program is seeking sponsors for the upcomin…" at bounding box center [658, 523] width 449 height 163
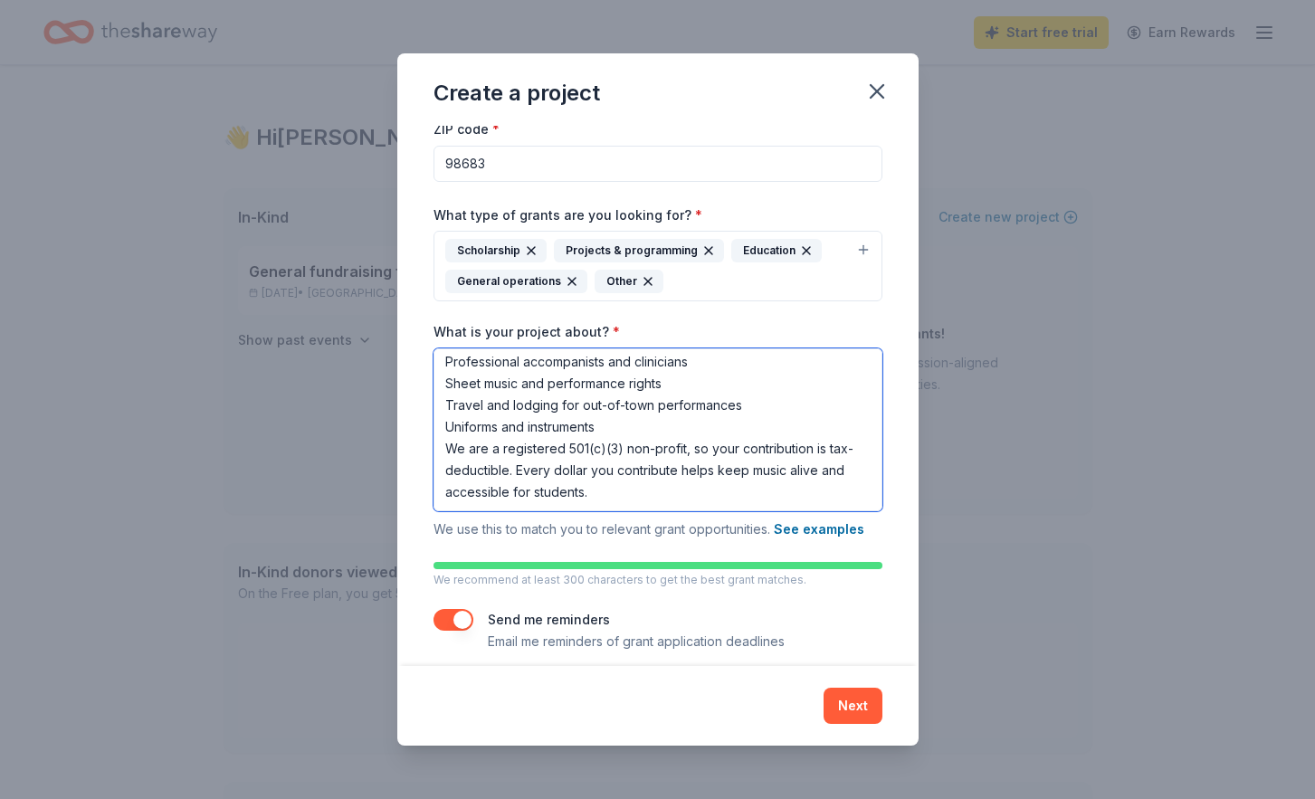
scroll to position [108, 0]
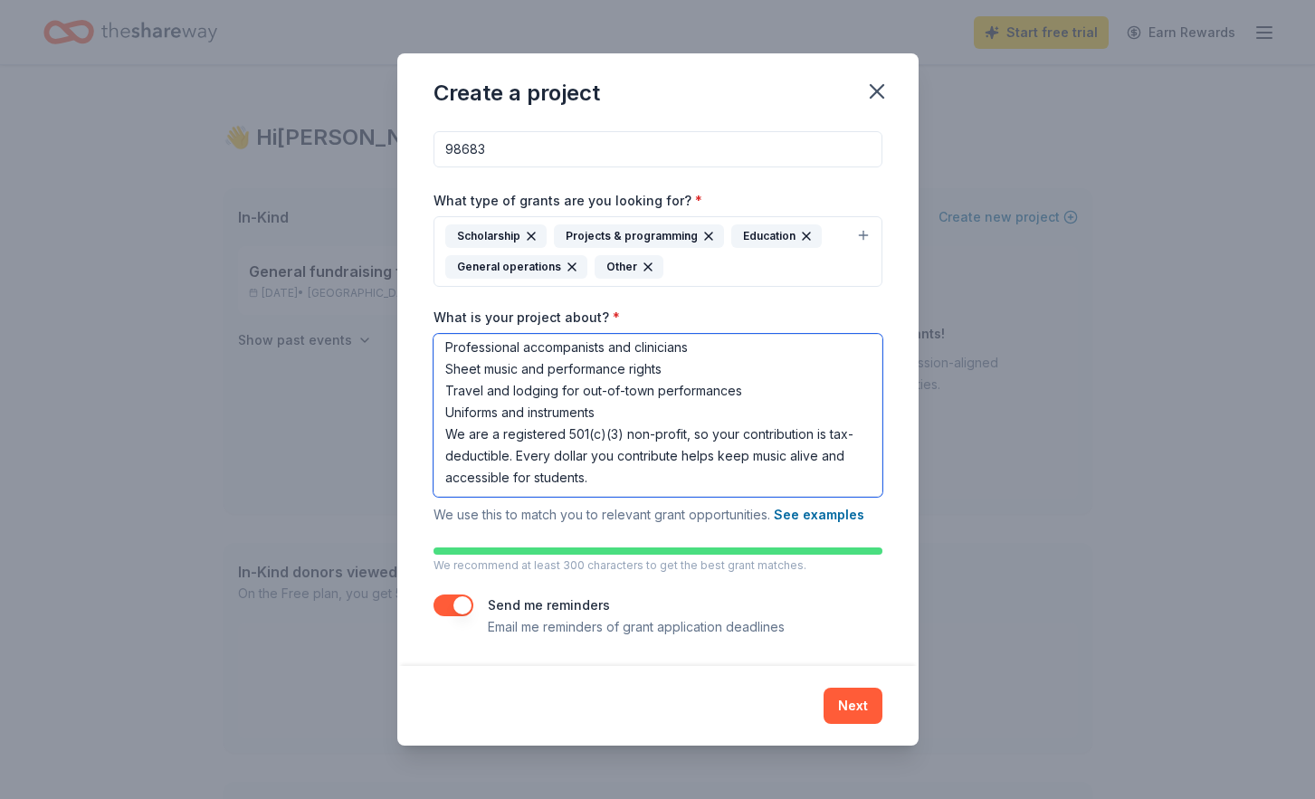
type textarea "The Mountain View High School Choir Program is seeking sponsors for the upcomin…"
click at [465, 599] on button "button" at bounding box center [454, 606] width 40 height 22
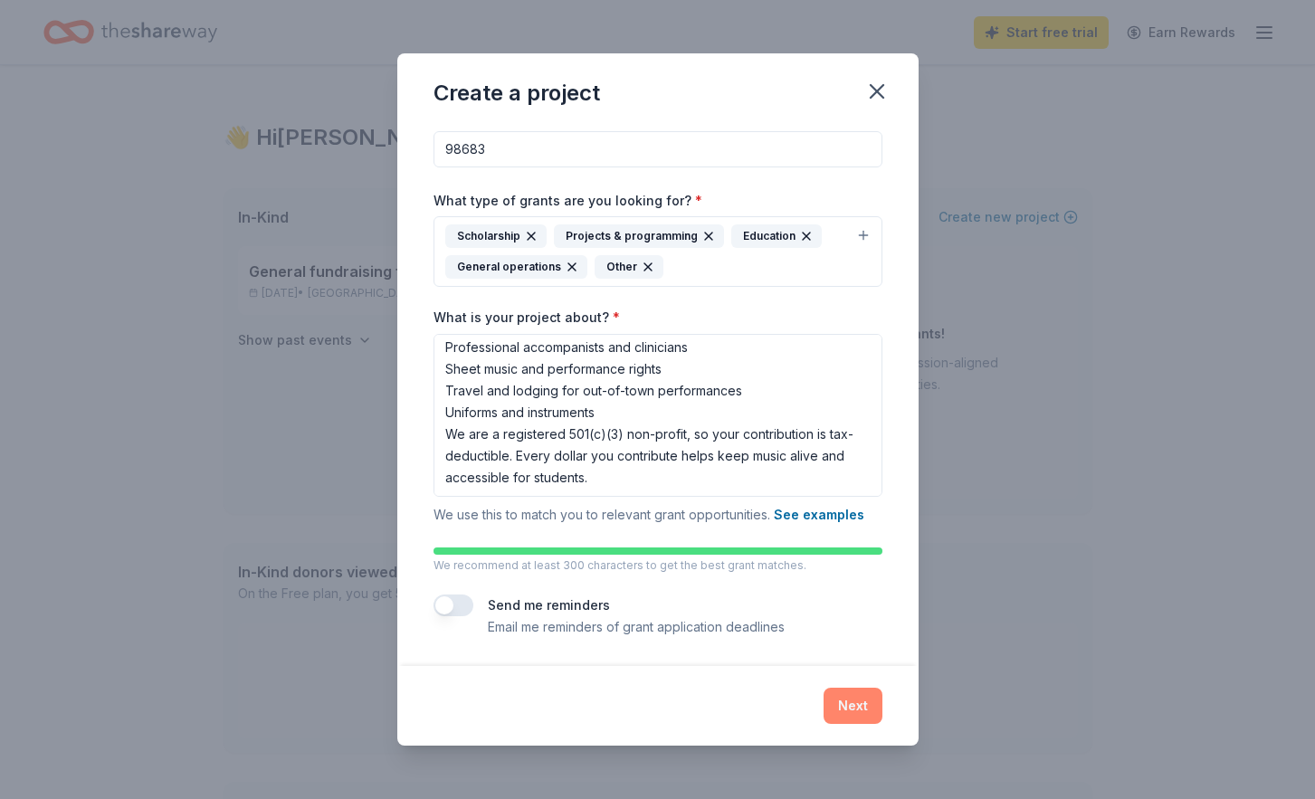
click at [844, 703] on button "Next" at bounding box center [853, 706] width 59 height 36
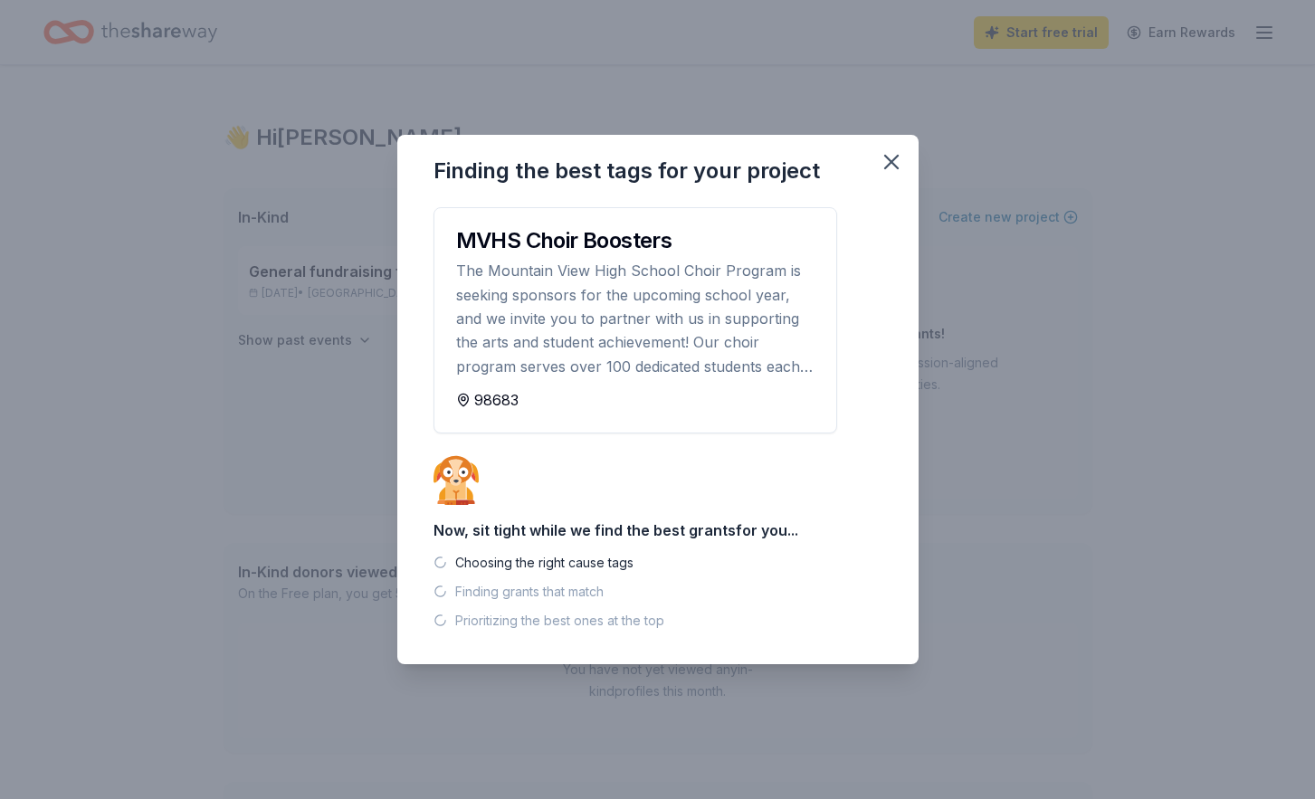
scroll to position [0, 0]
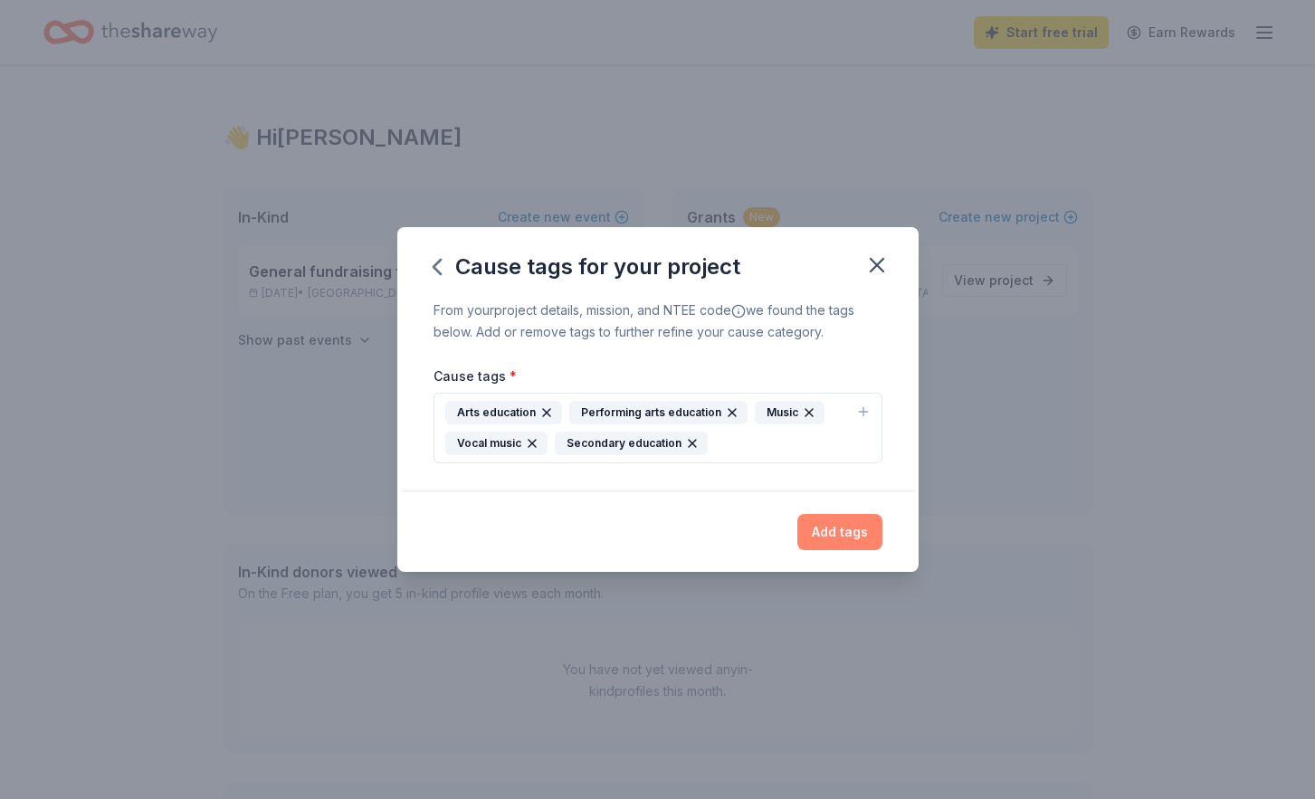
click at [824, 528] on button "Add tags" at bounding box center [840, 532] width 85 height 36
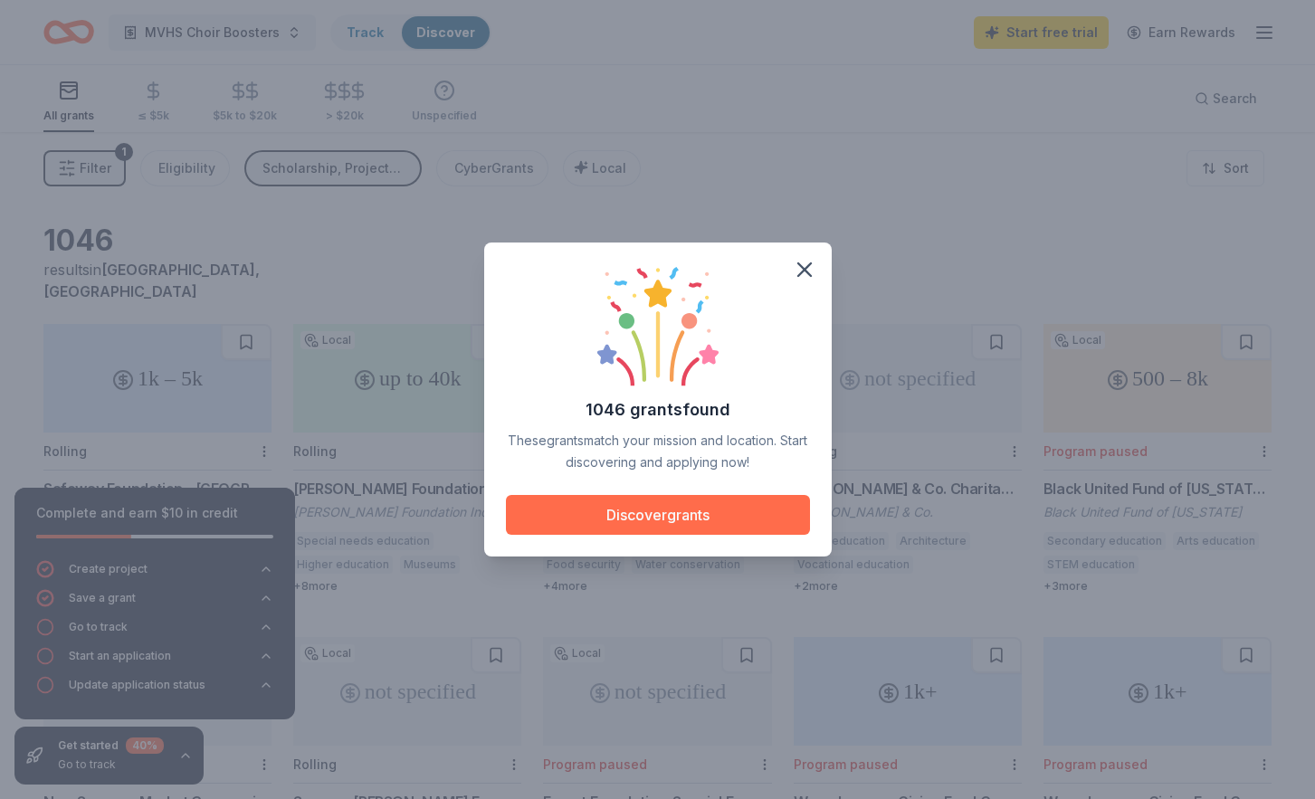
click at [757, 515] on button "Discover grants" at bounding box center [658, 515] width 304 height 40
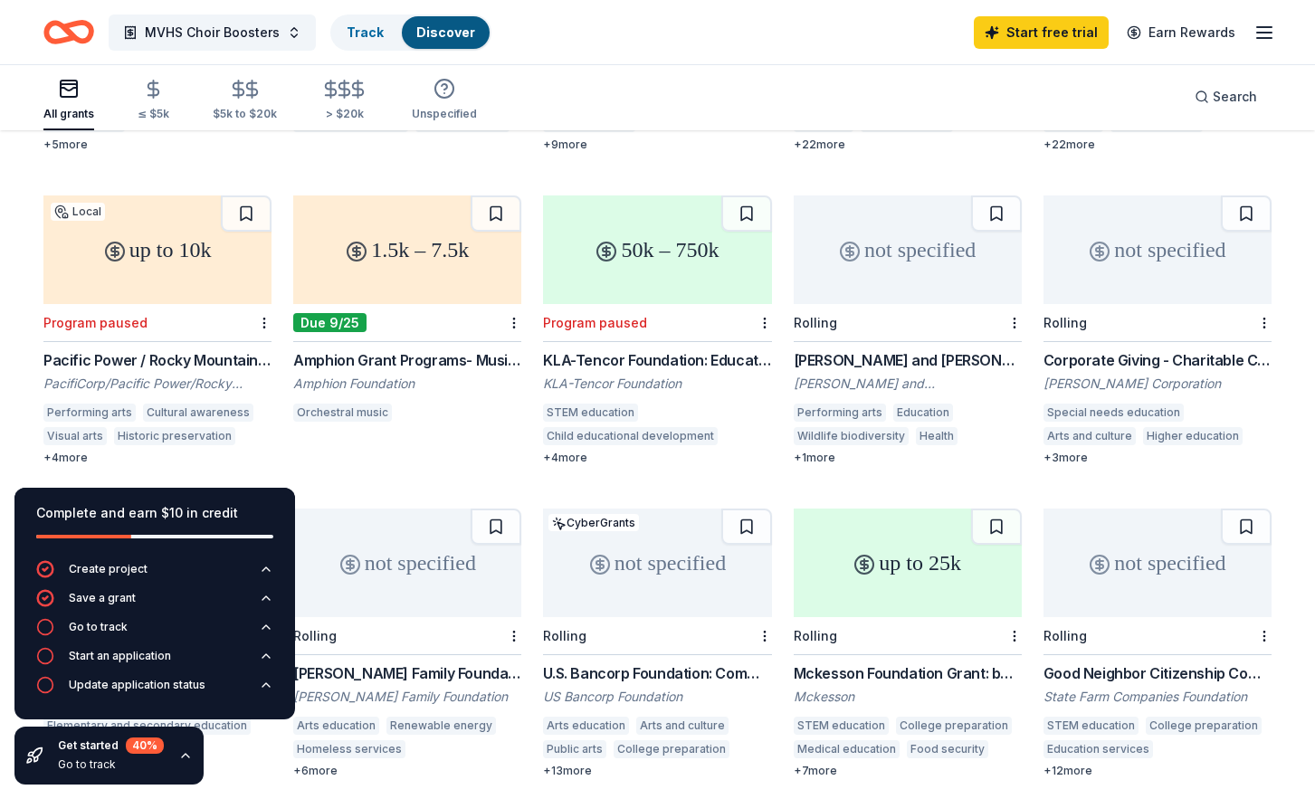
scroll to position [757, 0]
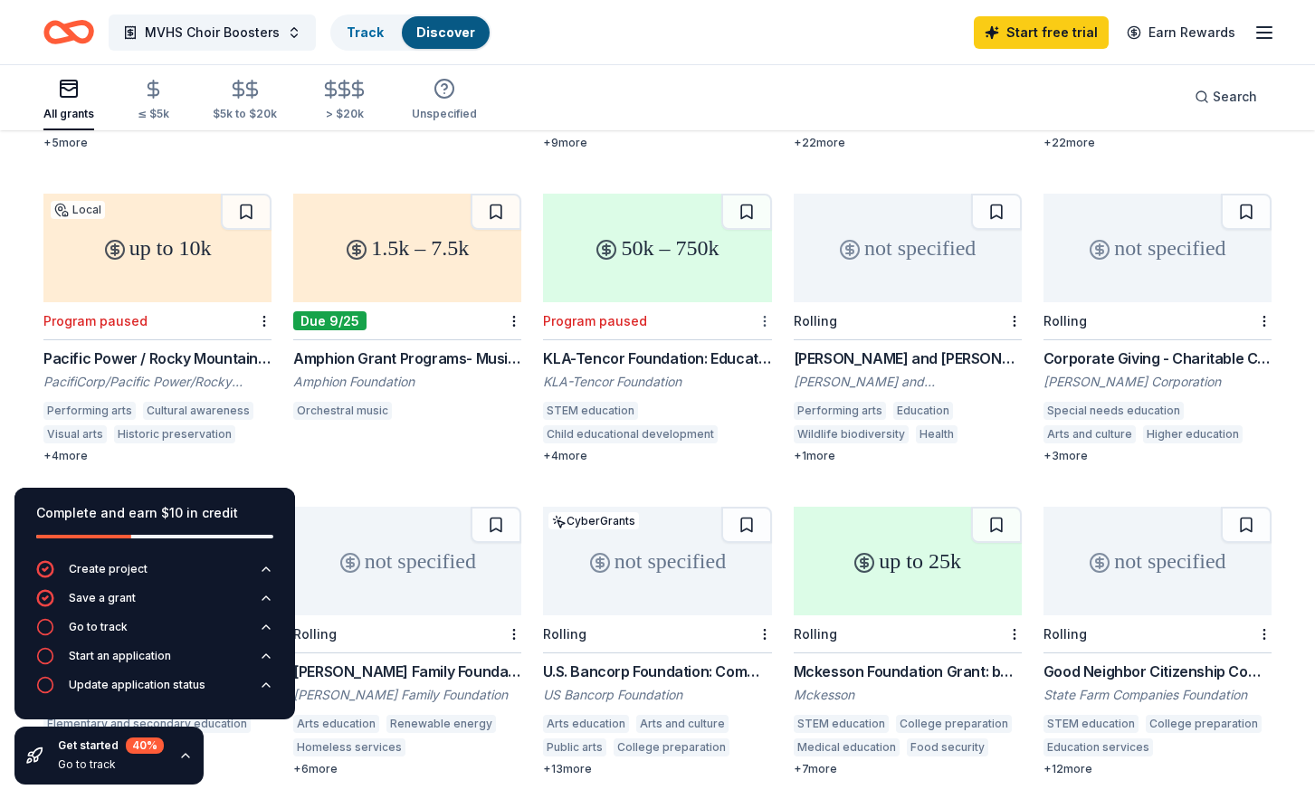
click at [741, 332] on div "Not interested" at bounding box center [706, 332] width 121 height 33
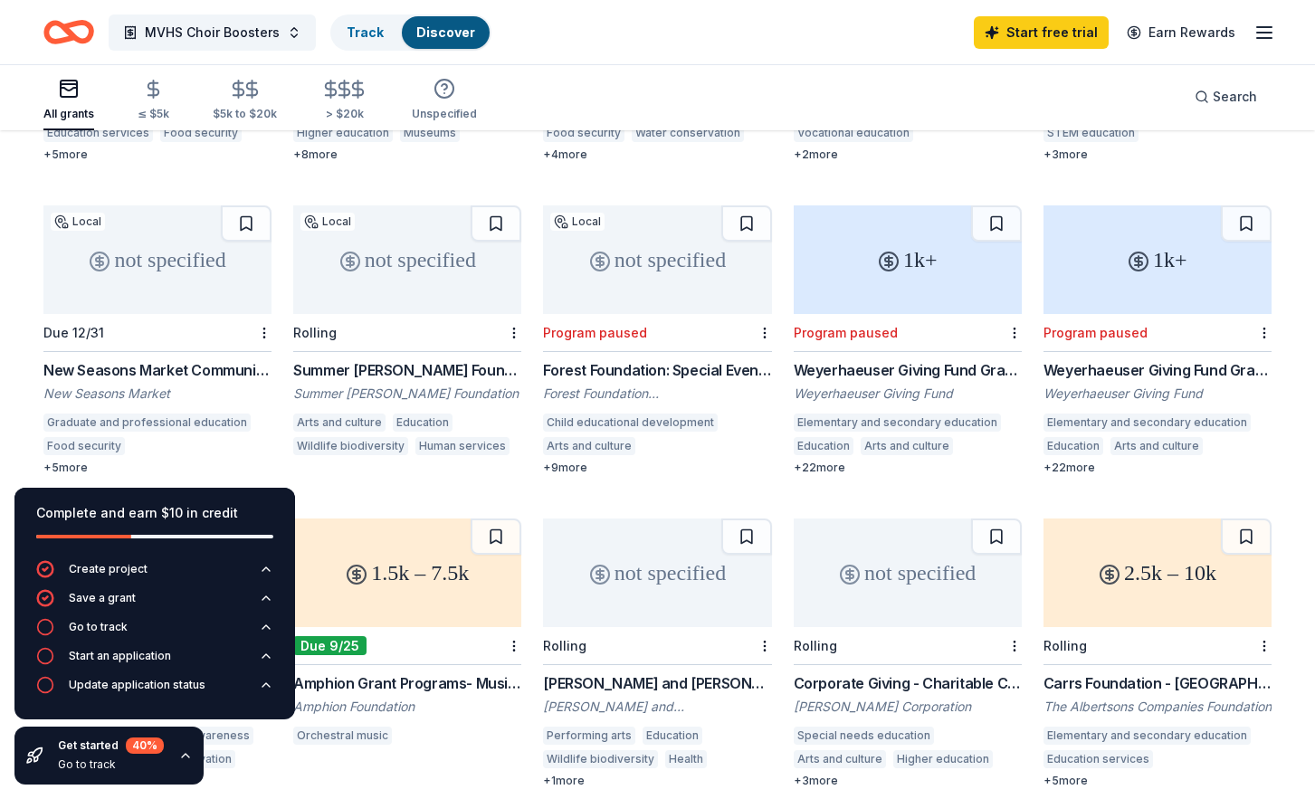
scroll to position [428, 0]
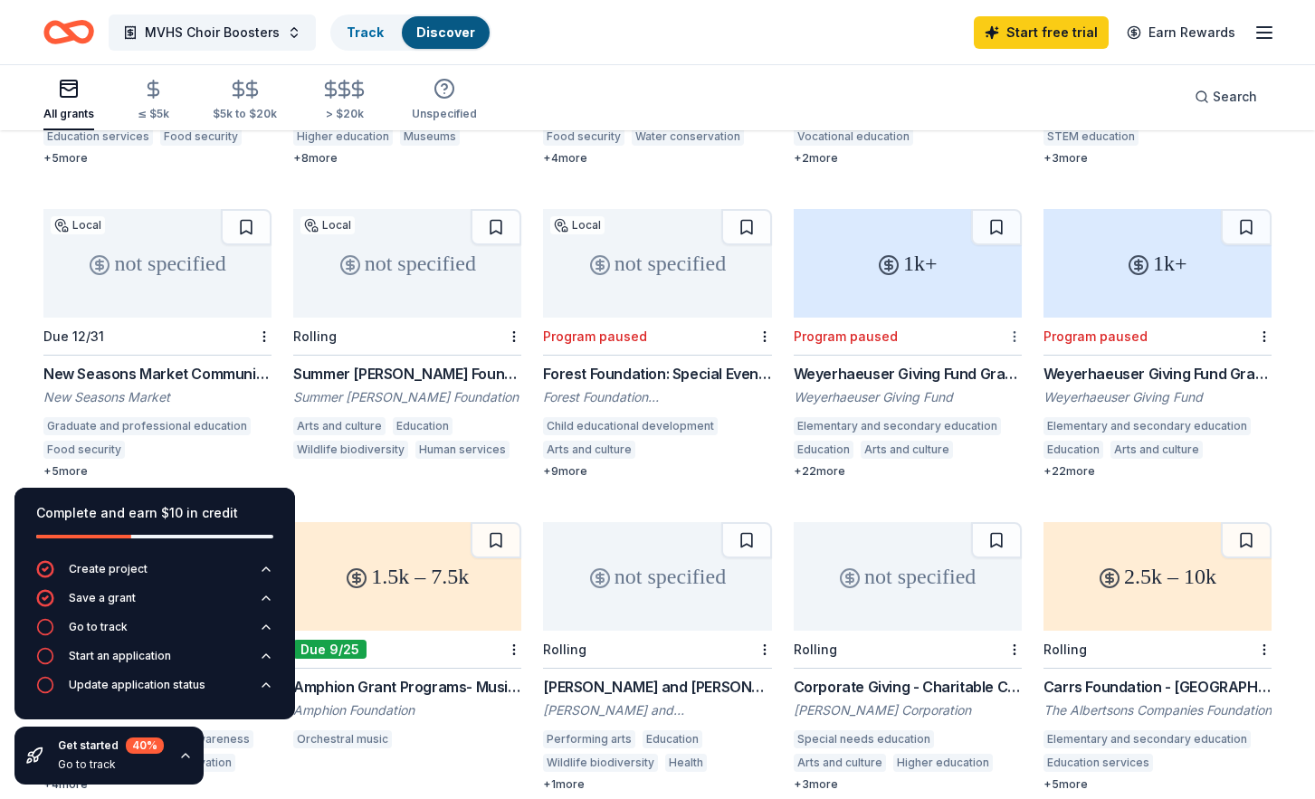
click at [992, 344] on div "Not interested" at bounding box center [957, 346] width 121 height 33
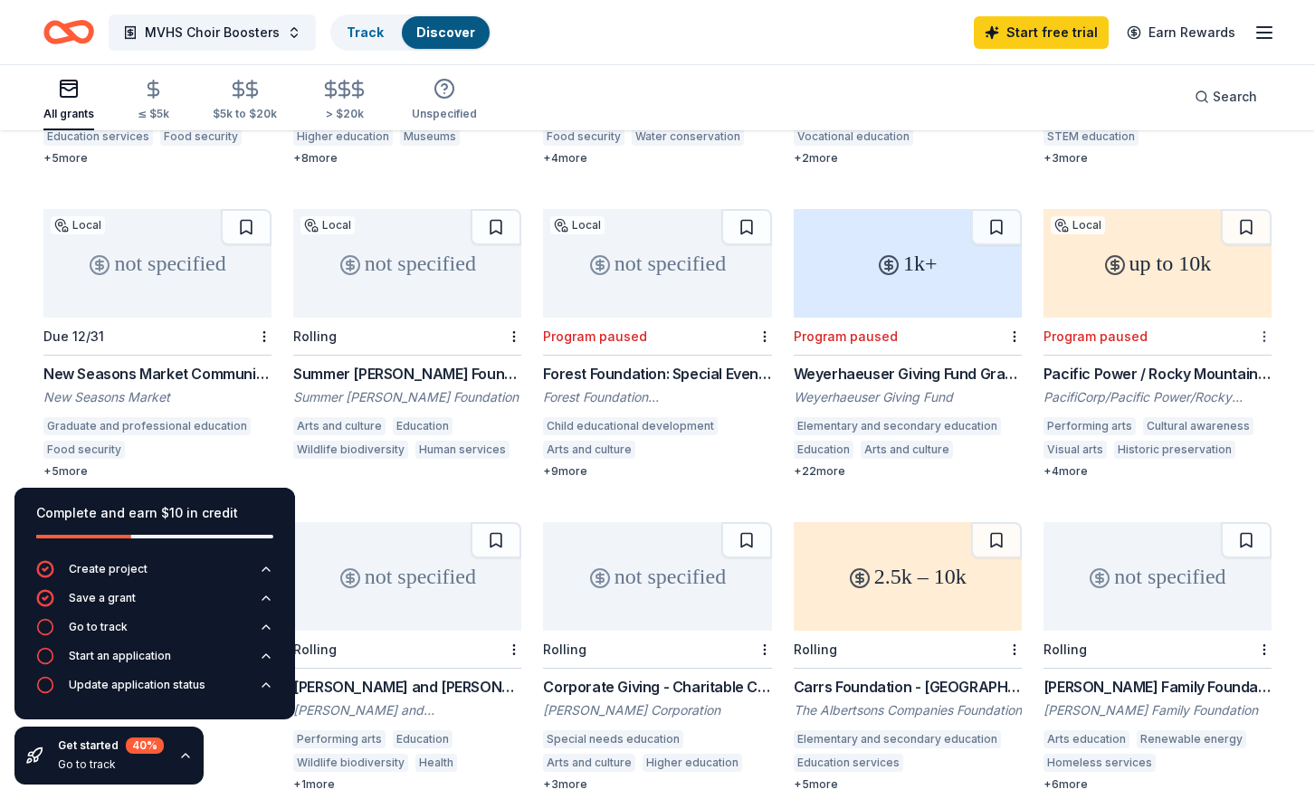
click at [1244, 340] on div "Not interested" at bounding box center [1207, 346] width 121 height 33
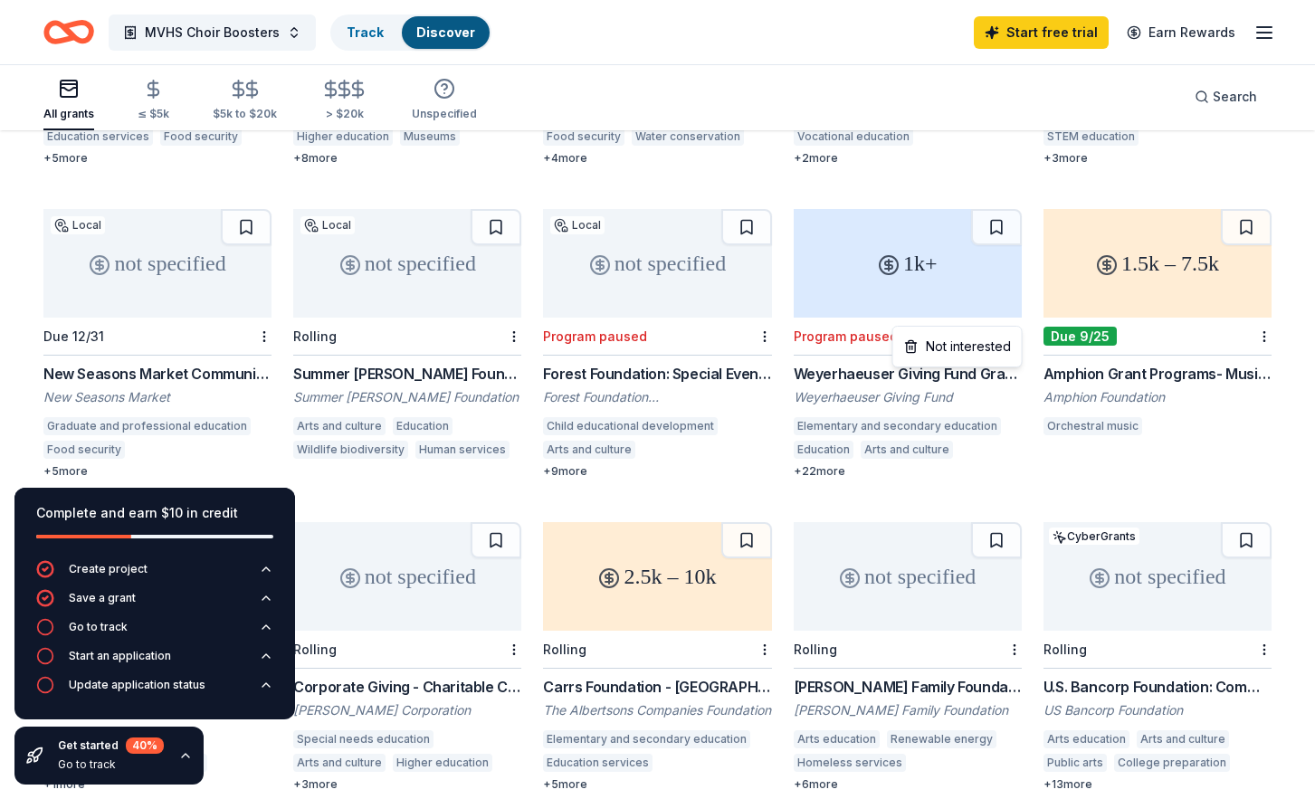
click at [991, 342] on div "Not interested" at bounding box center [957, 346] width 121 height 33
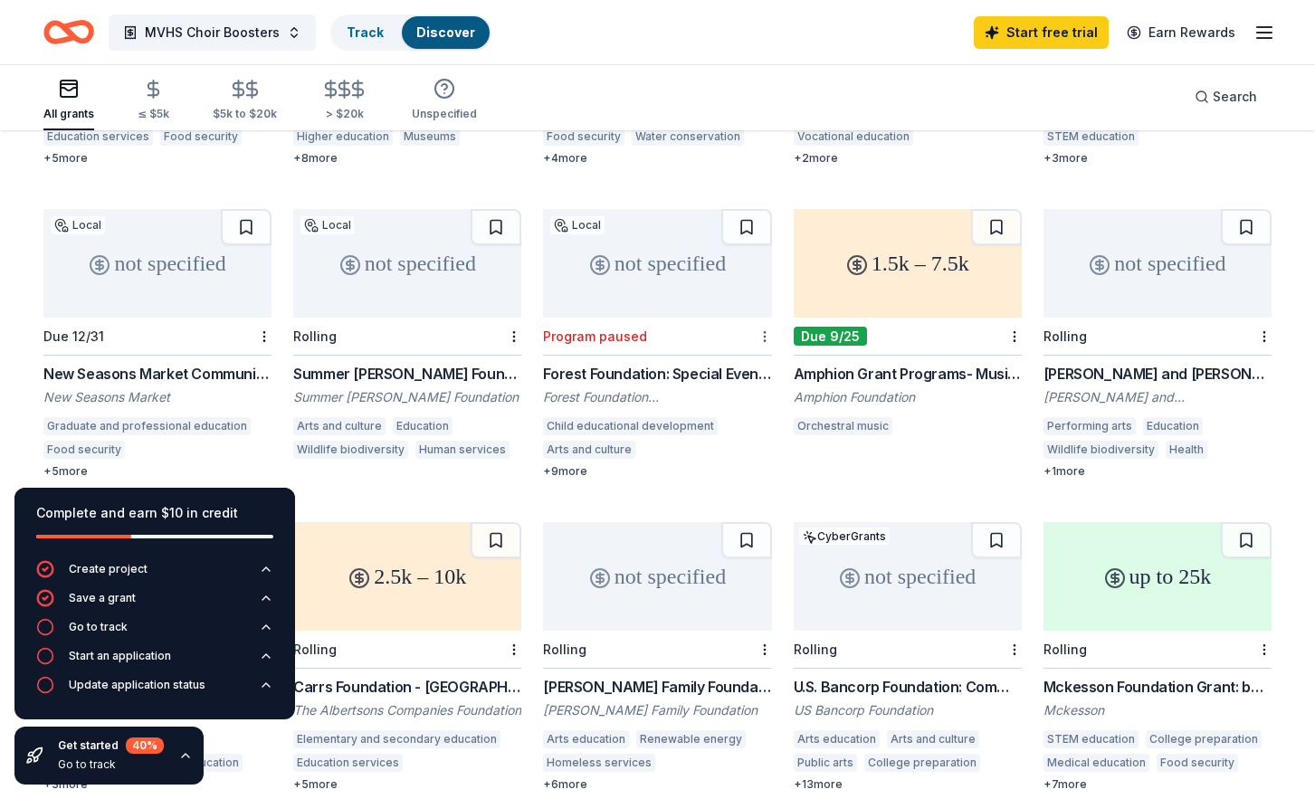
click at [724, 348] on div "Not interested" at bounding box center [706, 346] width 121 height 33
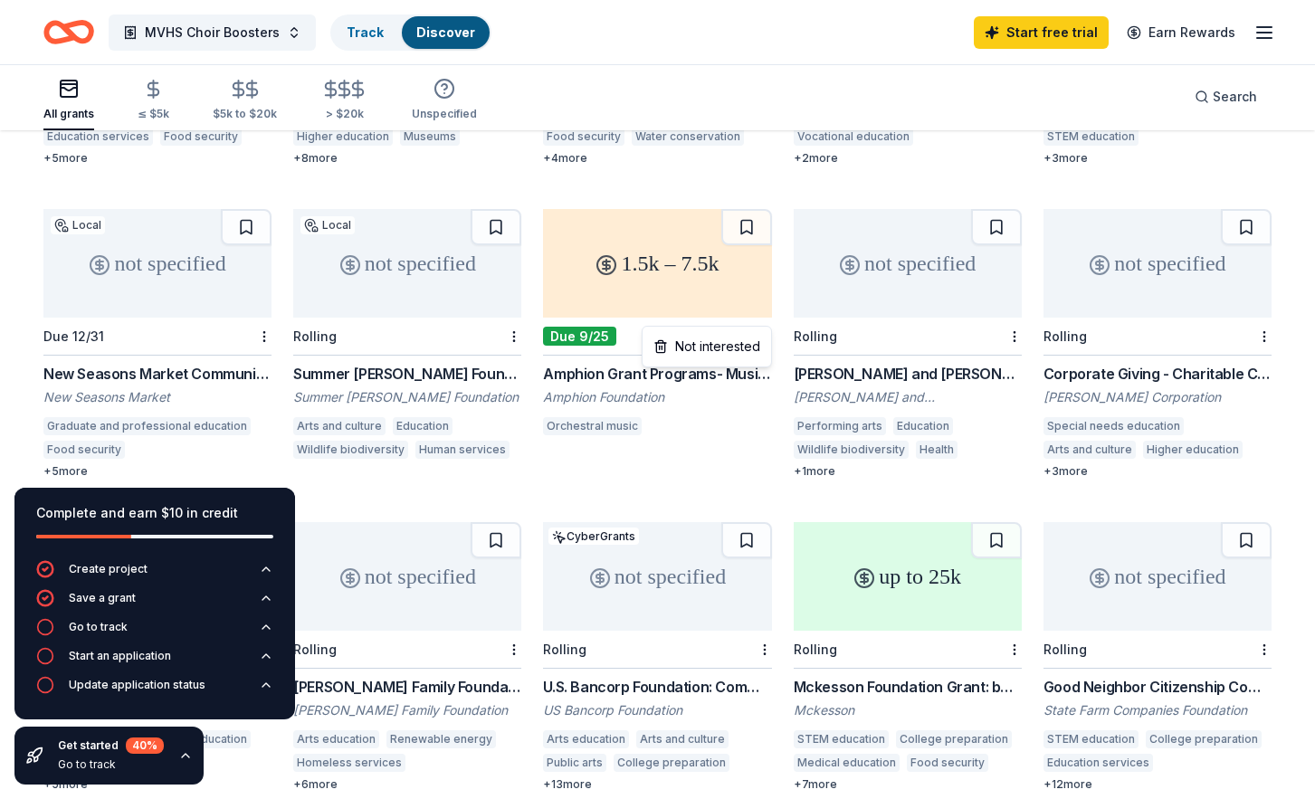
click at [716, 358] on div "Not interested" at bounding box center [706, 346] width 121 height 33
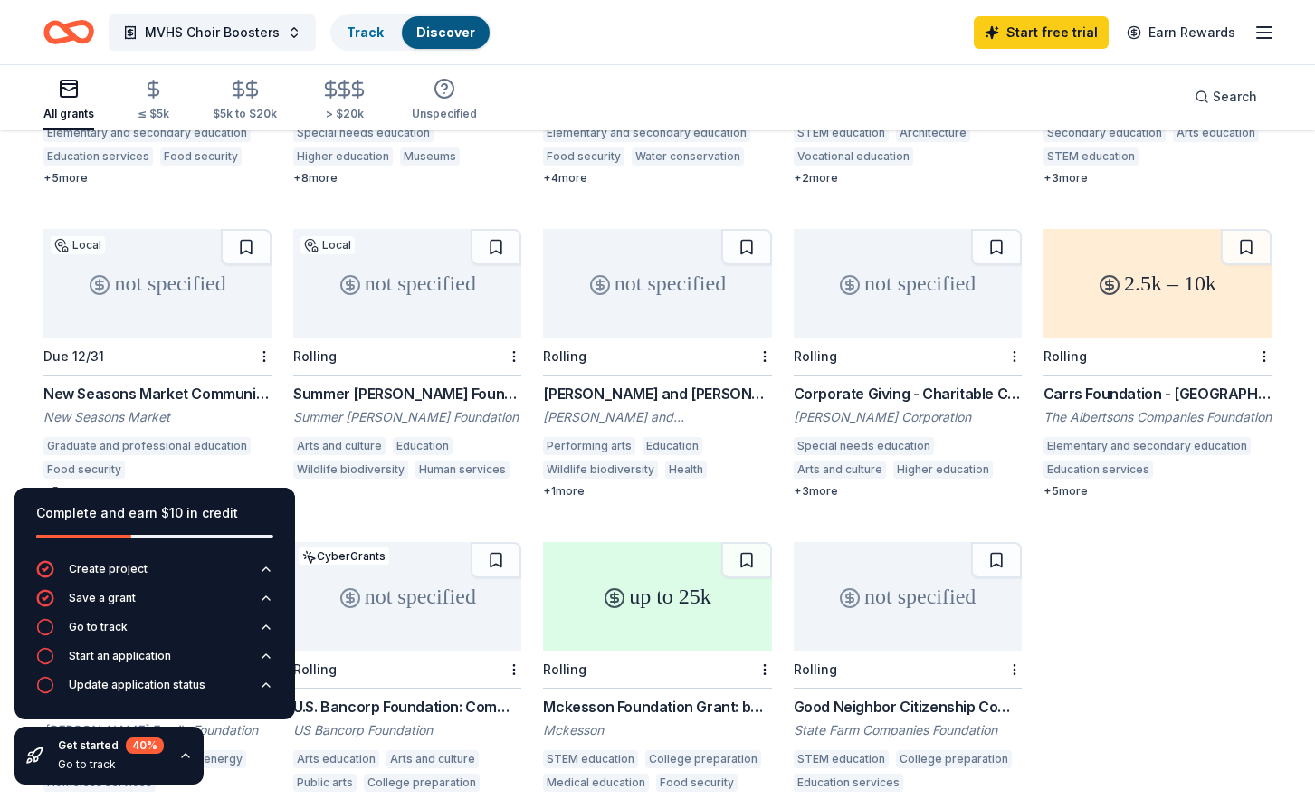
scroll to position [407, 0]
click at [973, 369] on div "Not interested" at bounding box center [957, 367] width 121 height 33
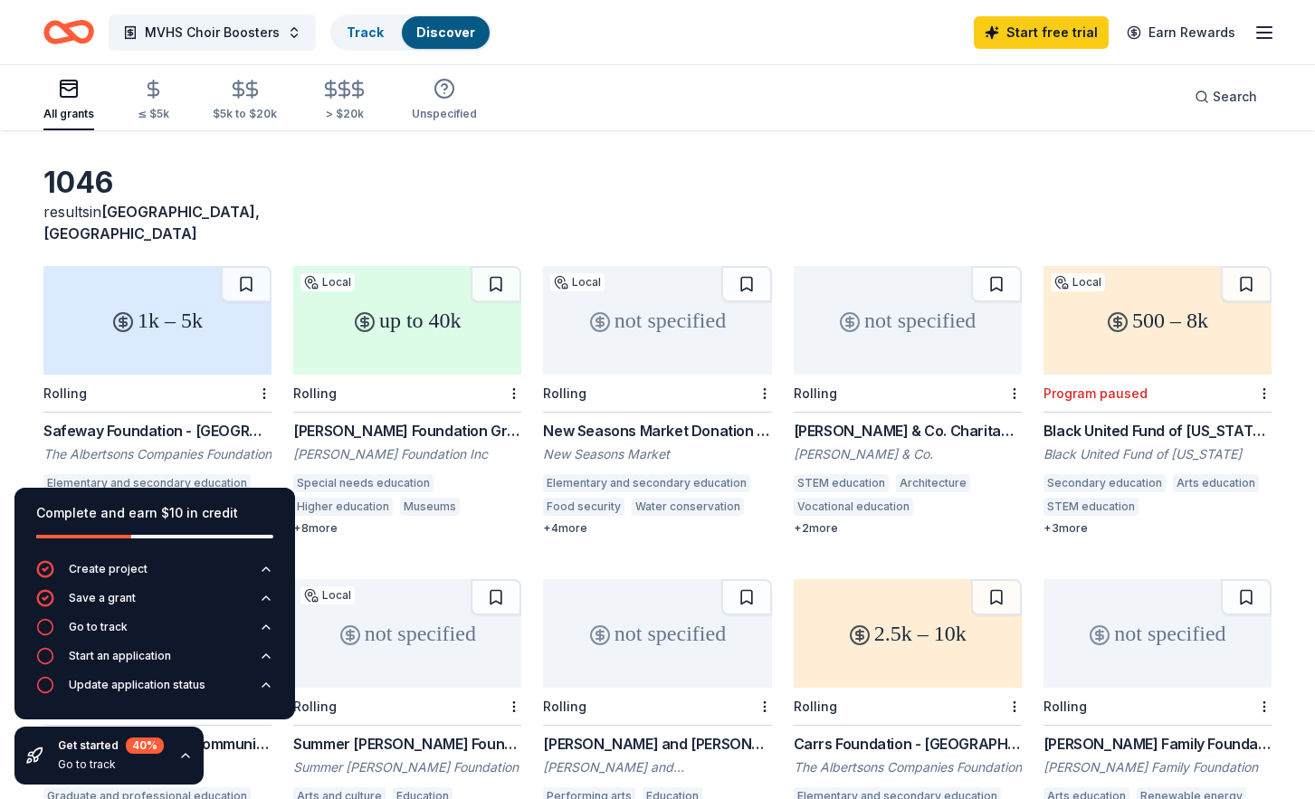
scroll to position [0, 0]
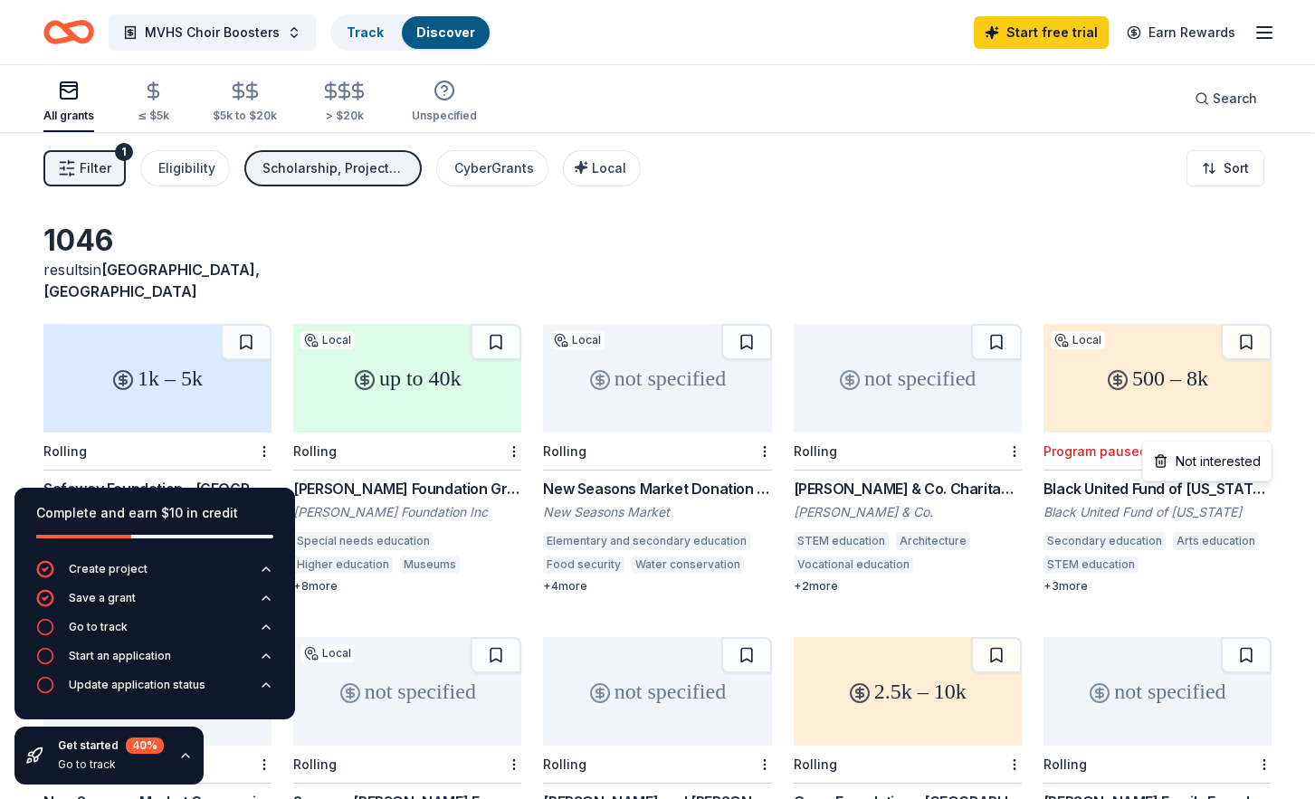
click at [1267, 426] on html "MVHS Choir Boosters Track Discover Start free trial Earn Rewards All grants ≤ $…" at bounding box center [657, 399] width 1315 height 799
click at [1234, 463] on div "Not interested" at bounding box center [1207, 461] width 121 height 33
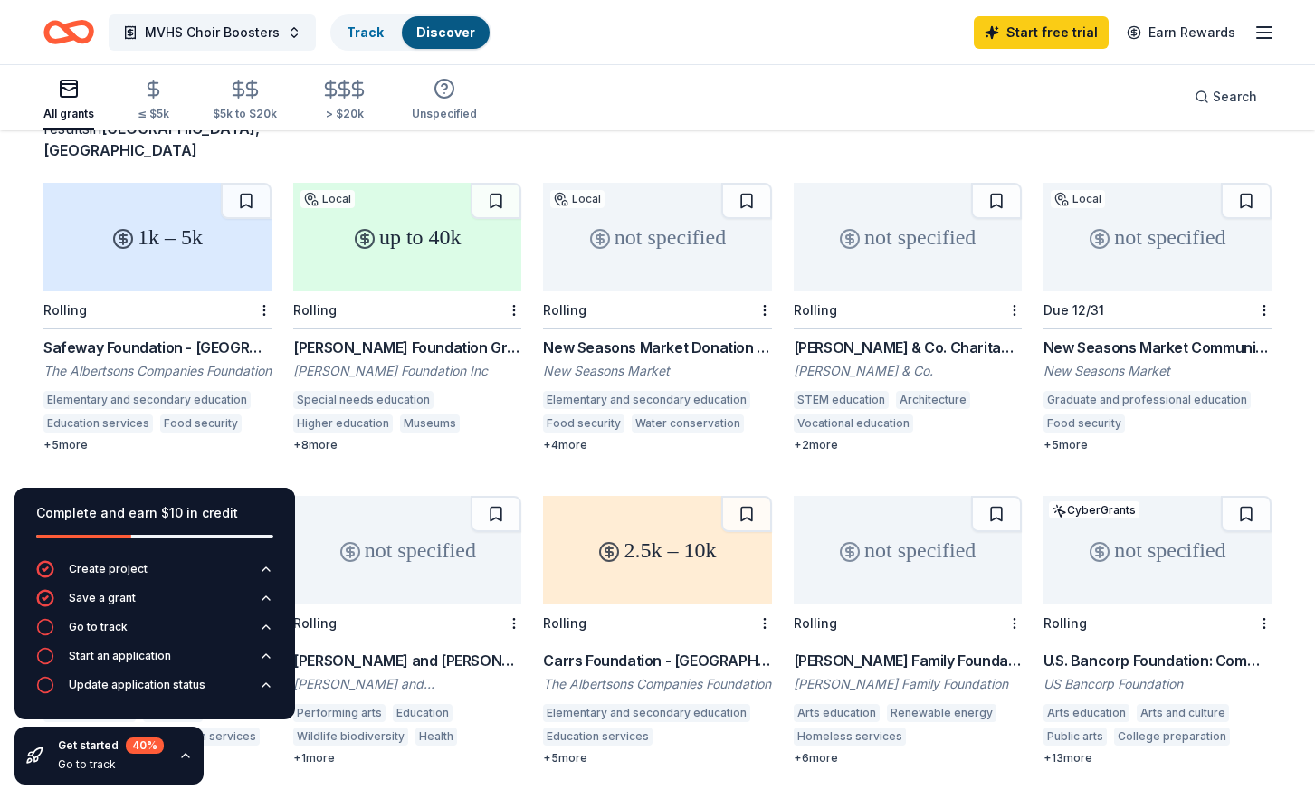
scroll to position [148, 0]
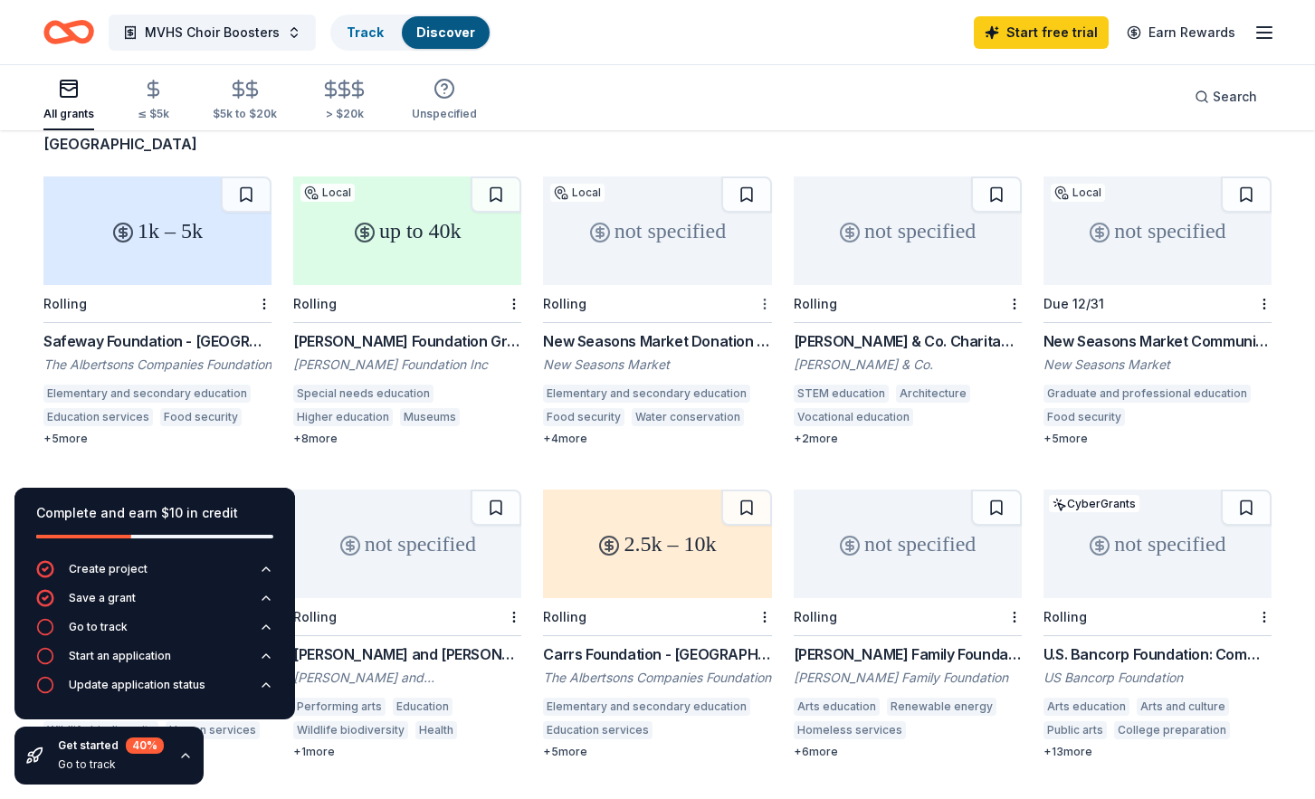
click at [760, 275] on html "MVHS Choir Boosters Track Discover Start free trial Earn Rewards All grants ≤ $…" at bounding box center [657, 251] width 1315 height 799
click at [720, 307] on div "Not interested" at bounding box center [706, 314] width 121 height 33
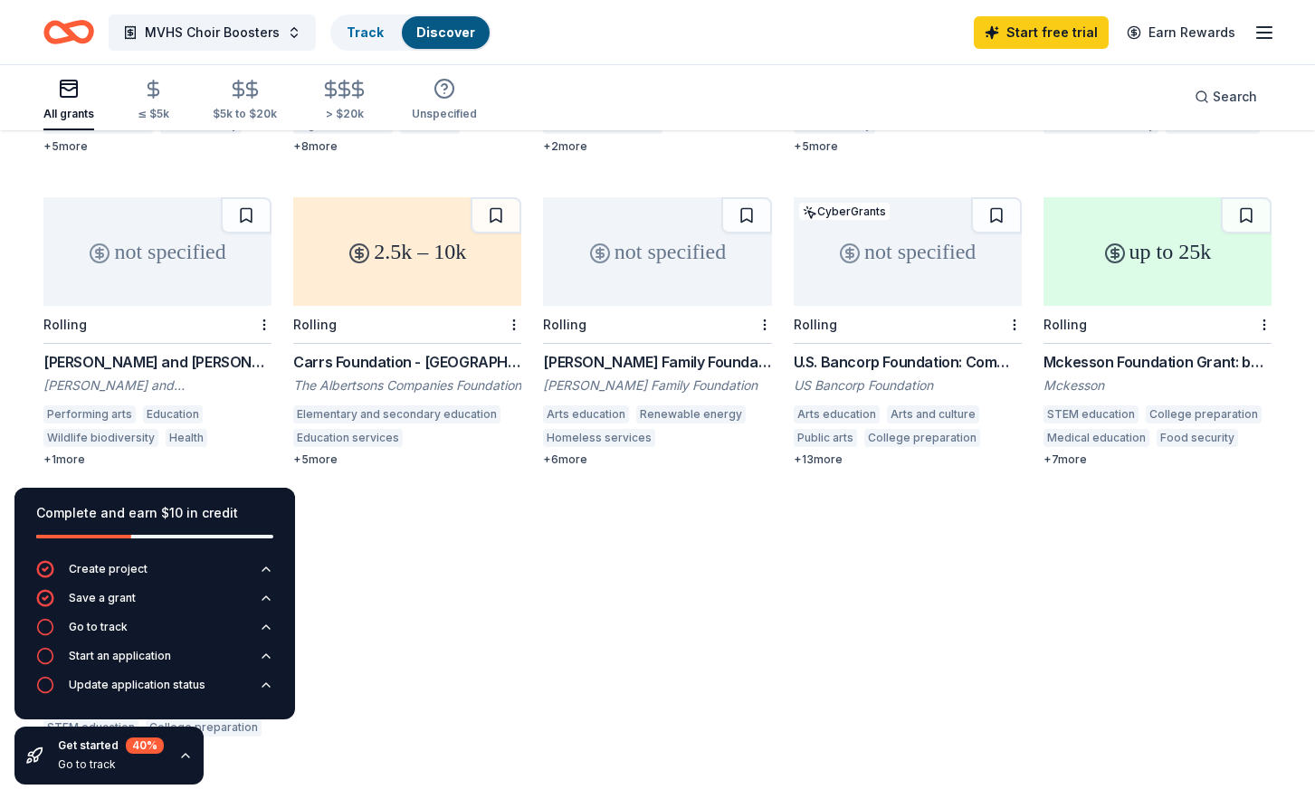
scroll to position [464, 0]
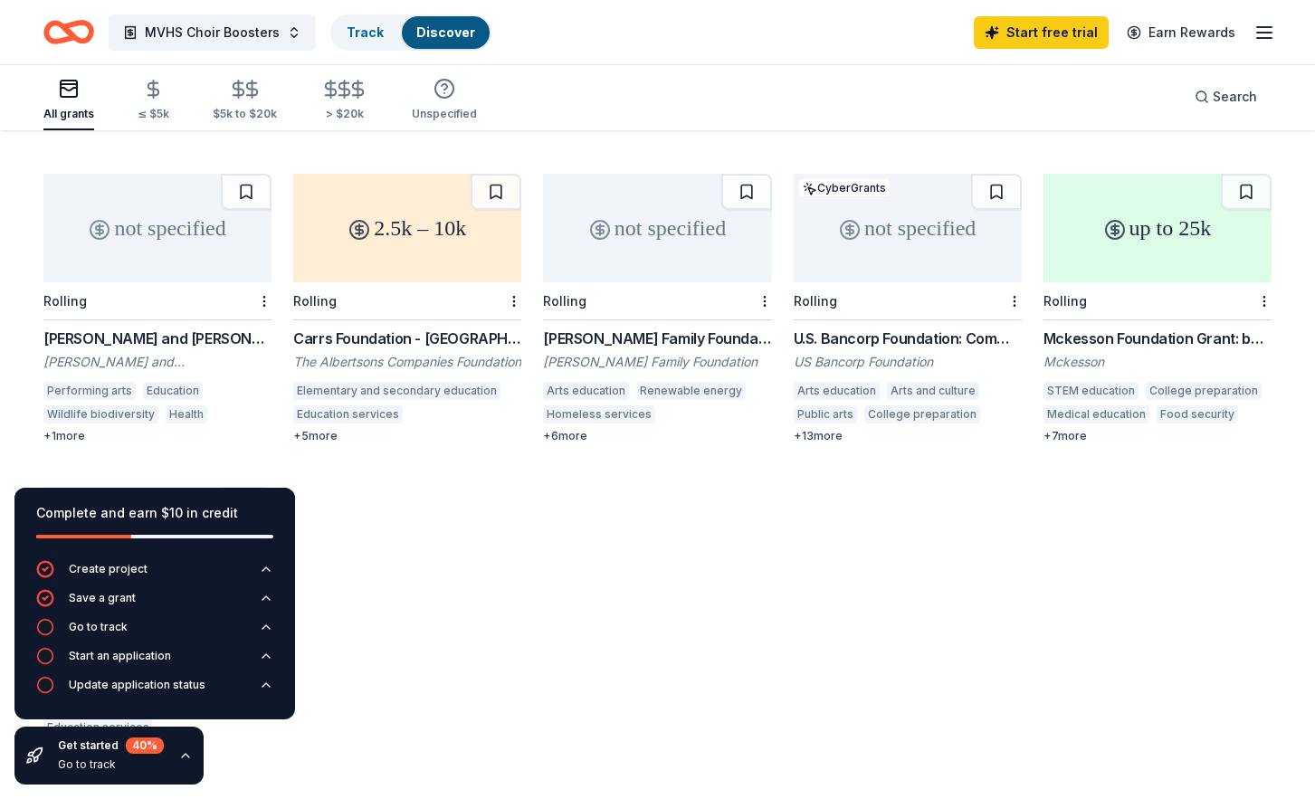
click at [401, 211] on div "2.5k – 10k" at bounding box center [407, 228] width 228 height 109
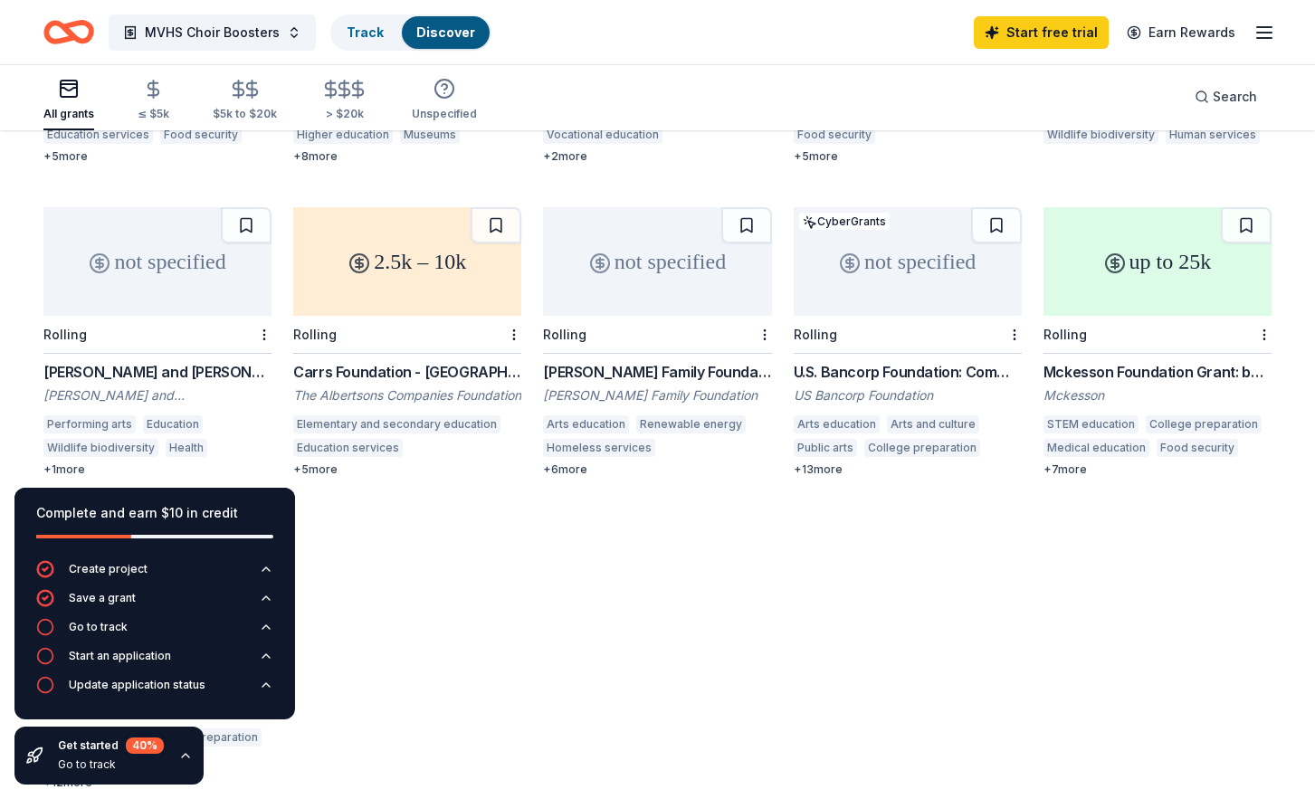
scroll to position [409, 0]
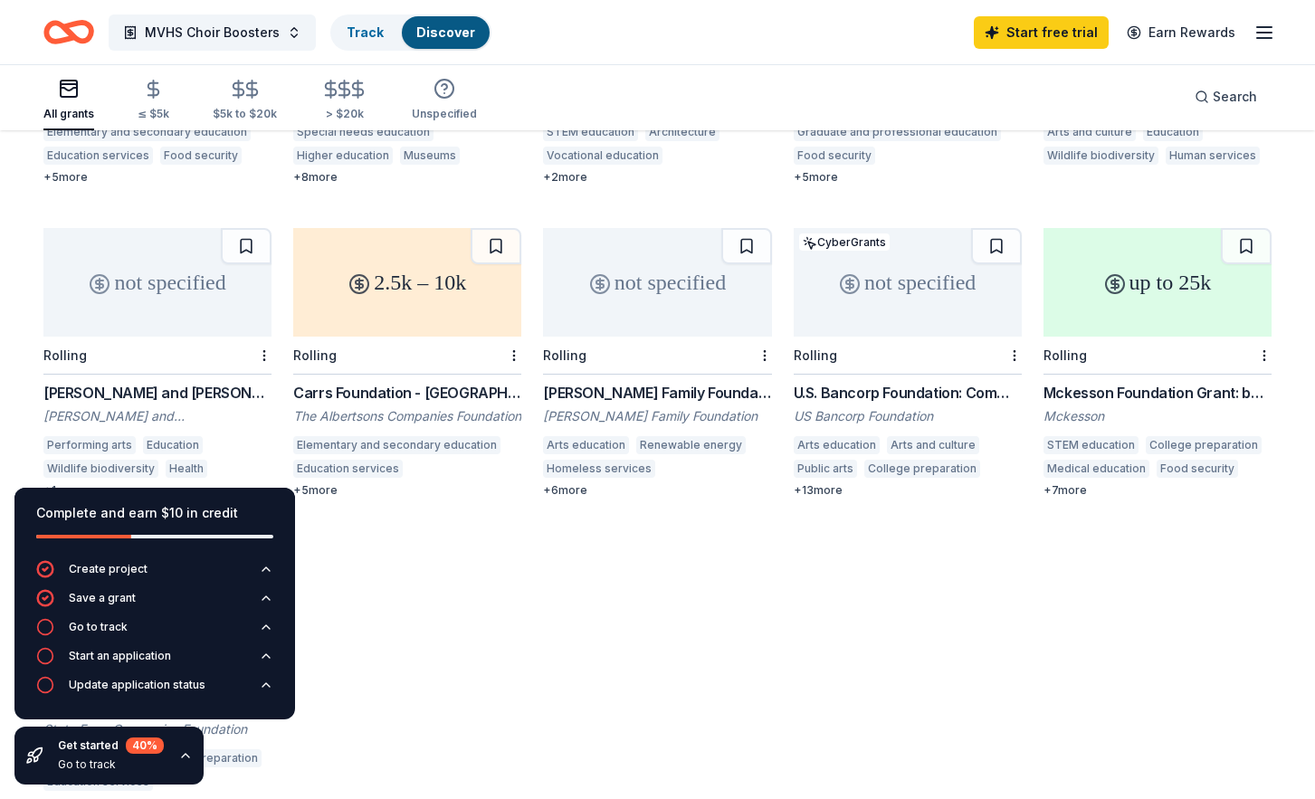
click at [327, 483] on div "+ 5 more" at bounding box center [407, 490] width 228 height 14
click at [819, 483] on div "+ 13 more" at bounding box center [908, 490] width 228 height 14
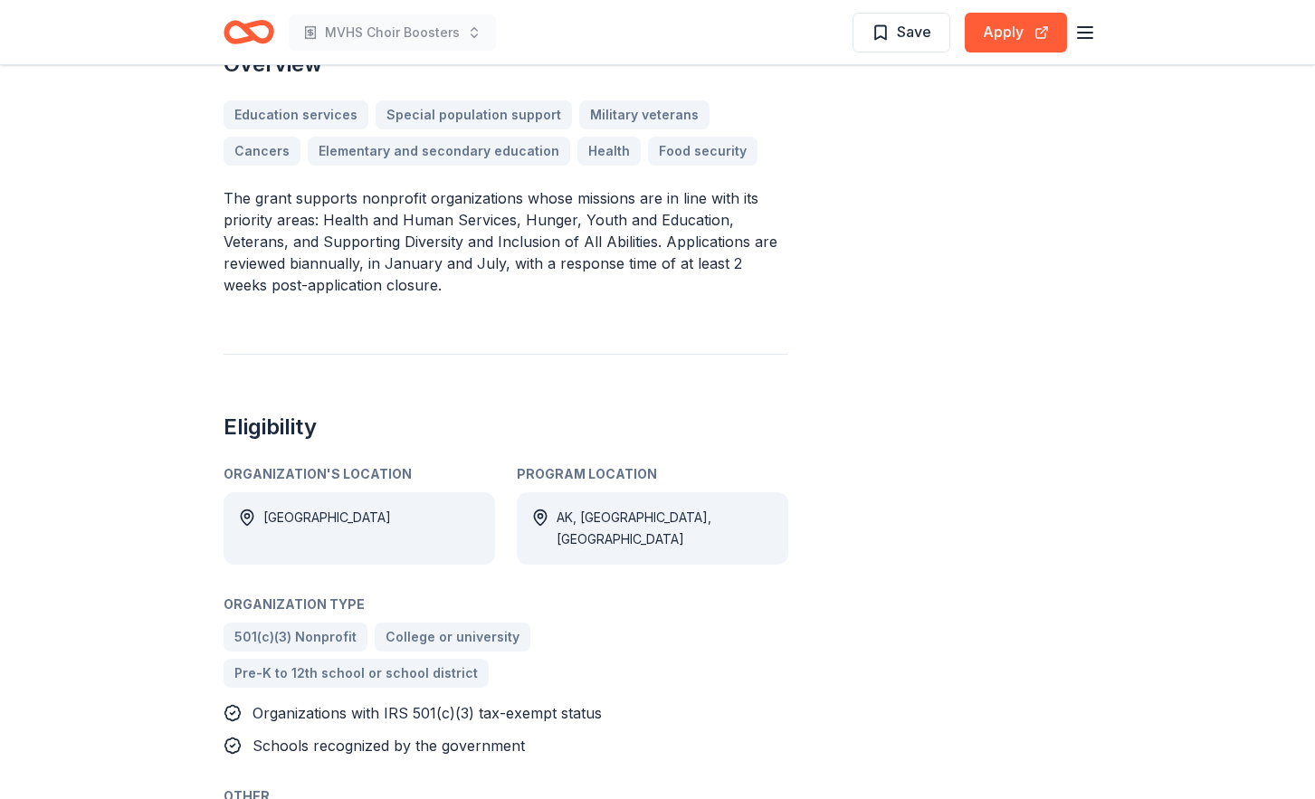
scroll to position [496, 0]
click at [1000, 48] on button "Apply" at bounding box center [1016, 33] width 102 height 40
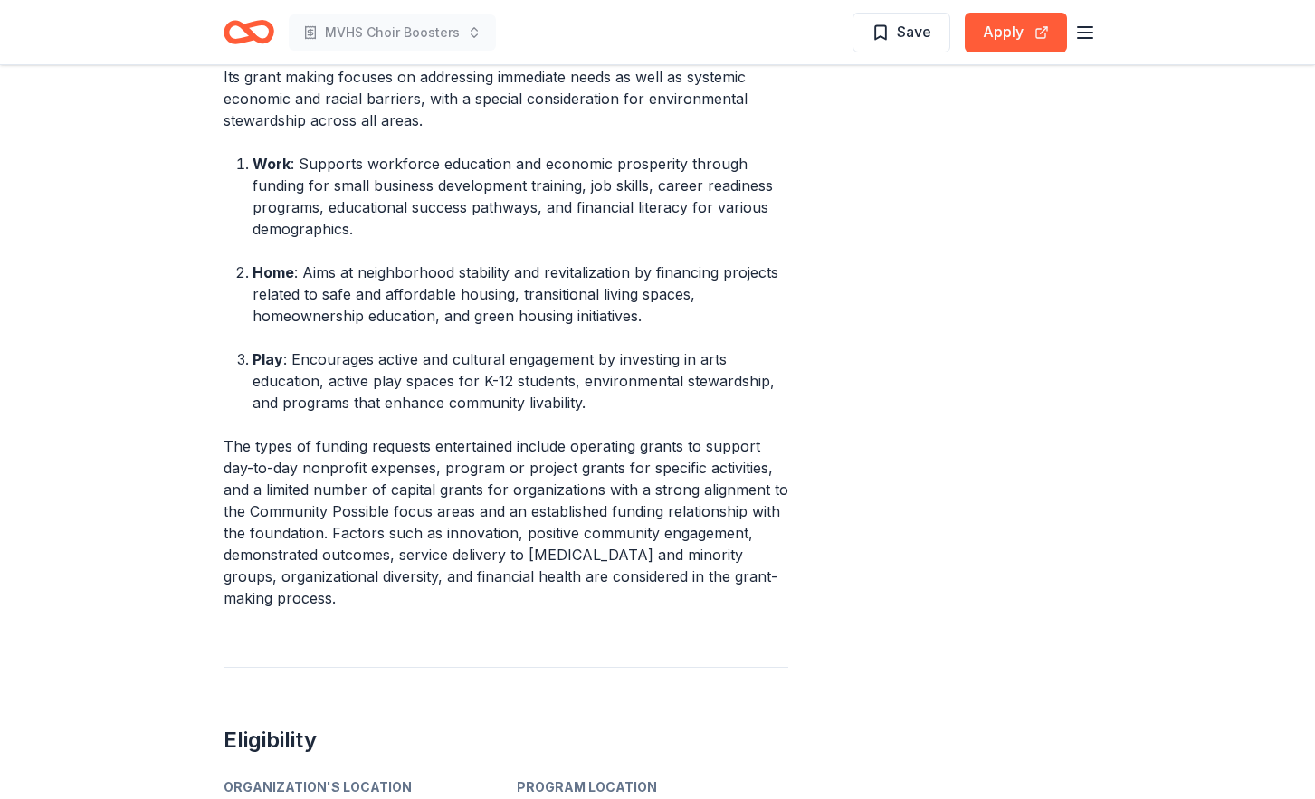
scroll to position [1047, 0]
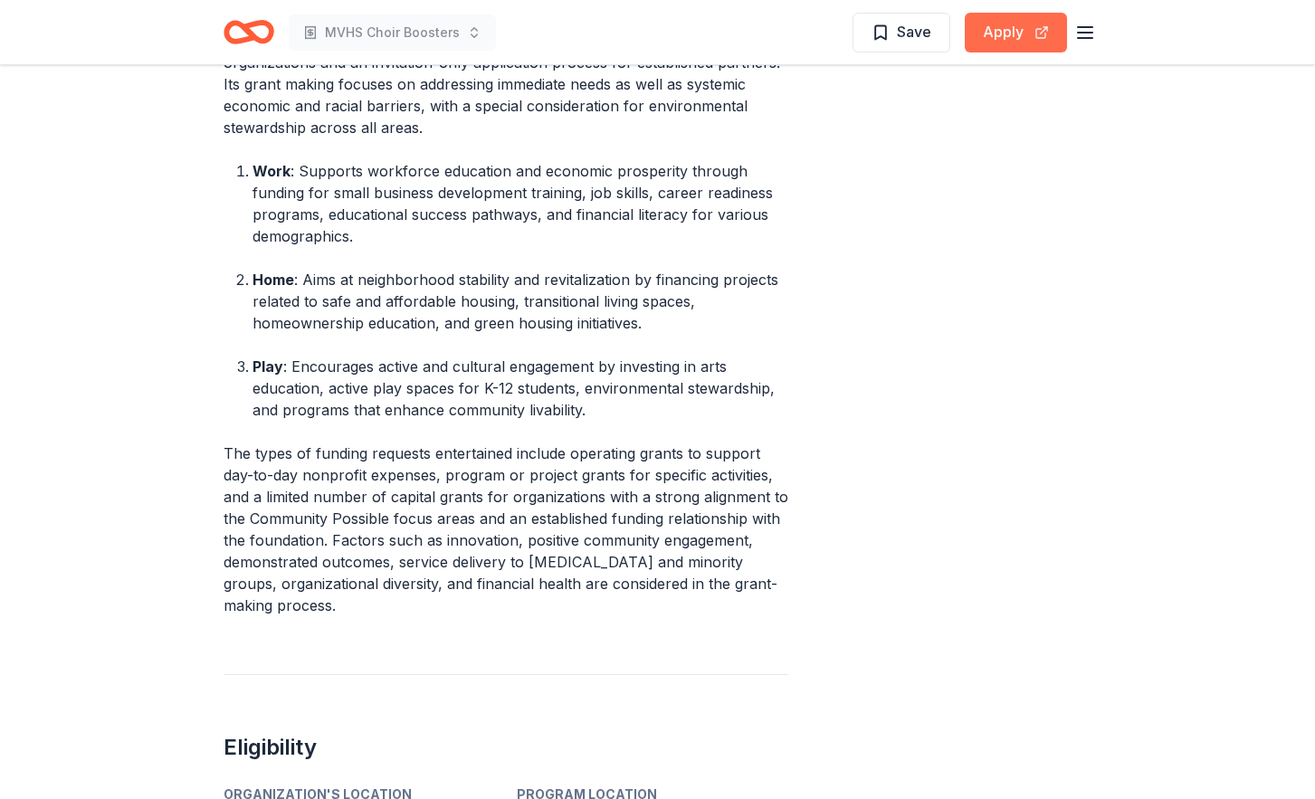
click at [1001, 36] on button "Apply" at bounding box center [1016, 33] width 102 height 40
